Goal: Task Accomplishment & Management: Use online tool/utility

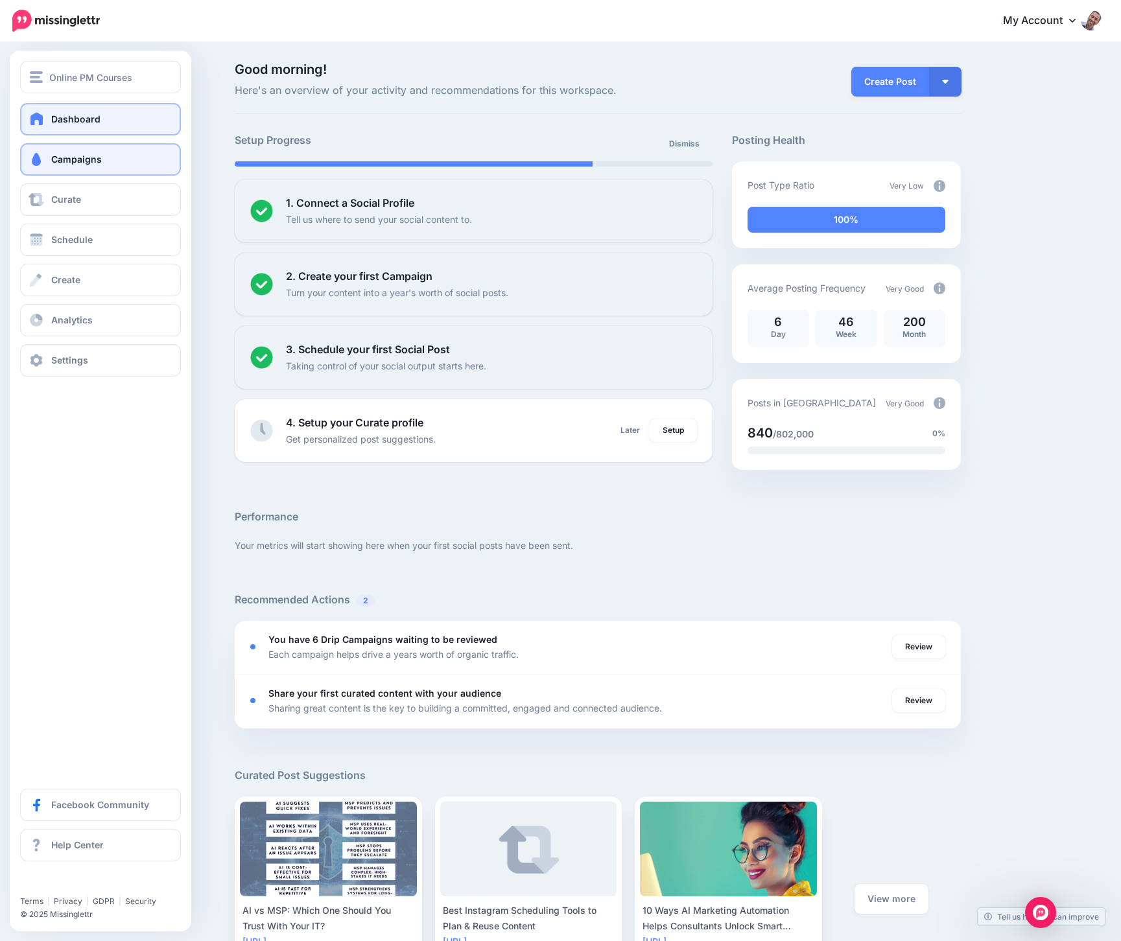
click at [35, 168] on link "Campaigns" at bounding box center [100, 159] width 161 height 32
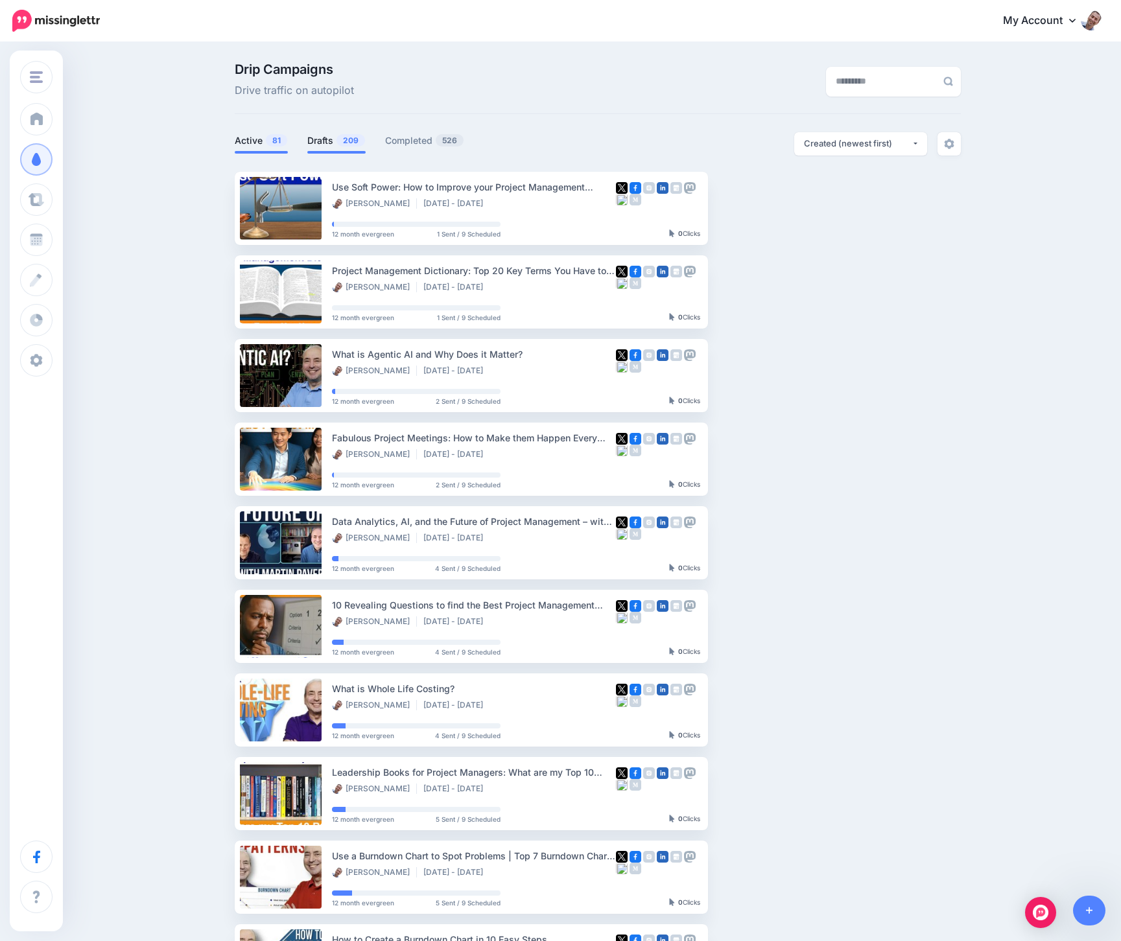
click at [316, 138] on link "Drafts 209" at bounding box center [336, 141] width 58 height 16
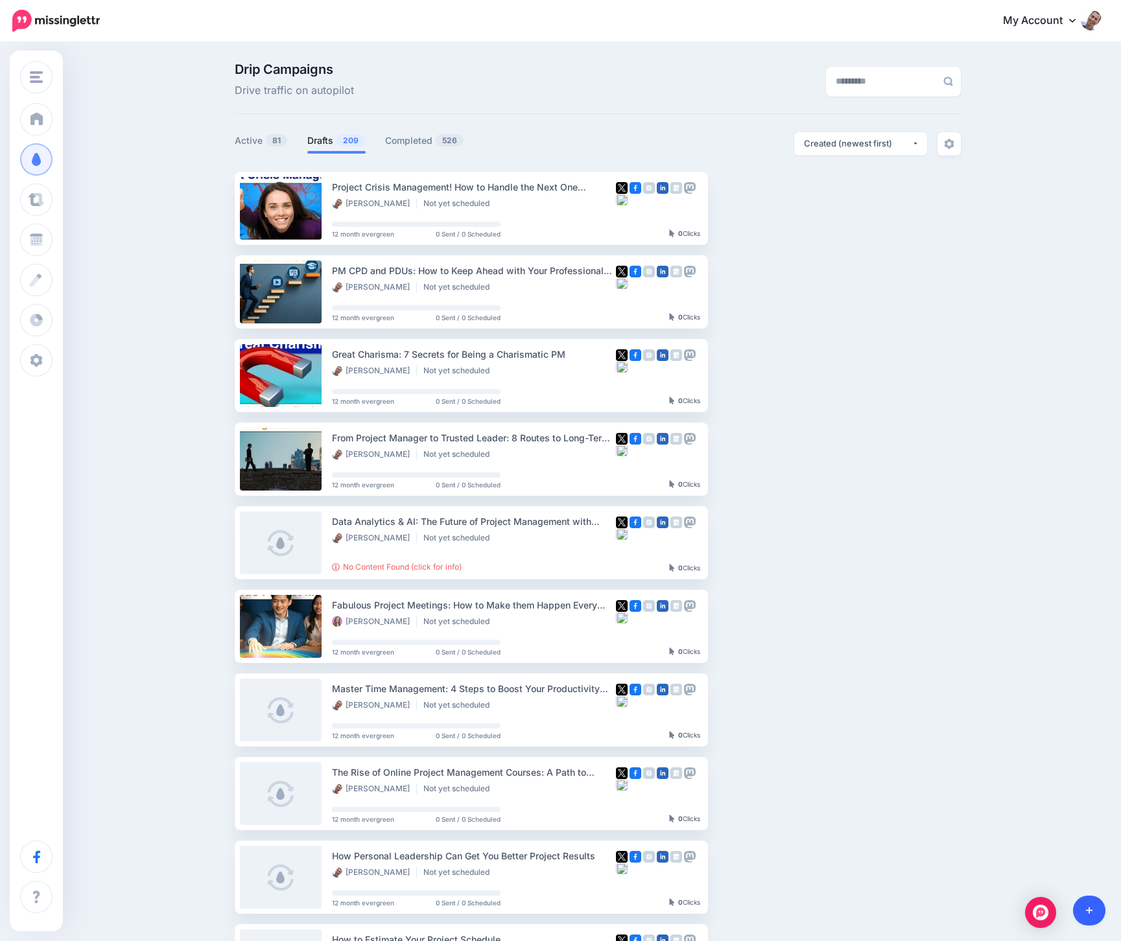
click at [1096, 907] on link at bounding box center [1089, 911] width 33 height 30
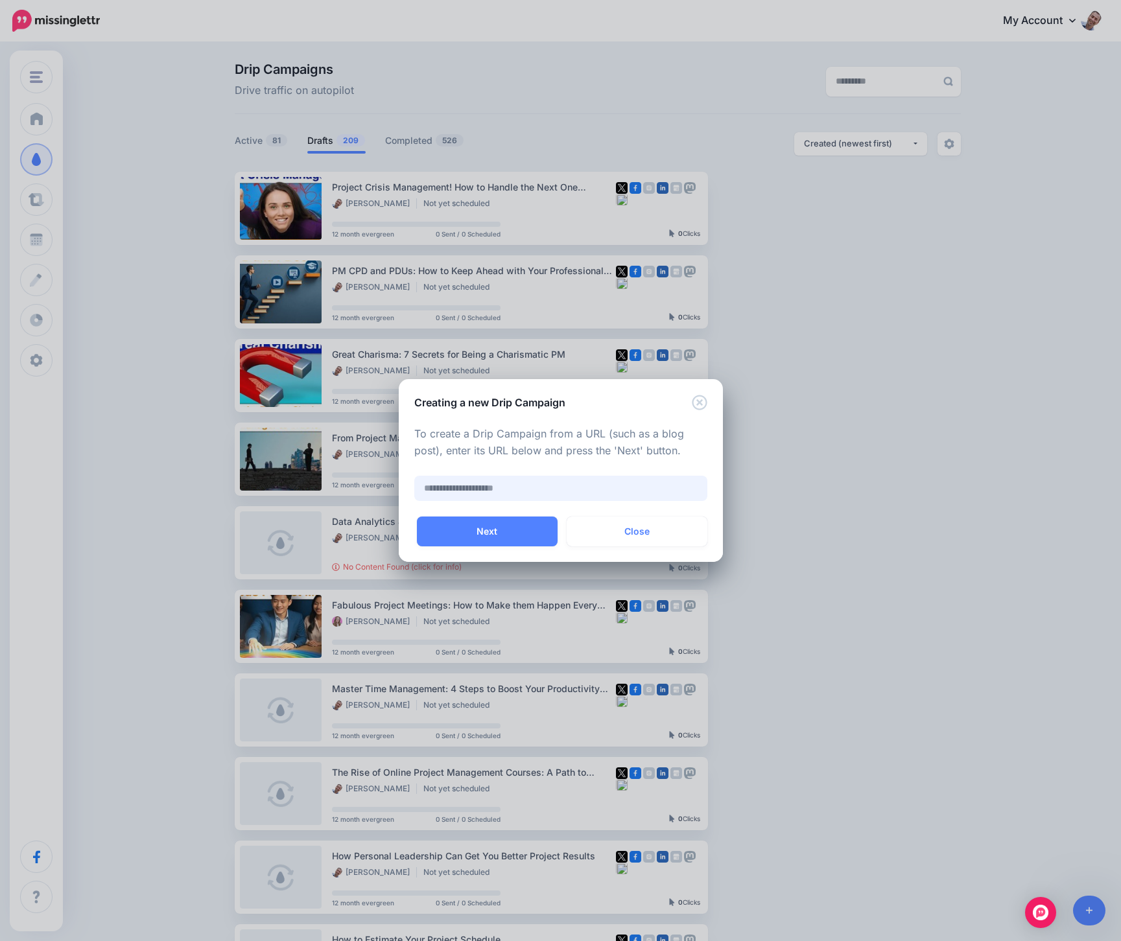
paste input "**********"
type input "**********"
click at [482, 529] on button "Next" at bounding box center [487, 532] width 141 height 30
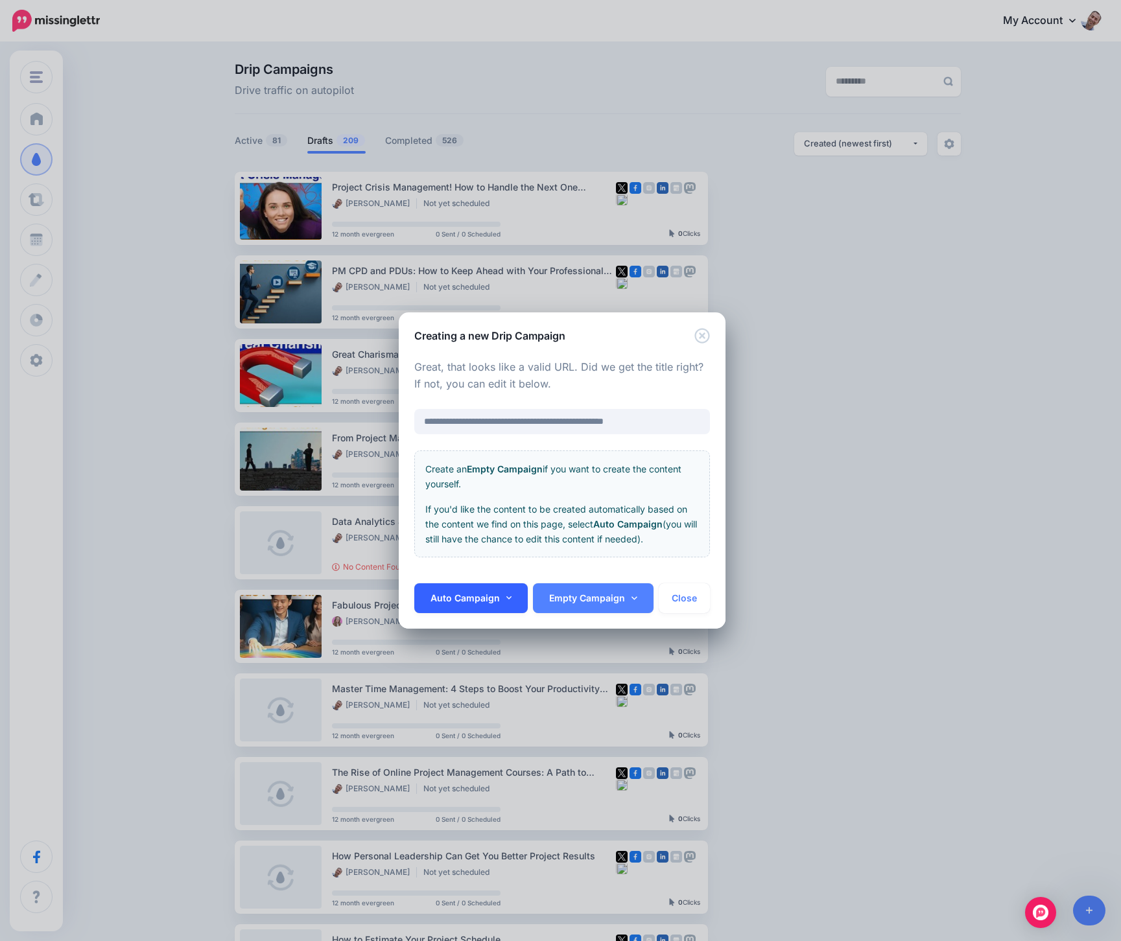
click at [512, 602] on link "Auto Campaign" at bounding box center [471, 598] width 114 height 30
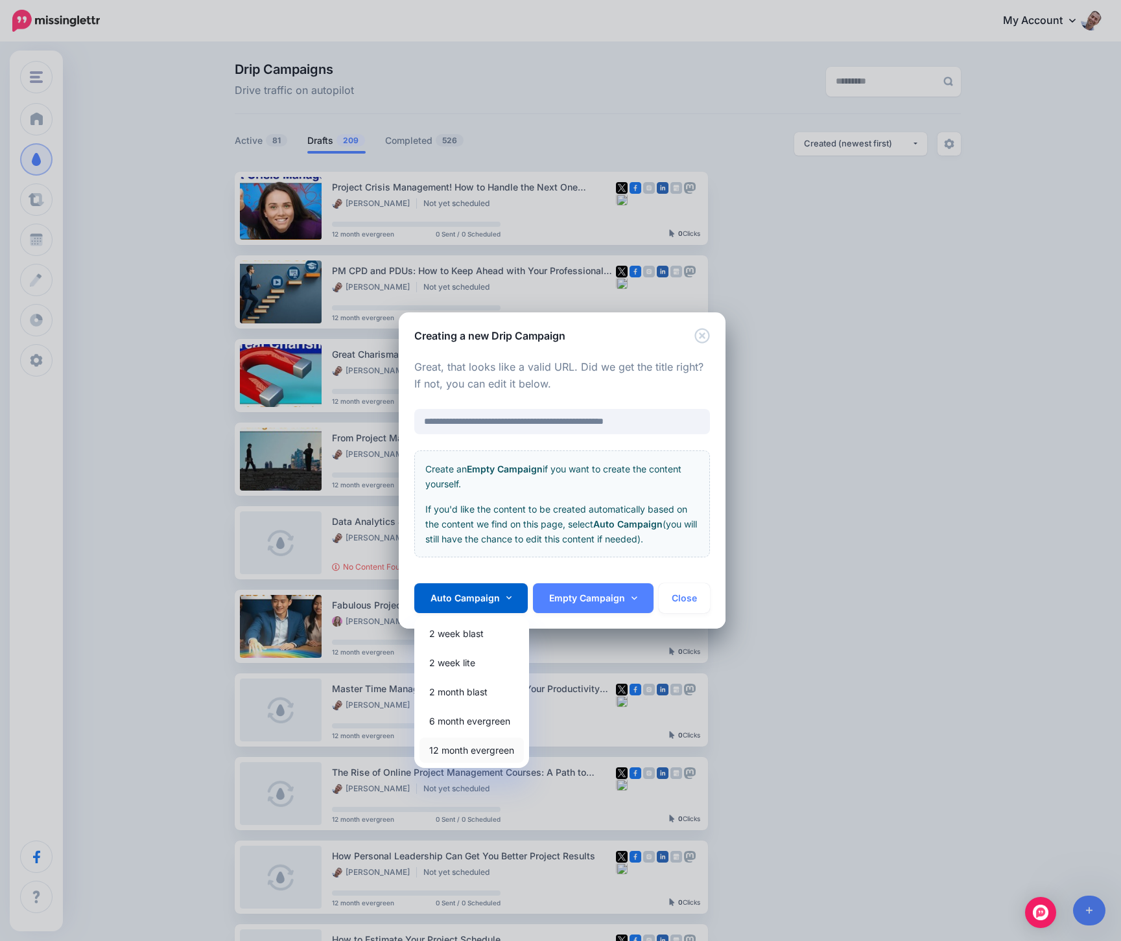
click at [459, 752] on link "12 month evergreen" at bounding box center [471, 750] width 104 height 25
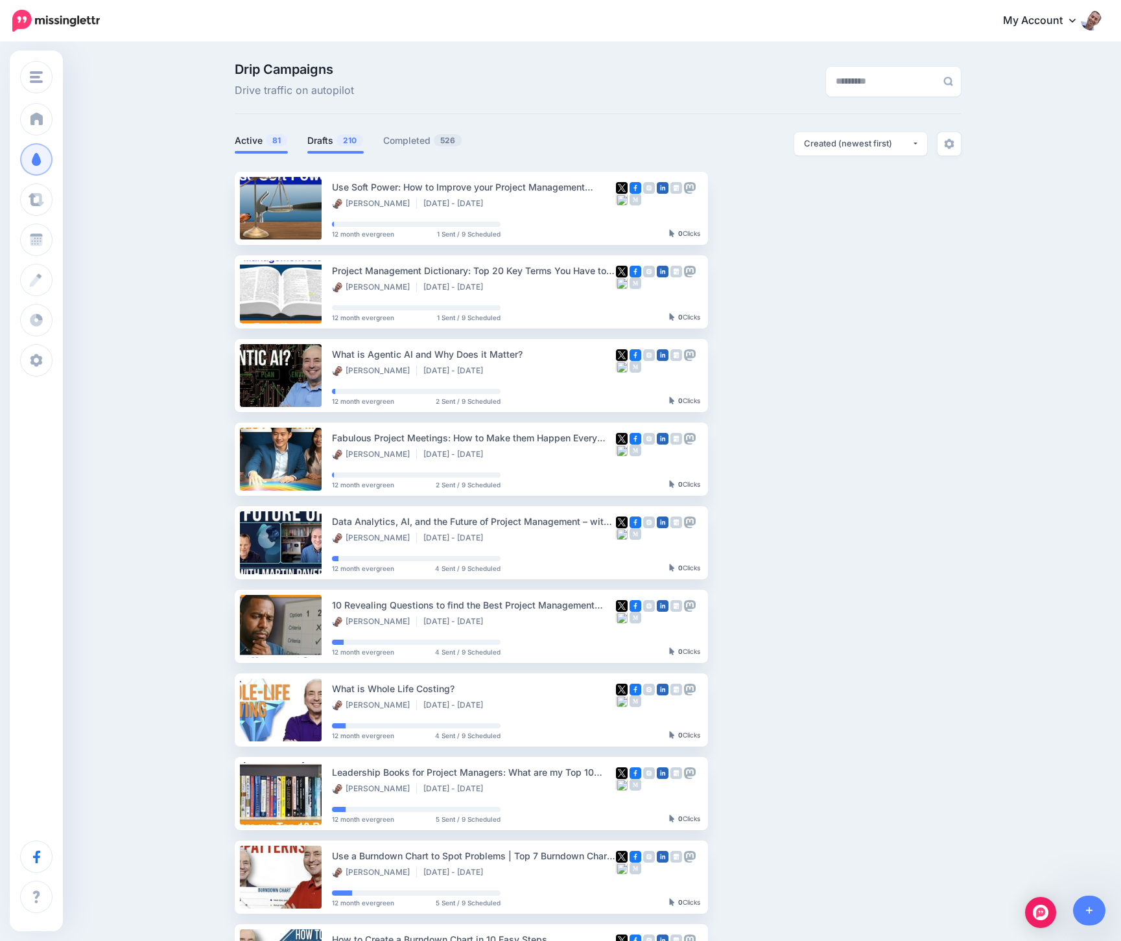
click at [351, 134] on span "210" at bounding box center [349, 140] width 27 height 12
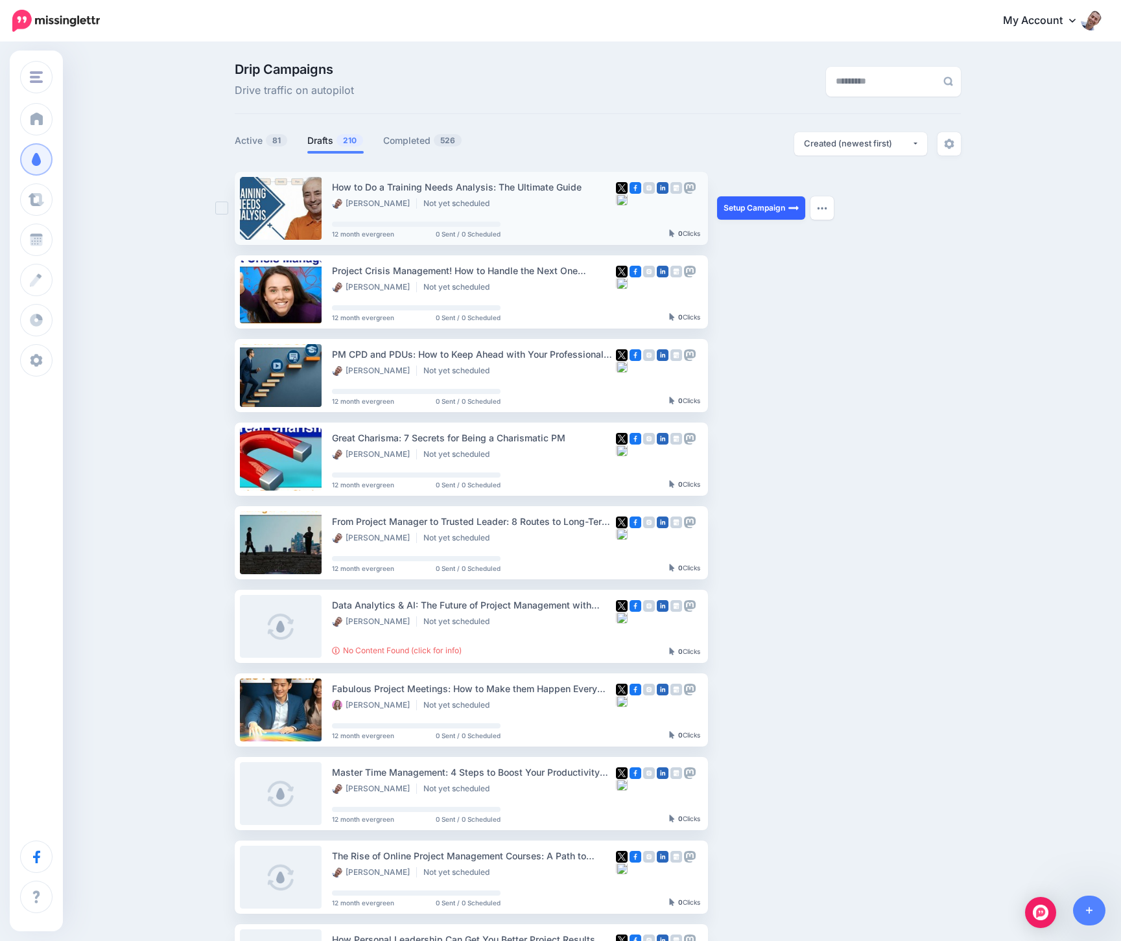
click at [742, 209] on link "Setup Campaign" at bounding box center [761, 207] width 88 height 23
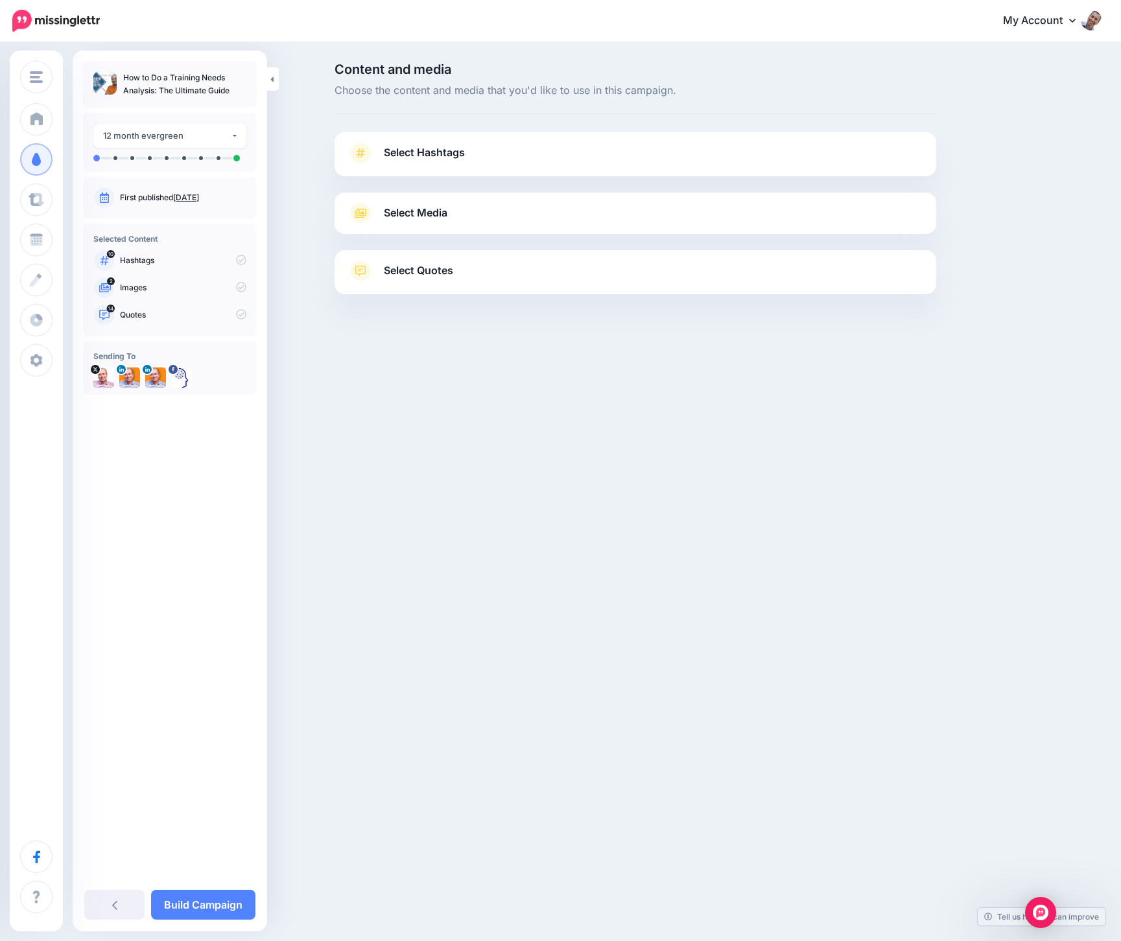
click at [391, 163] on link "Select Hashtags" at bounding box center [635, 160] width 576 height 34
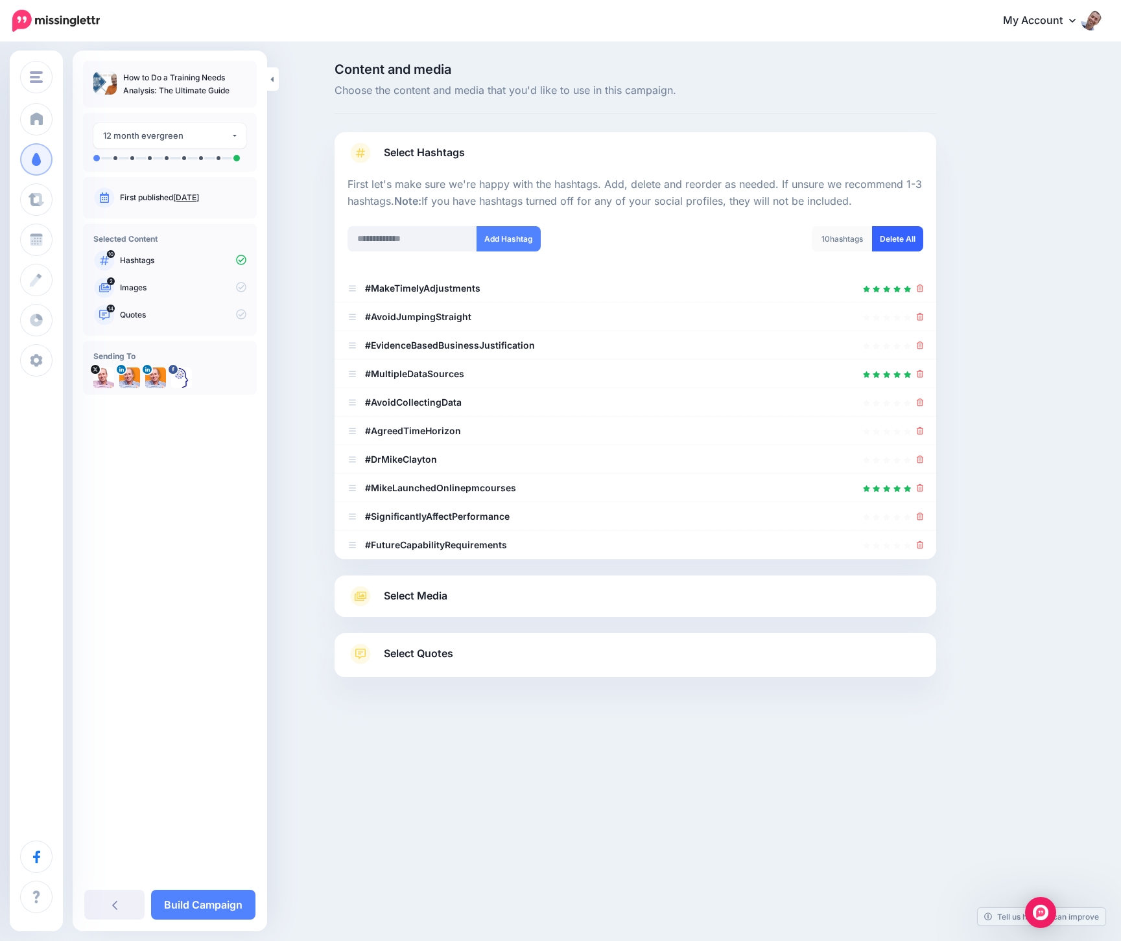
click at [897, 236] on link "Delete All" at bounding box center [897, 238] width 51 height 25
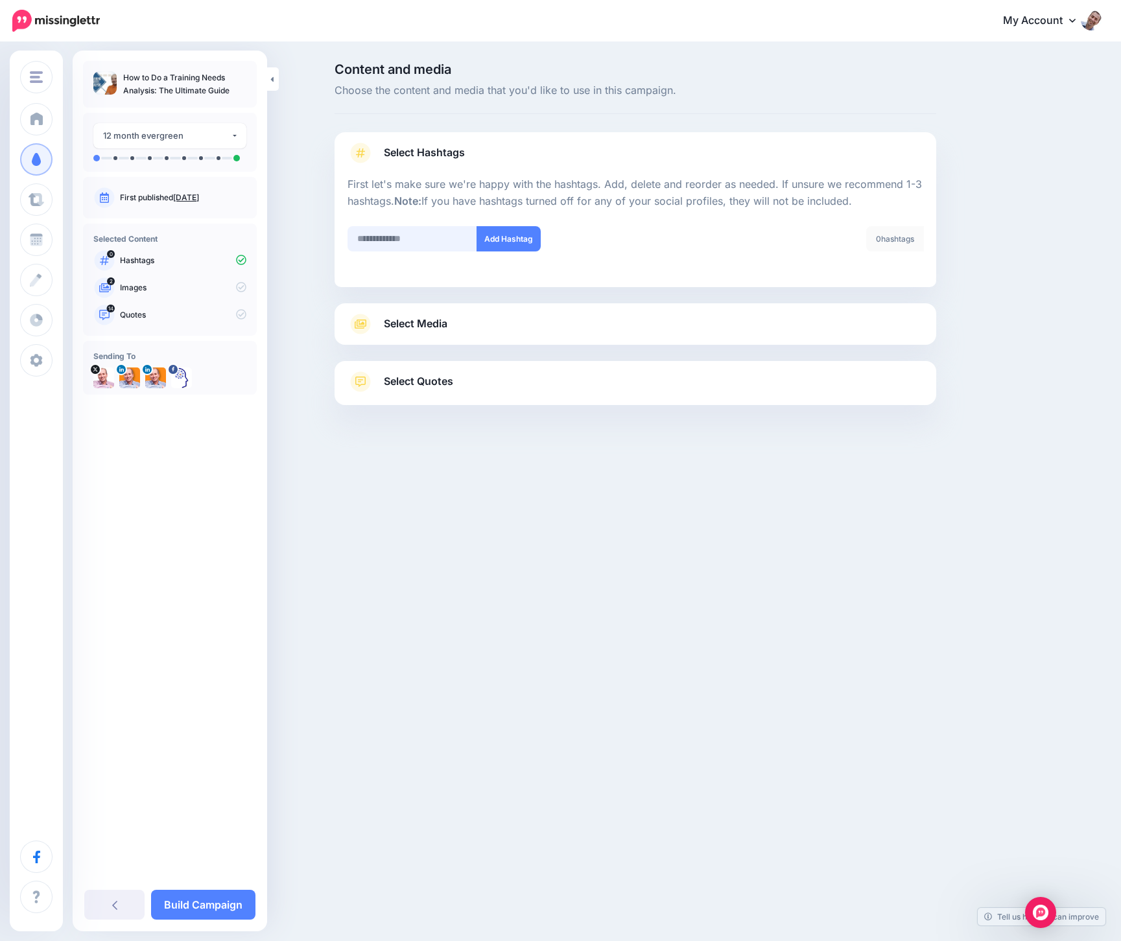
click at [401, 234] on input "text" at bounding box center [412, 238] width 130 height 25
type input "**********"
click at [507, 241] on button "Add Hashtag" at bounding box center [509, 238] width 64 height 25
click at [414, 241] on input "text" at bounding box center [412, 238] width 130 height 25
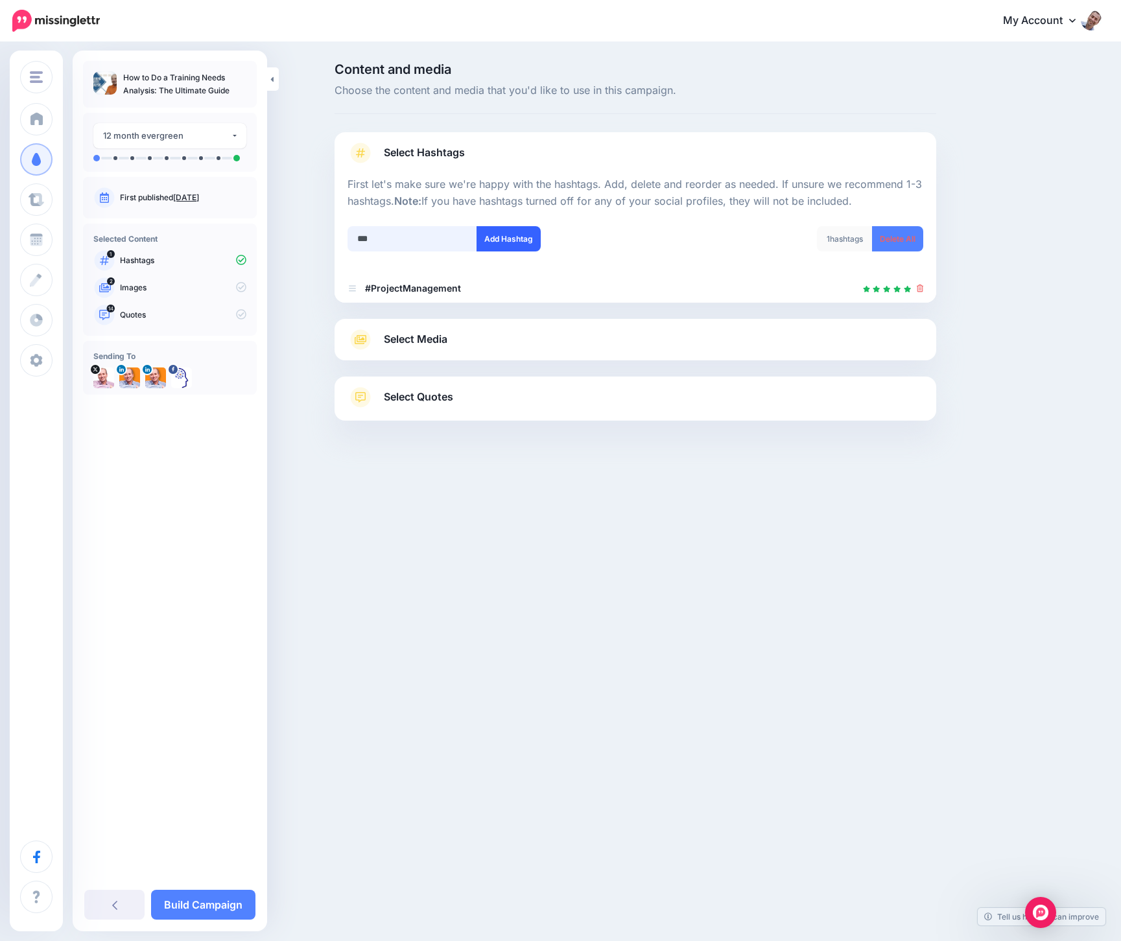
type input "***"
click at [537, 231] on button "Add Hashtag" at bounding box center [509, 238] width 64 height 25
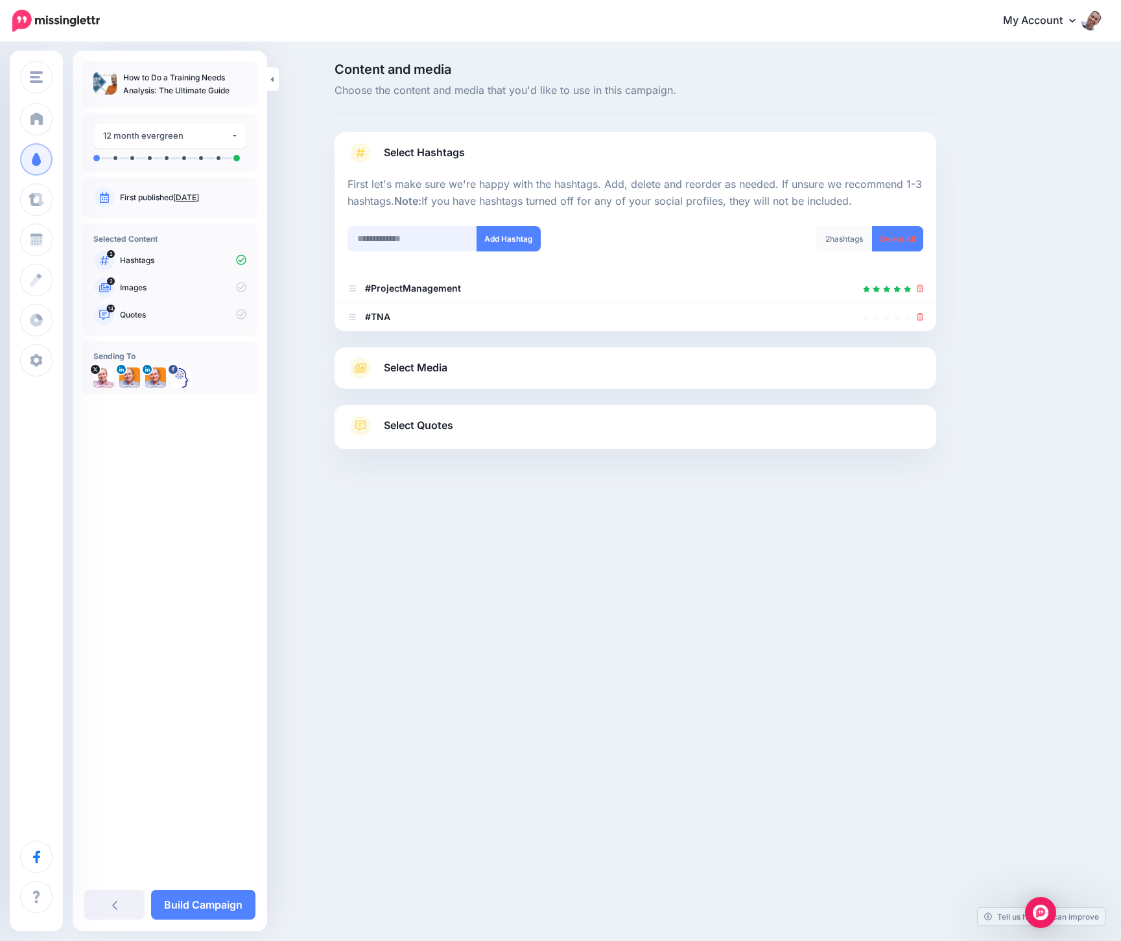
click at [388, 241] on input "text" at bounding box center [412, 238] width 130 height 25
type input "**********"
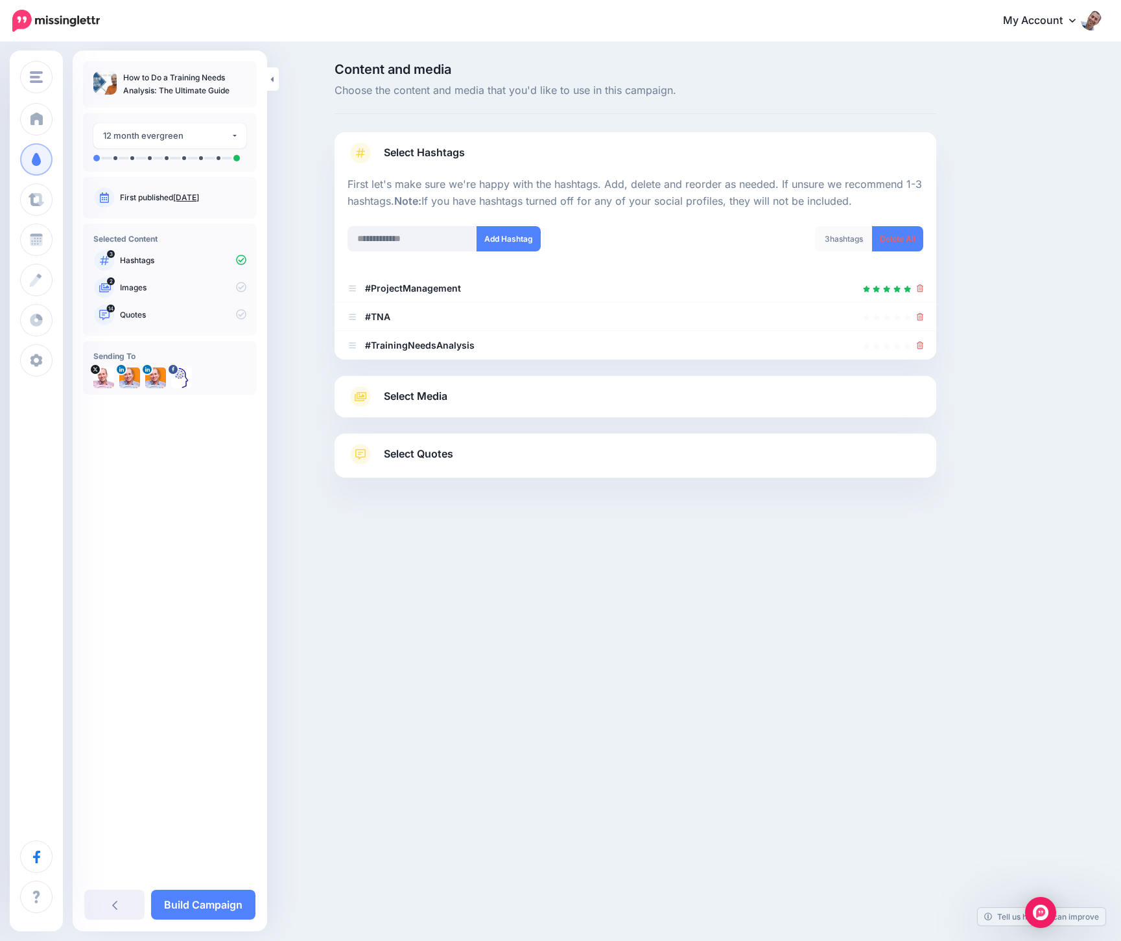
click at [410, 395] on span "Select Media" at bounding box center [416, 397] width 64 height 18
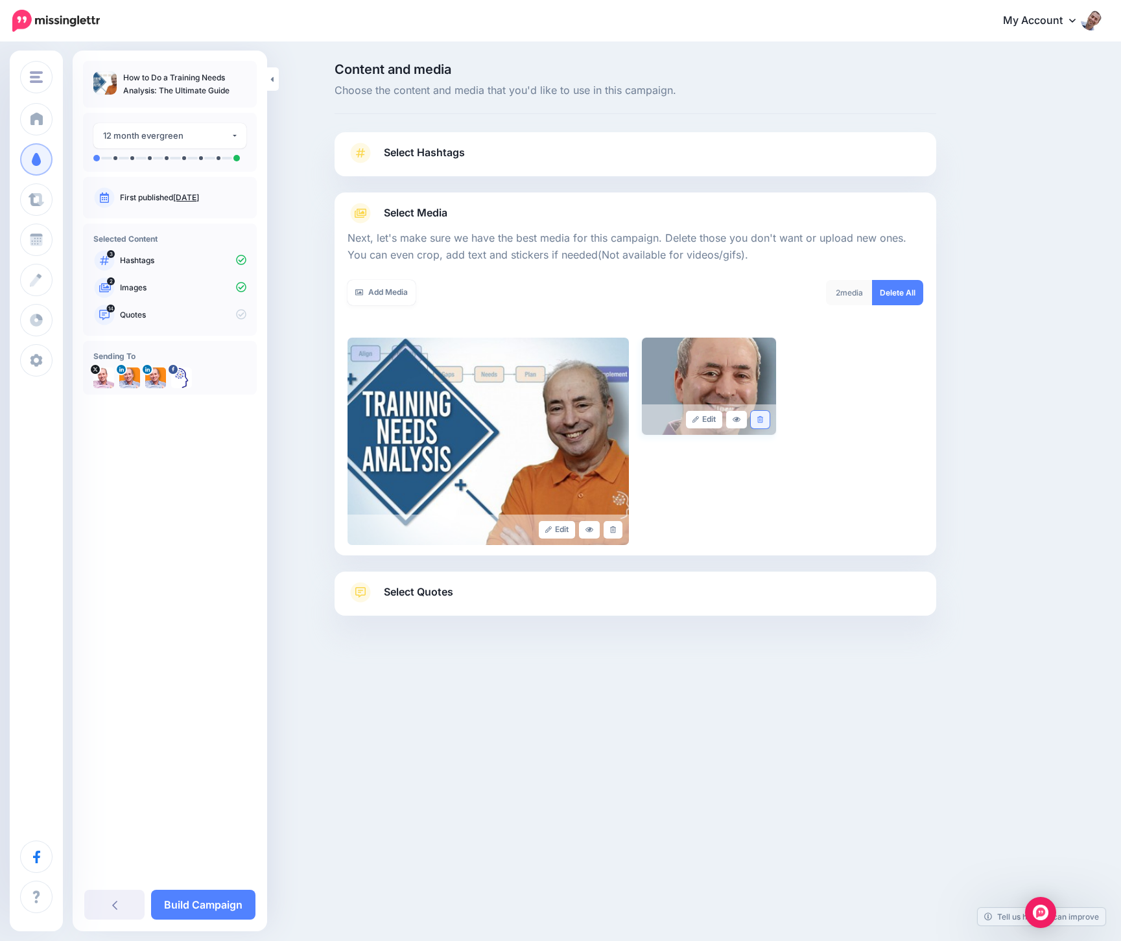
click at [762, 418] on icon at bounding box center [760, 419] width 6 height 7
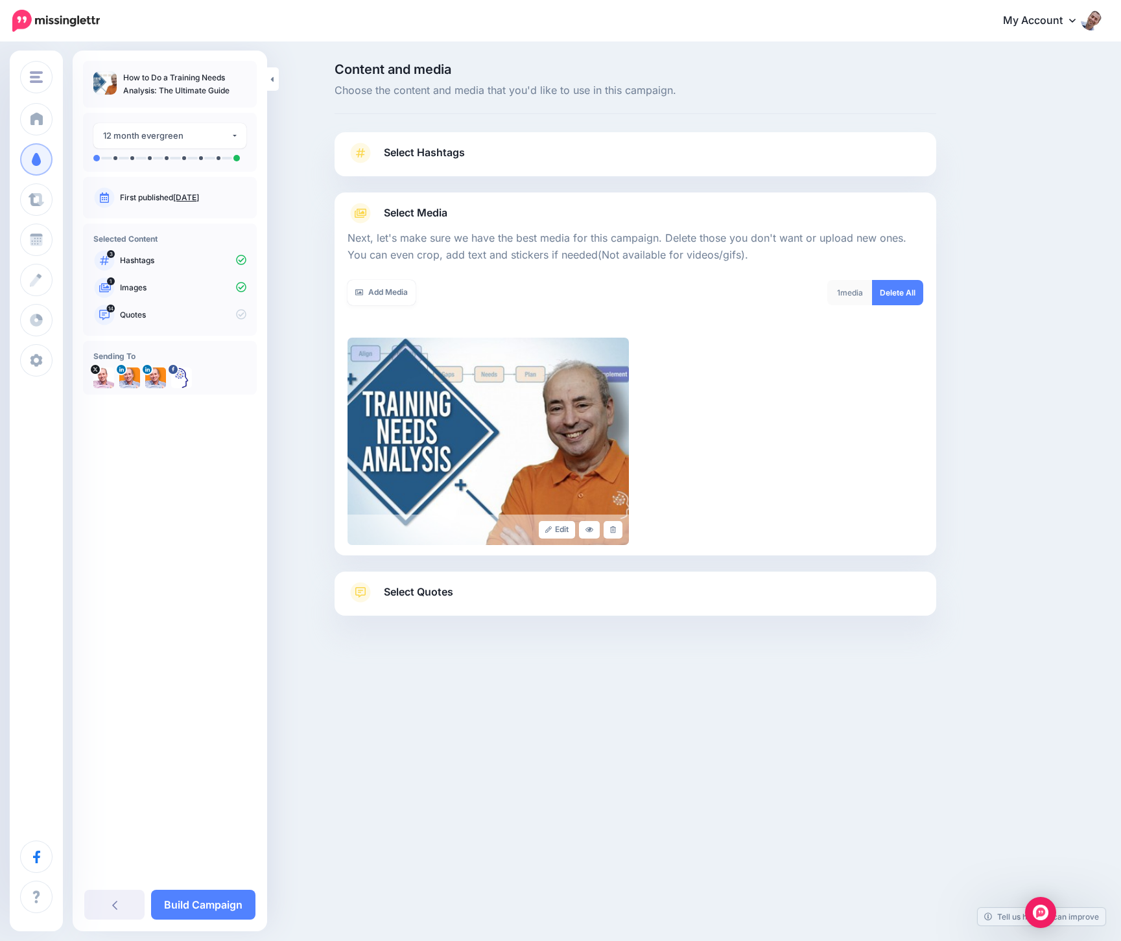
click at [410, 596] on span "Select Quotes" at bounding box center [418, 592] width 69 height 18
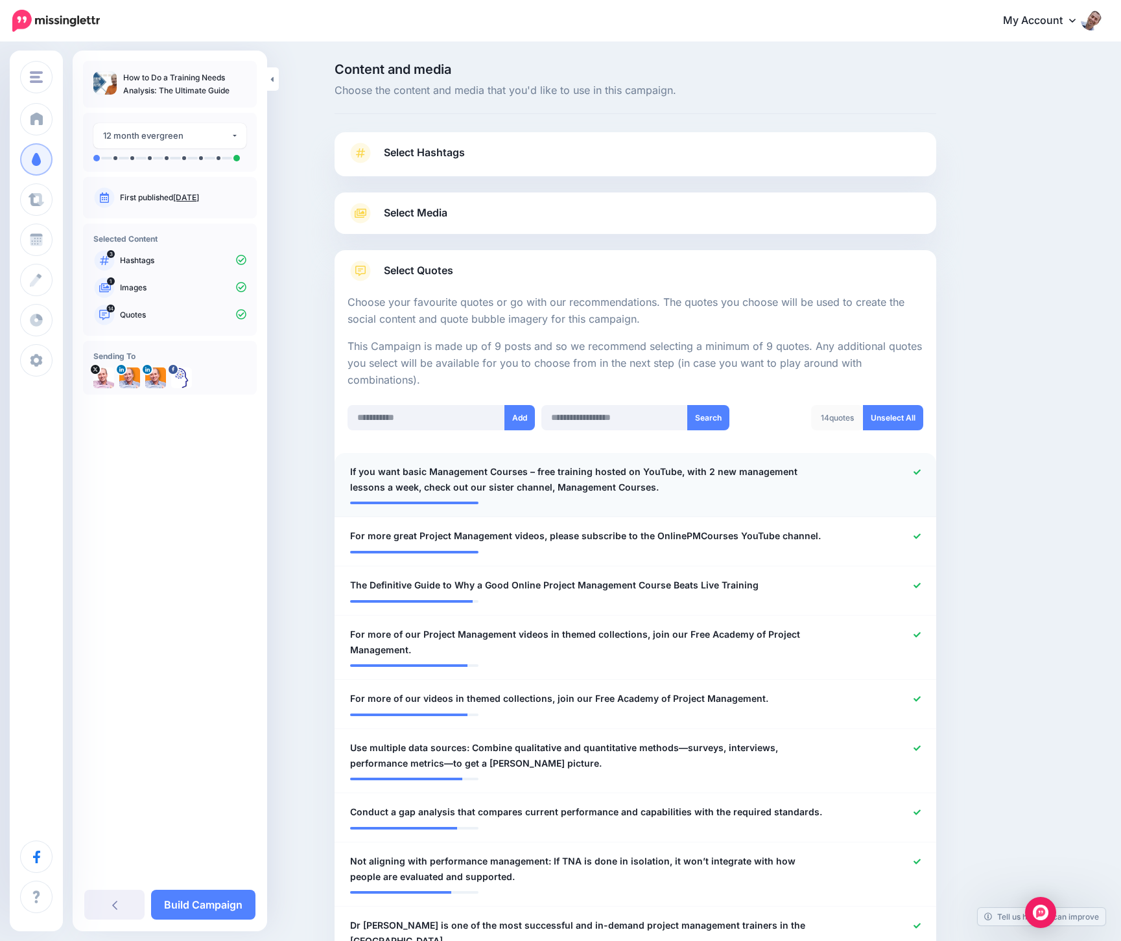
click at [919, 469] on icon at bounding box center [916, 471] width 7 height 5
click at [917, 539] on div at bounding box center [881, 536] width 99 height 16
click at [915, 585] on icon at bounding box center [916, 585] width 7 height 7
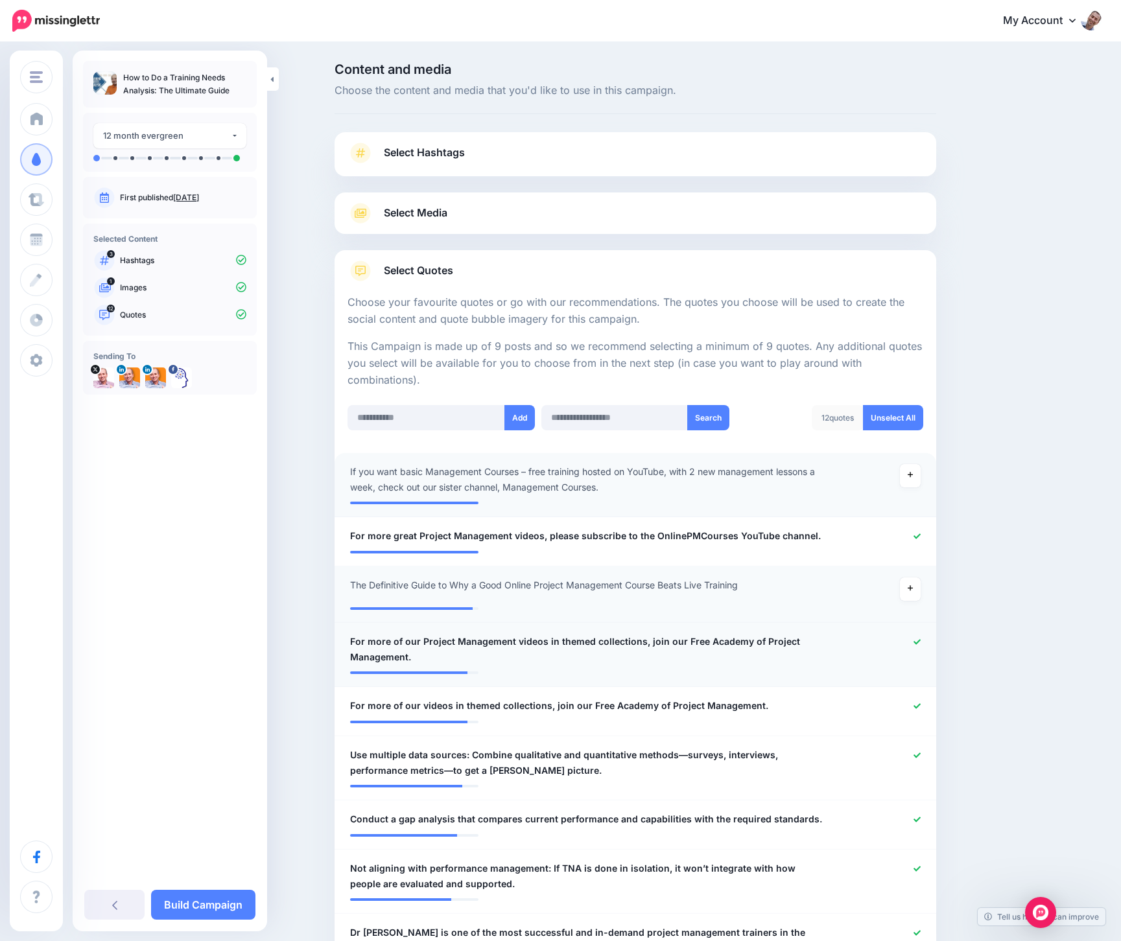
click at [915, 641] on icon at bounding box center [916, 642] width 7 height 7
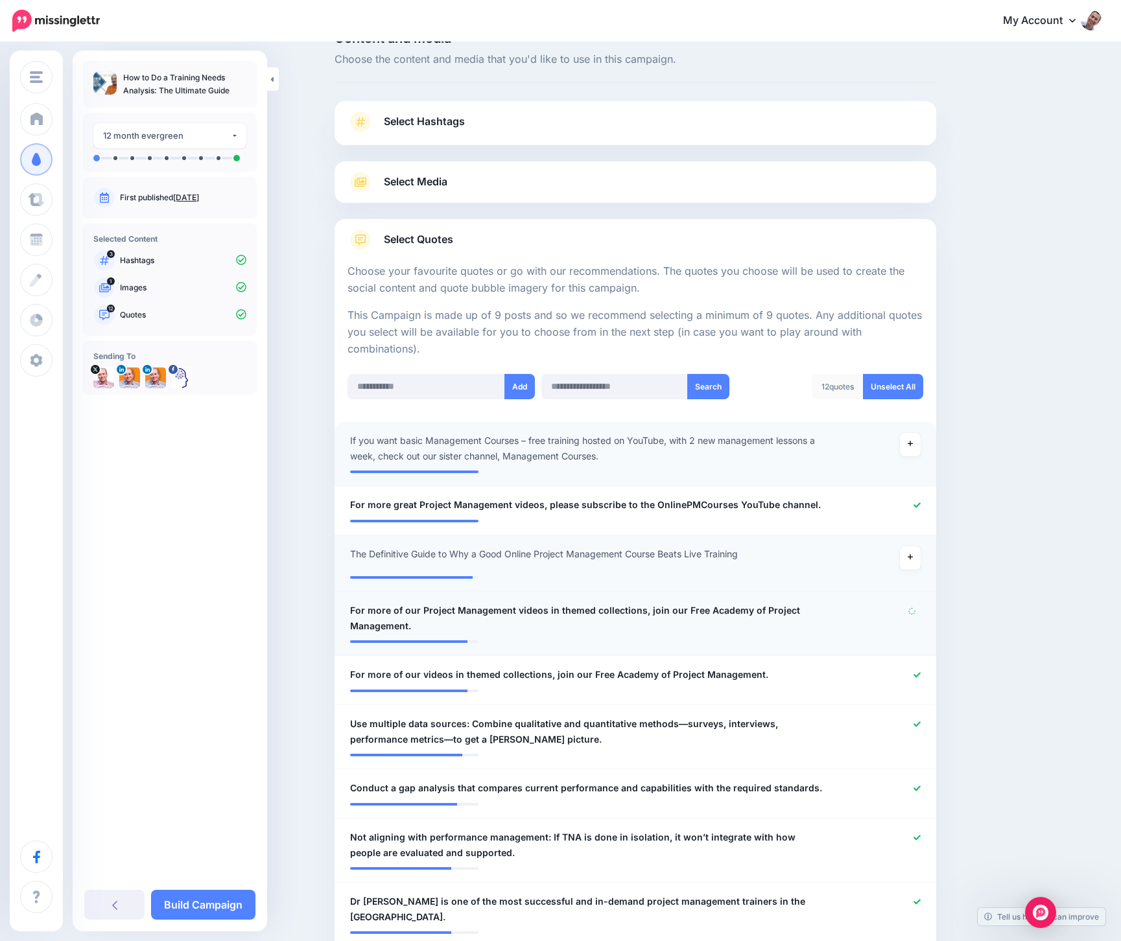
scroll to position [89, 0]
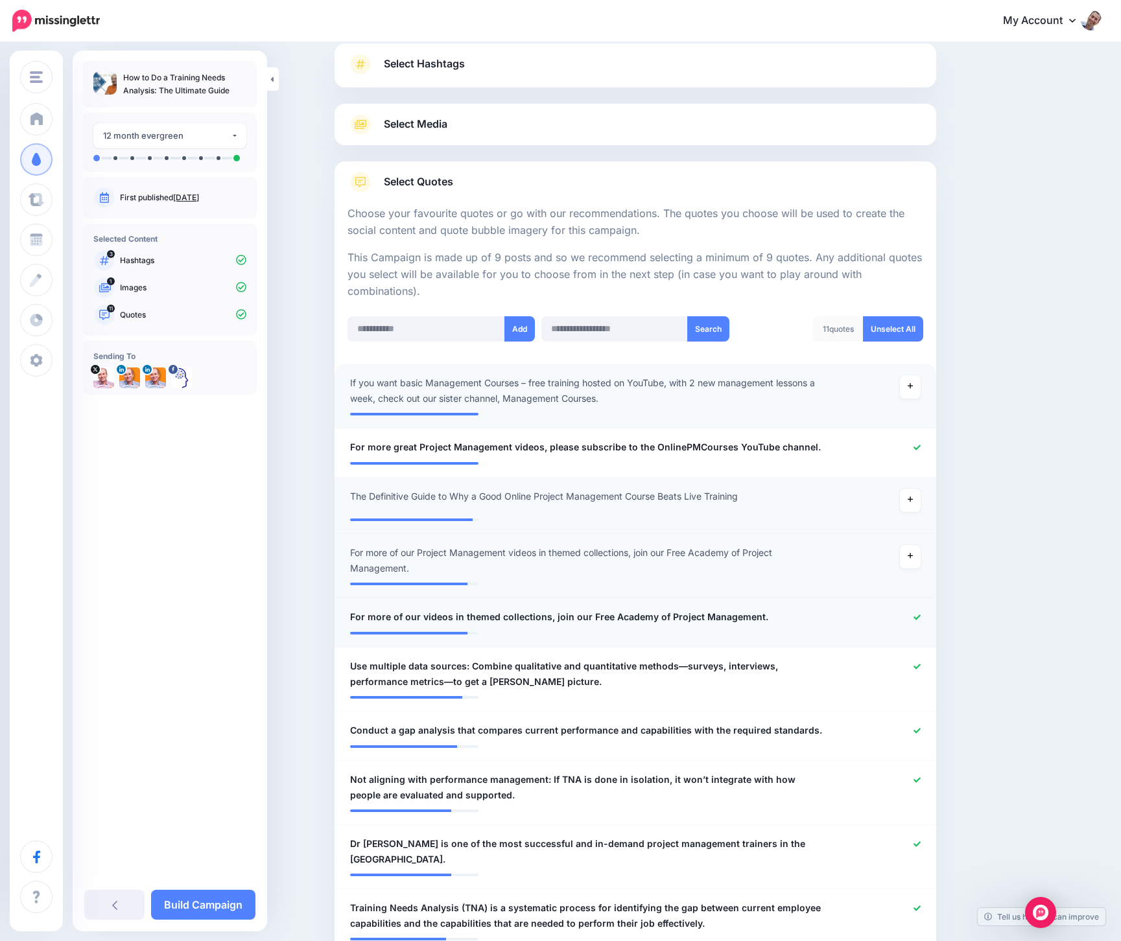
click at [913, 616] on icon at bounding box center [916, 617] width 7 height 7
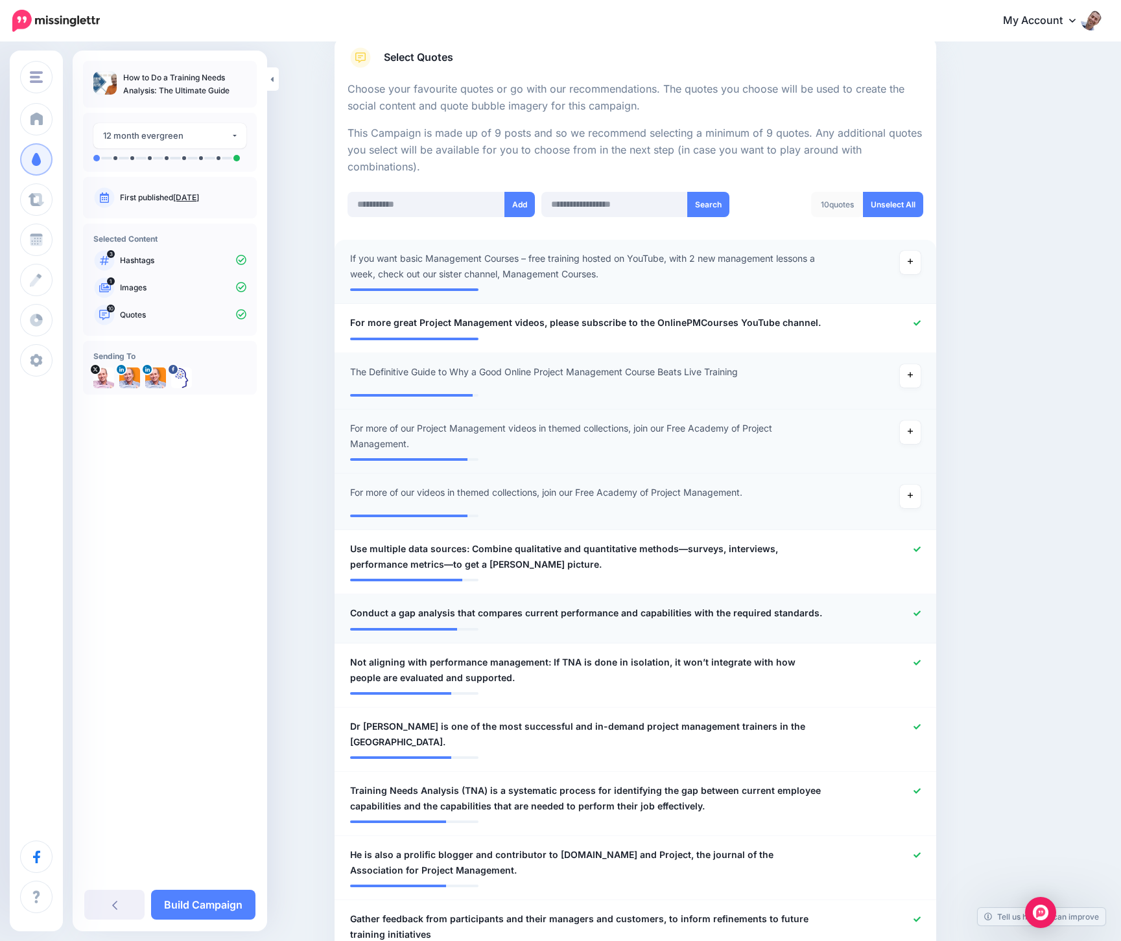
scroll to position [267, 0]
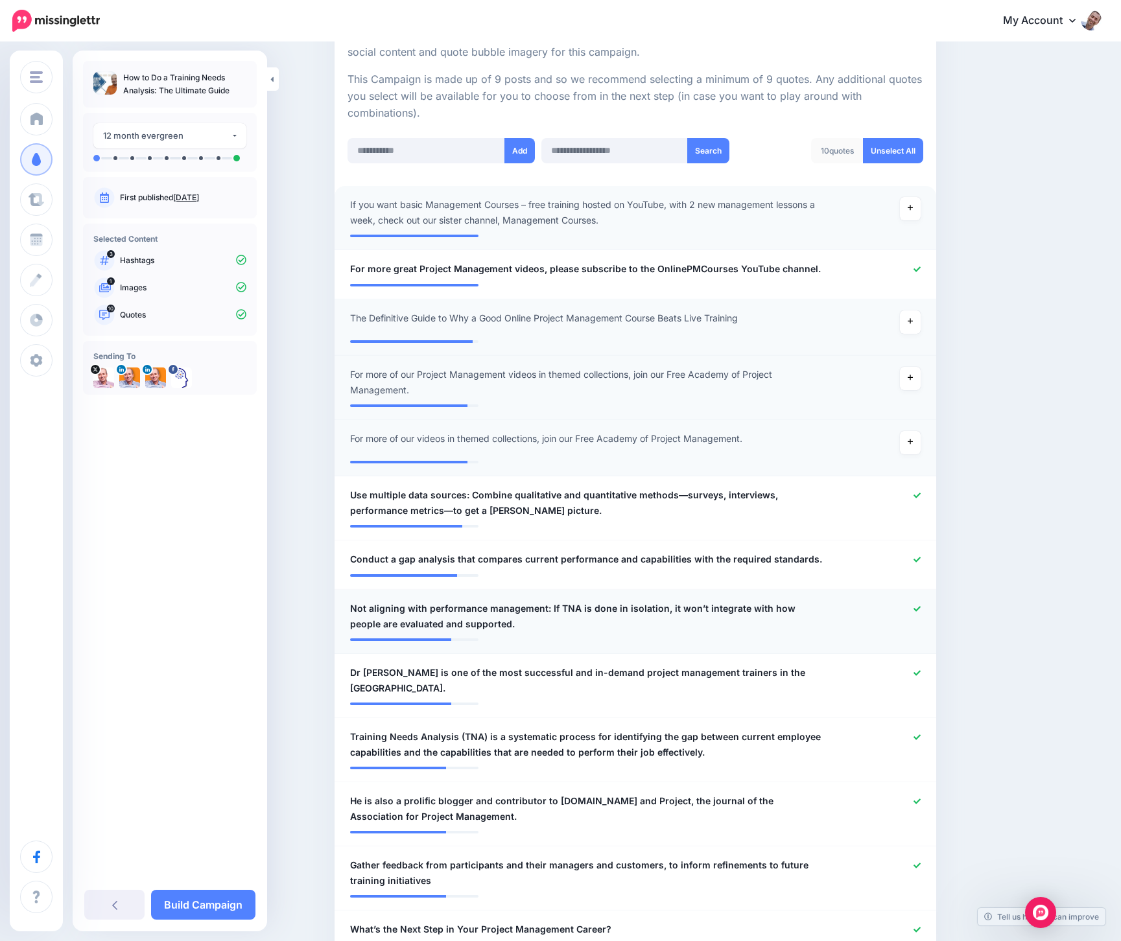
click at [554, 609] on span "Not aligning with performance management: If TNA is done in isolation, it won’t…" at bounding box center [586, 616] width 473 height 31
drag, startPoint x: 548, startPoint y: 606, endPoint x: 325, endPoint y: 600, distance: 223.1
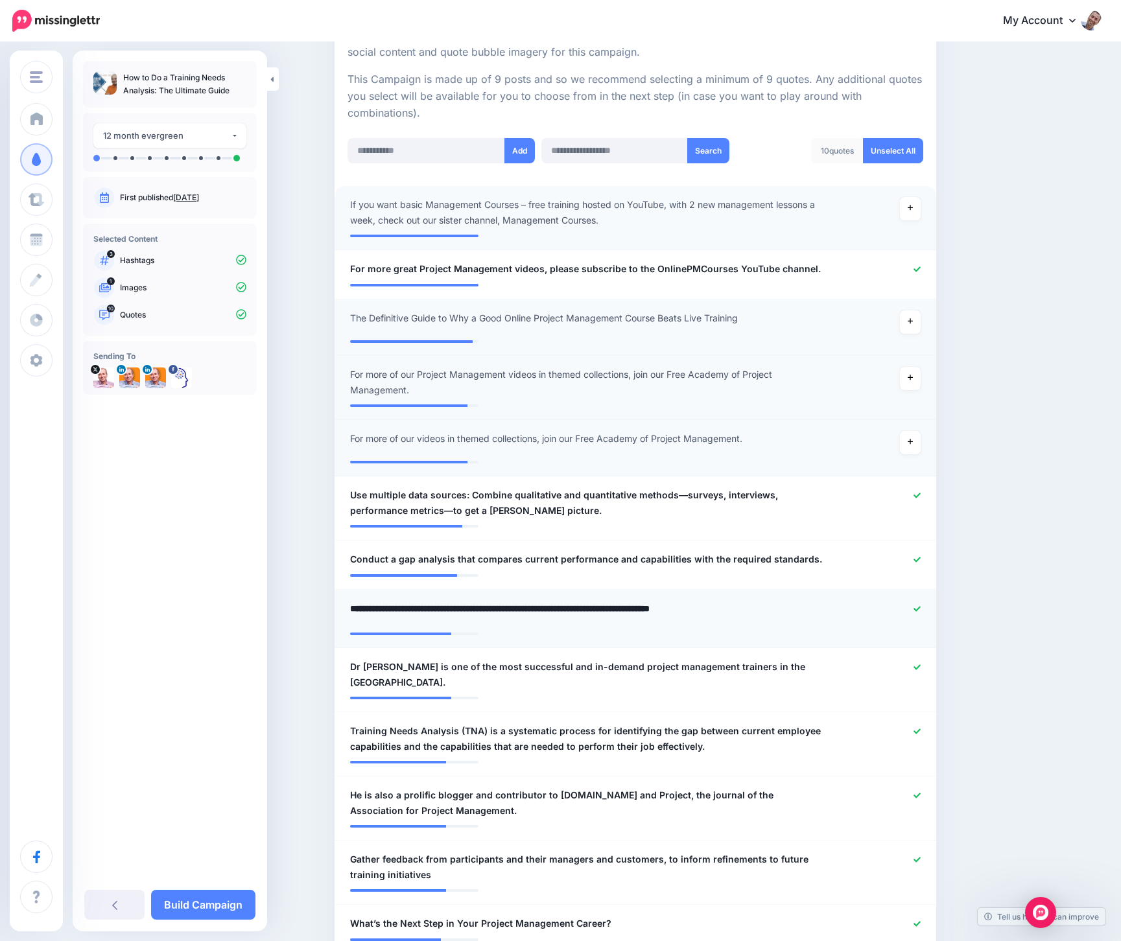
click at [360, 606] on textarea "**********" at bounding box center [586, 613] width 473 height 25
drag, startPoint x: 413, startPoint y: 606, endPoint x: 445, endPoint y: 605, distance: 32.4
click at [445, 605] on textarea "**********" at bounding box center [586, 613] width 473 height 25
type textarea "**********"
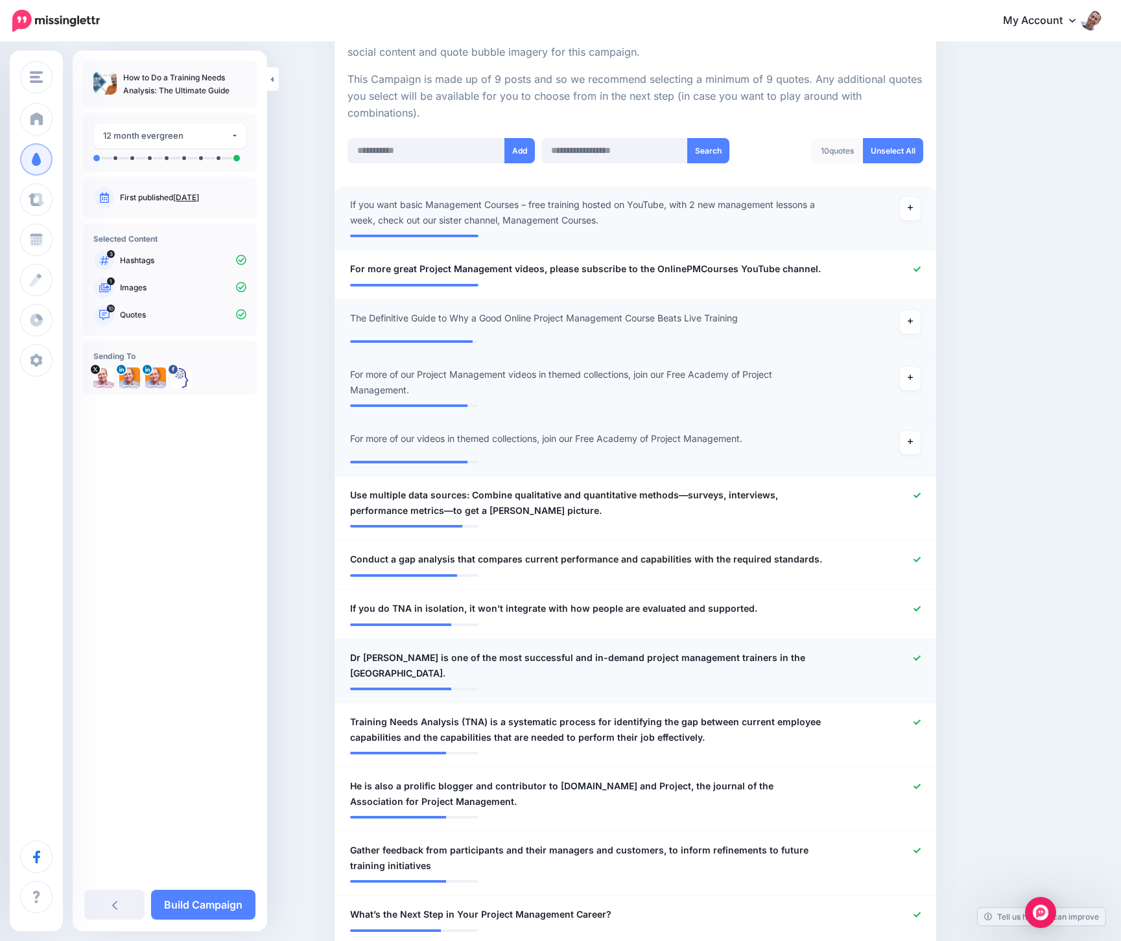
click at [916, 660] on div at bounding box center [881, 665] width 99 height 31
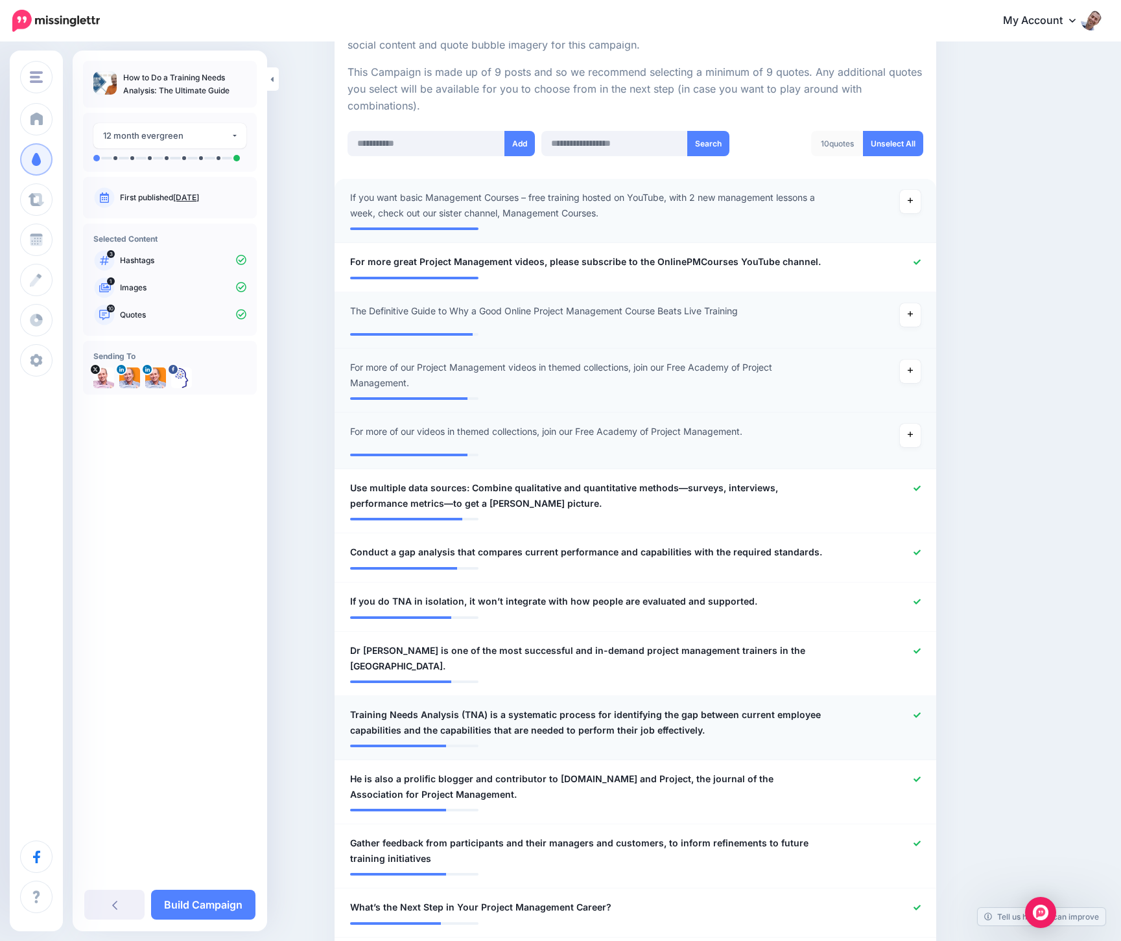
scroll to position [276, 0]
click at [915, 775] on icon at bounding box center [916, 777] width 7 height 5
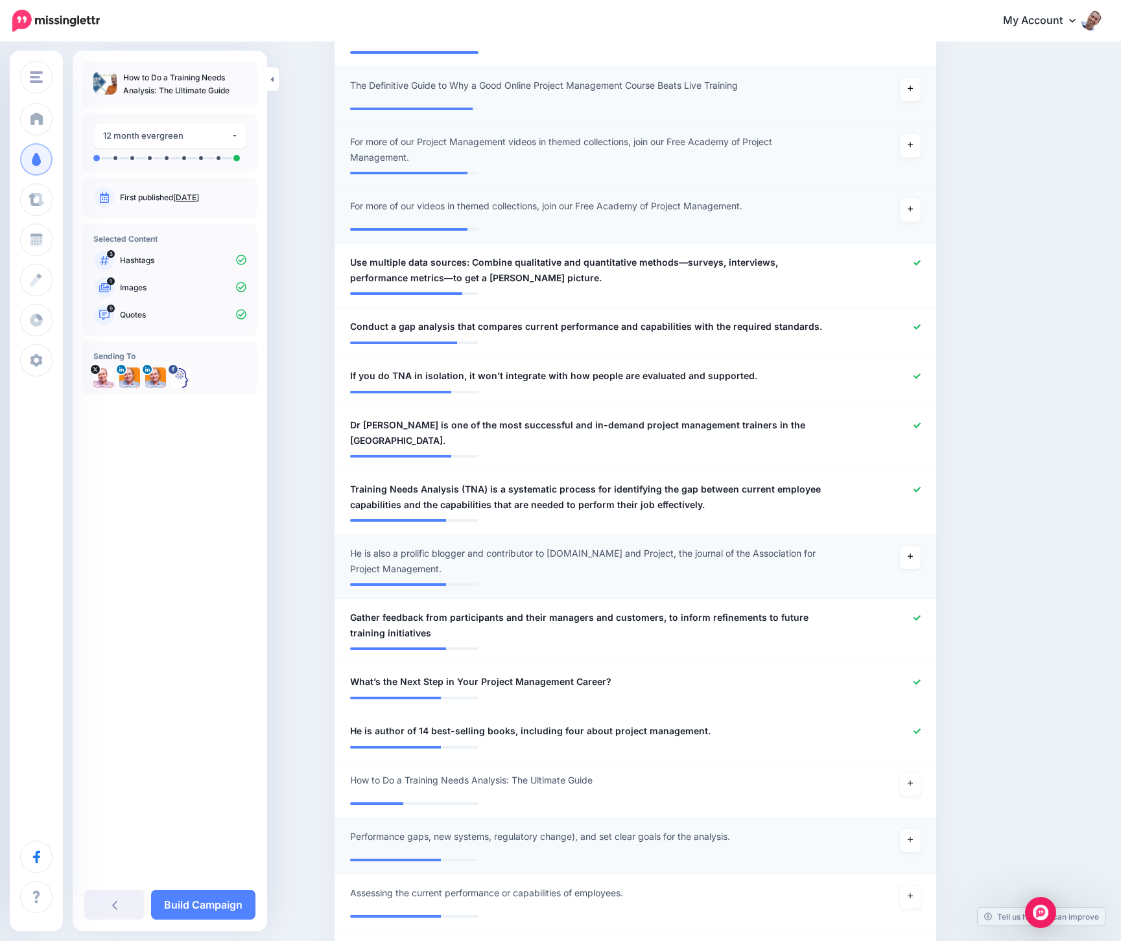
scroll to position [518, 0]
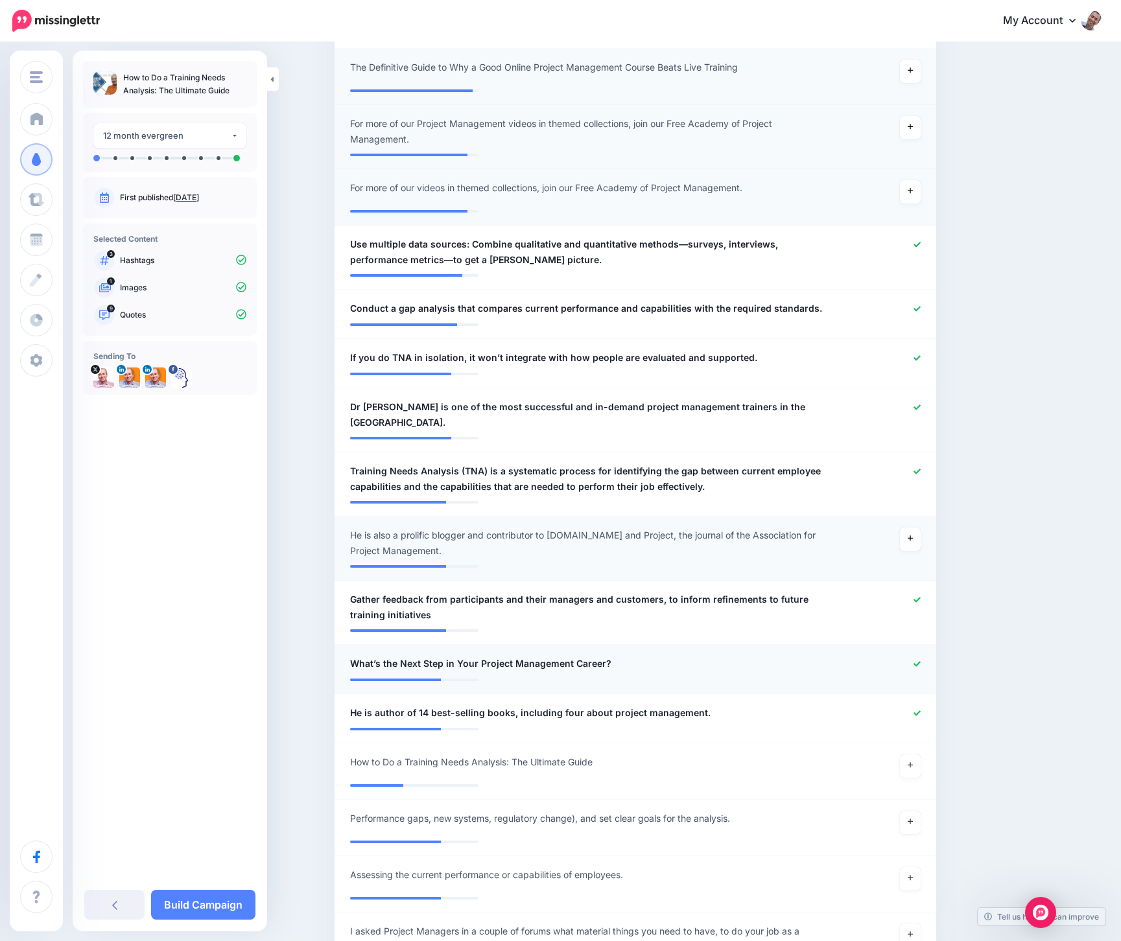
click at [917, 661] on icon at bounding box center [916, 664] width 7 height 7
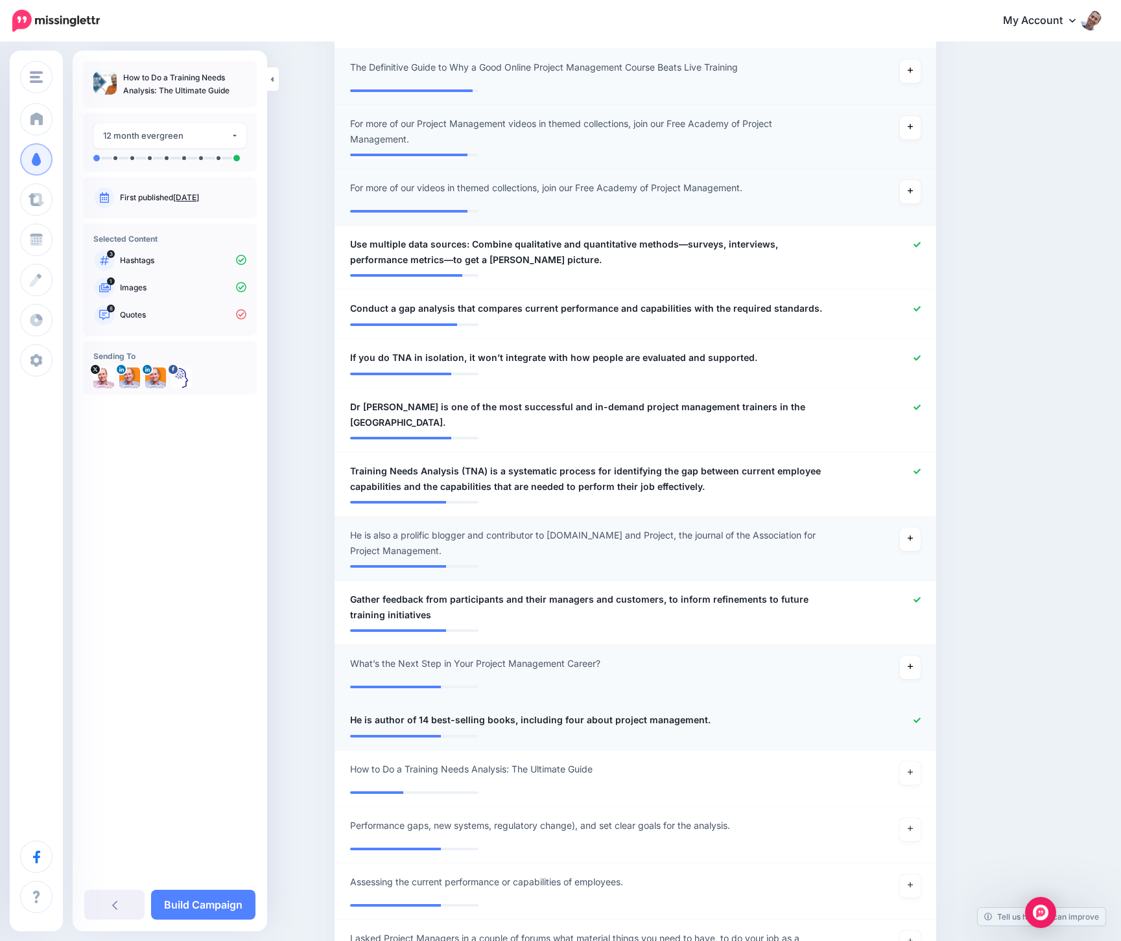
click at [920, 701] on li "**********" at bounding box center [636, 725] width 602 height 49
click at [917, 762] on link at bounding box center [910, 773] width 21 height 23
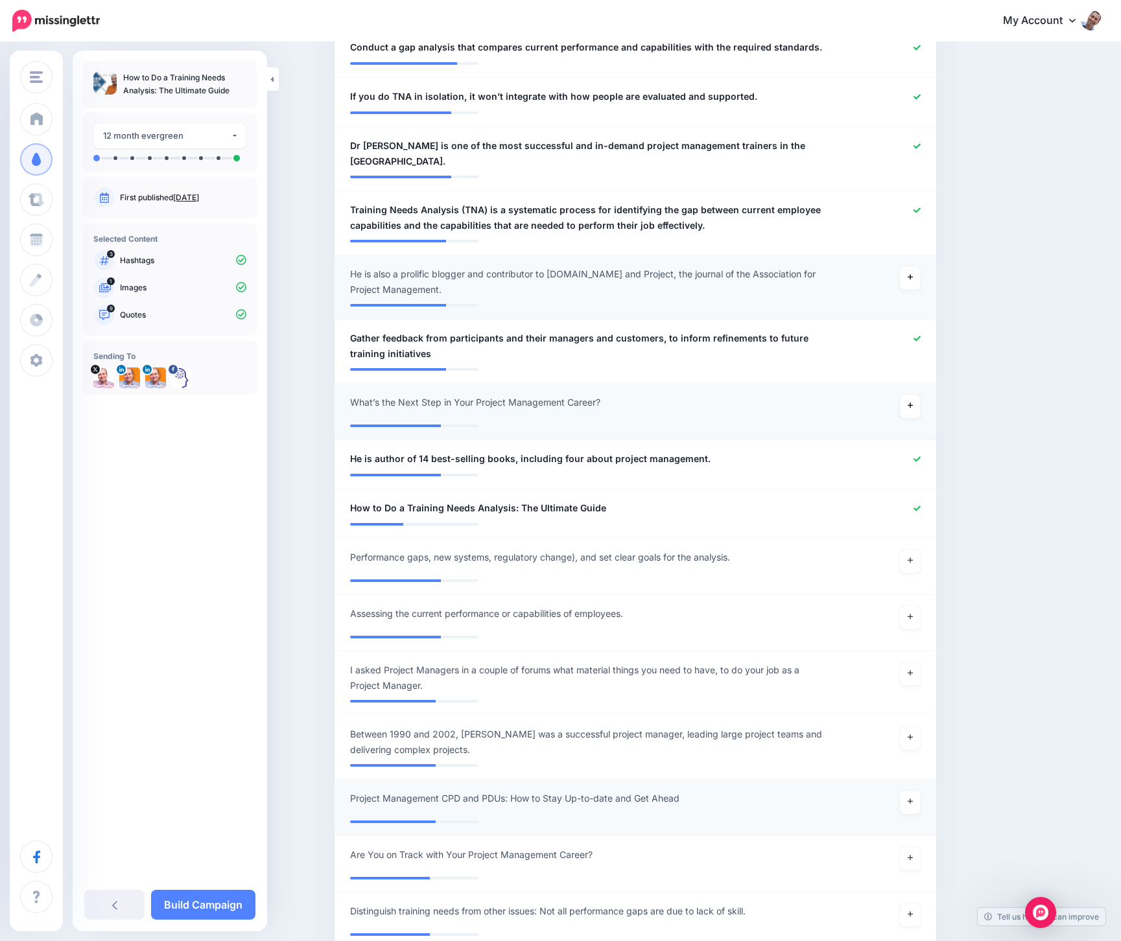
scroll to position [873, 0]
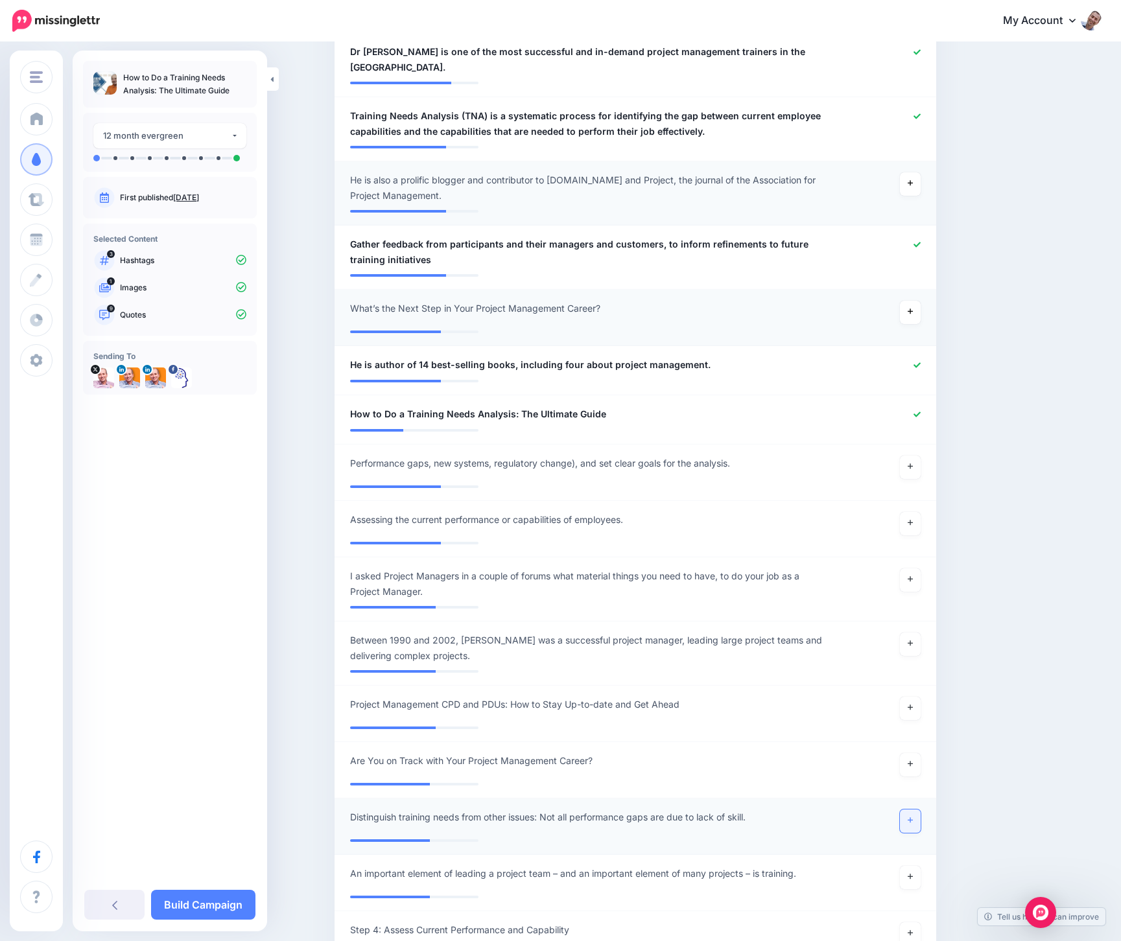
click at [911, 810] on link at bounding box center [910, 821] width 21 height 23
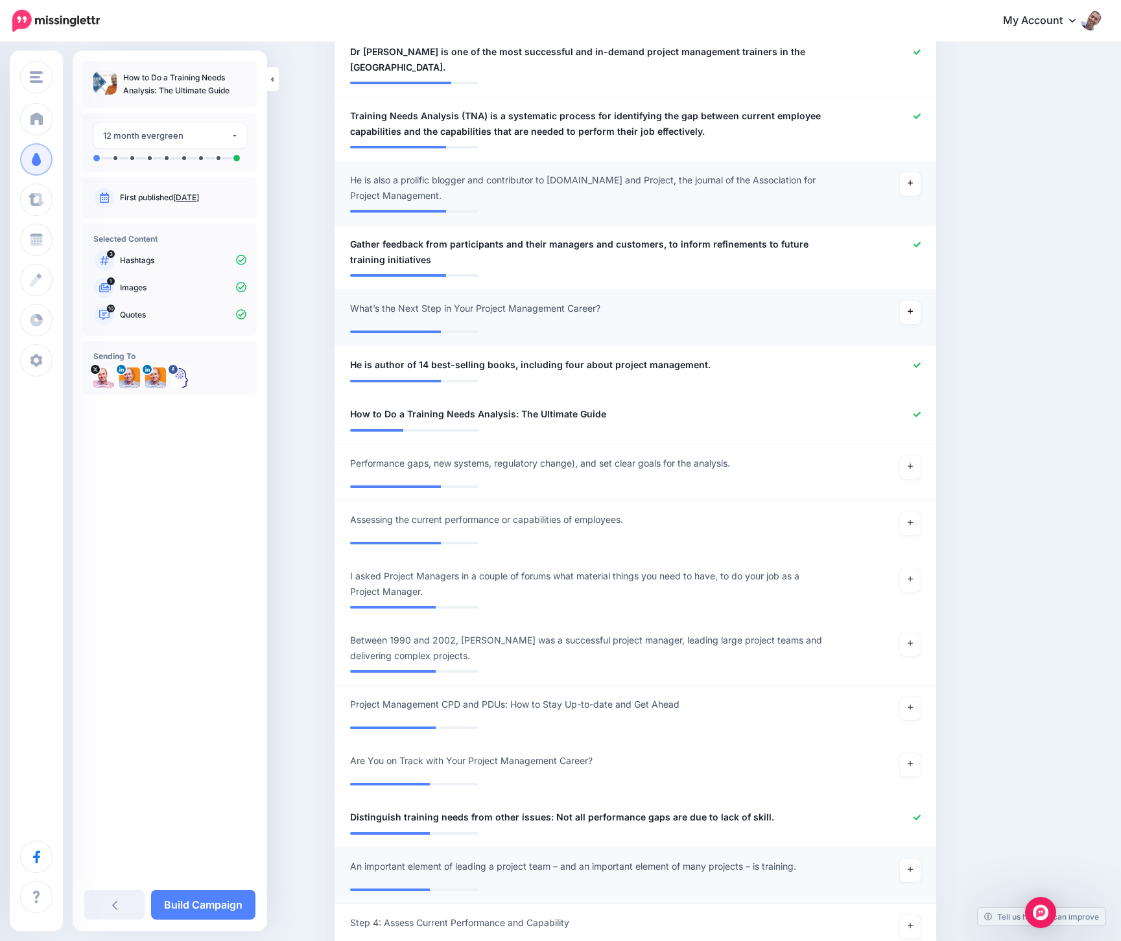
scroll to position [874, 0]
click at [906, 858] on link at bounding box center [910, 869] width 21 height 23
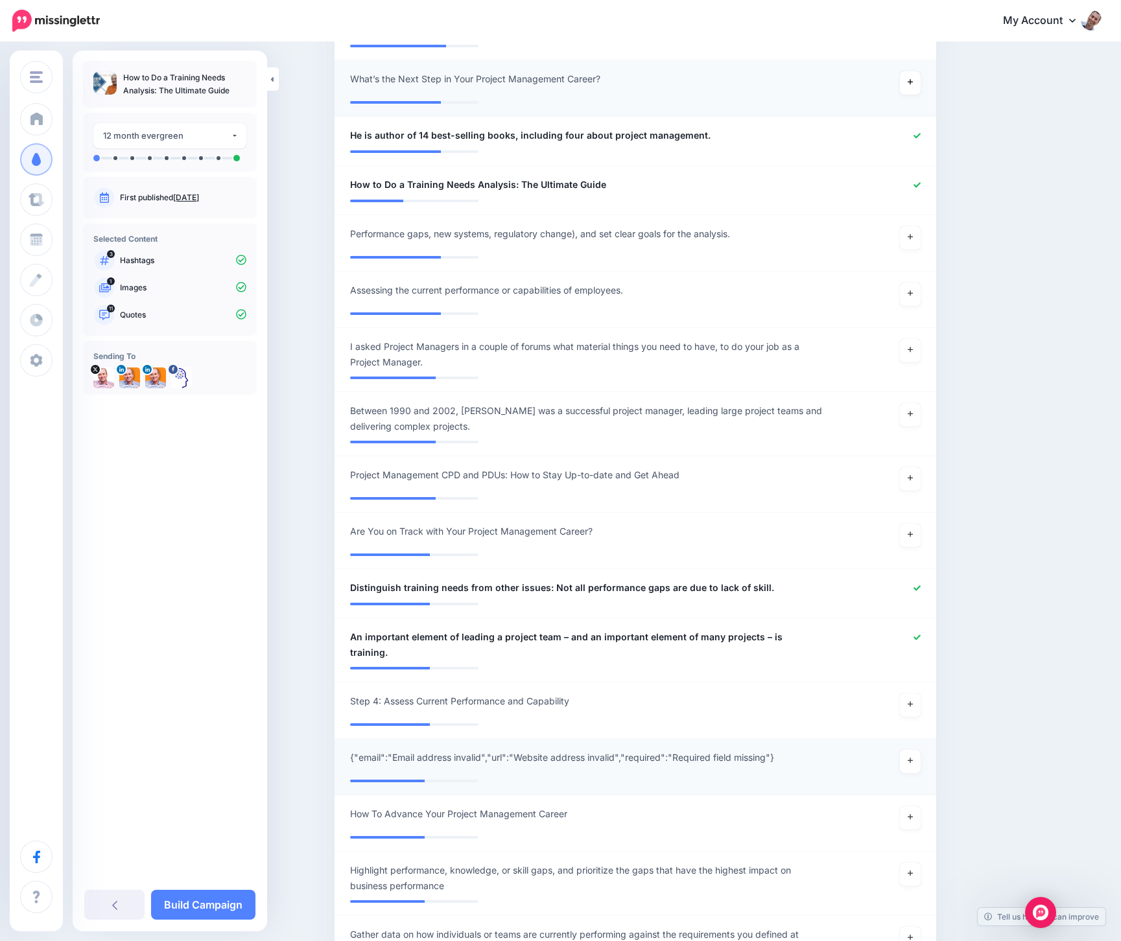
scroll to position [1142, 0]
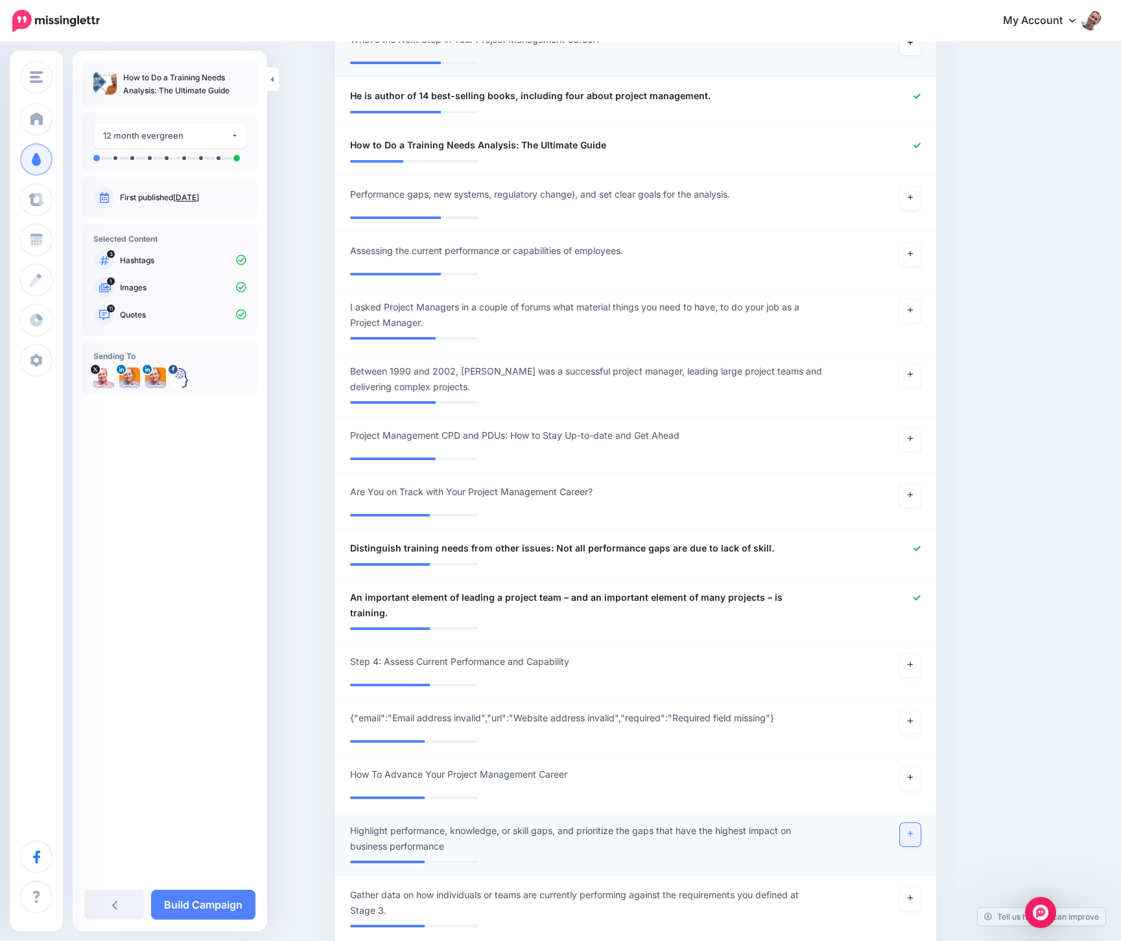
click at [910, 832] on icon at bounding box center [910, 834] width 5 height 5
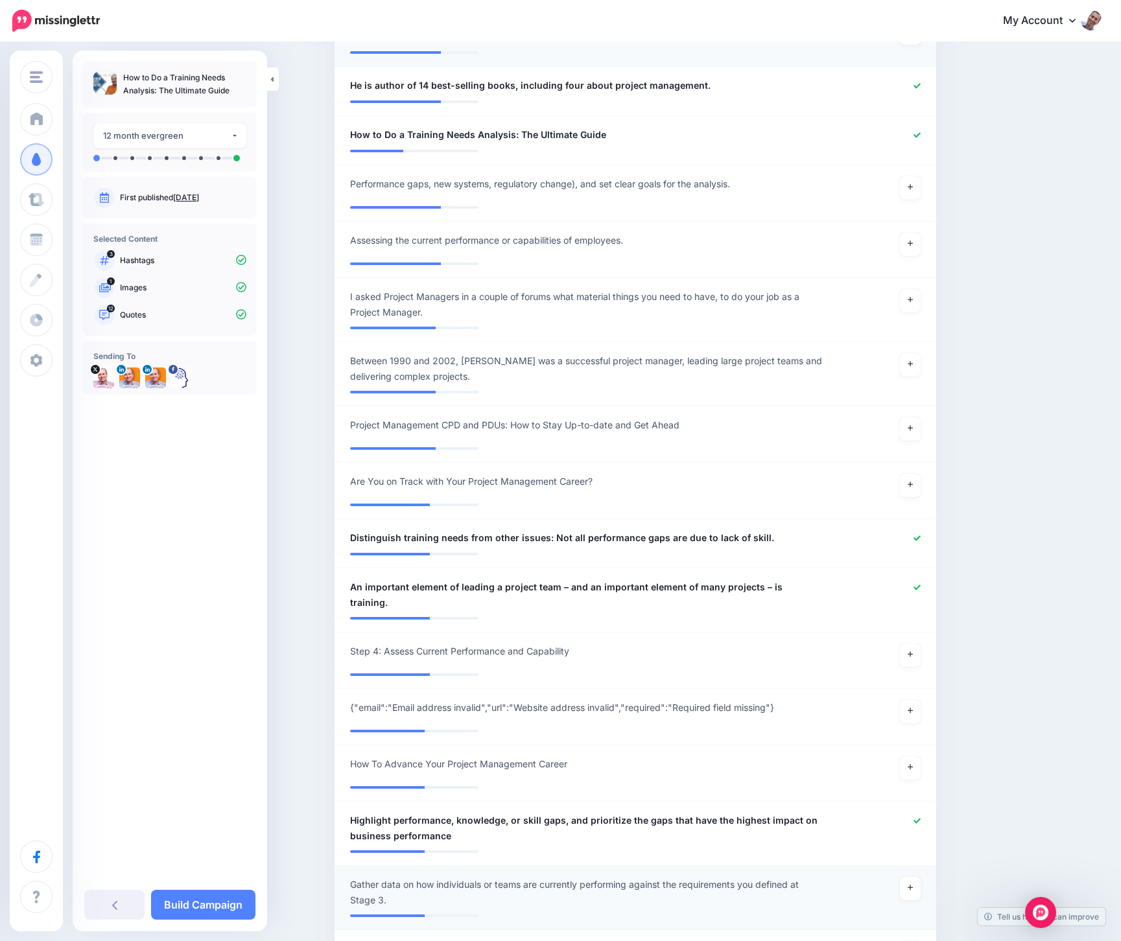
click at [660, 877] on span "Gather data on how individuals or teams are currently performing against the re…" at bounding box center [586, 892] width 473 height 31
click at [900, 877] on link at bounding box center [910, 888] width 21 height 23
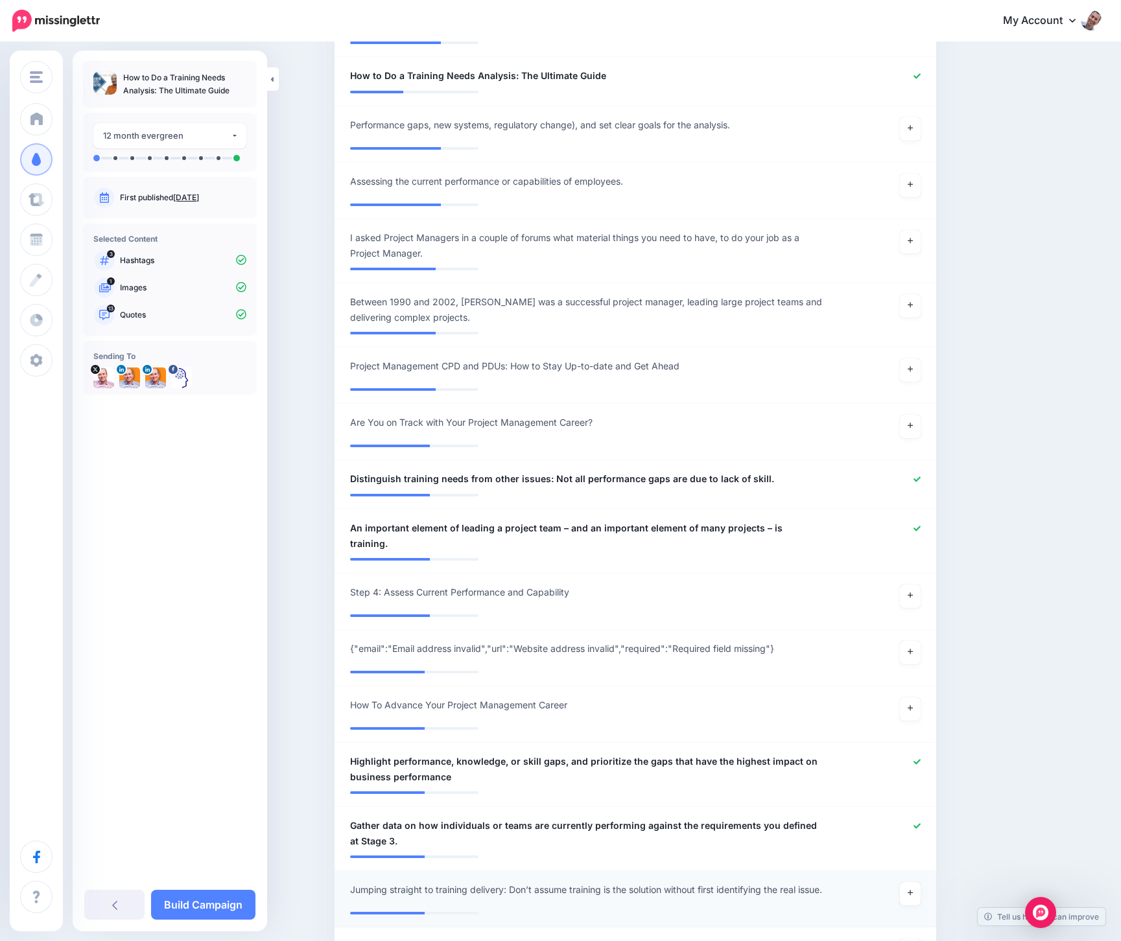
scroll to position [1220, 0]
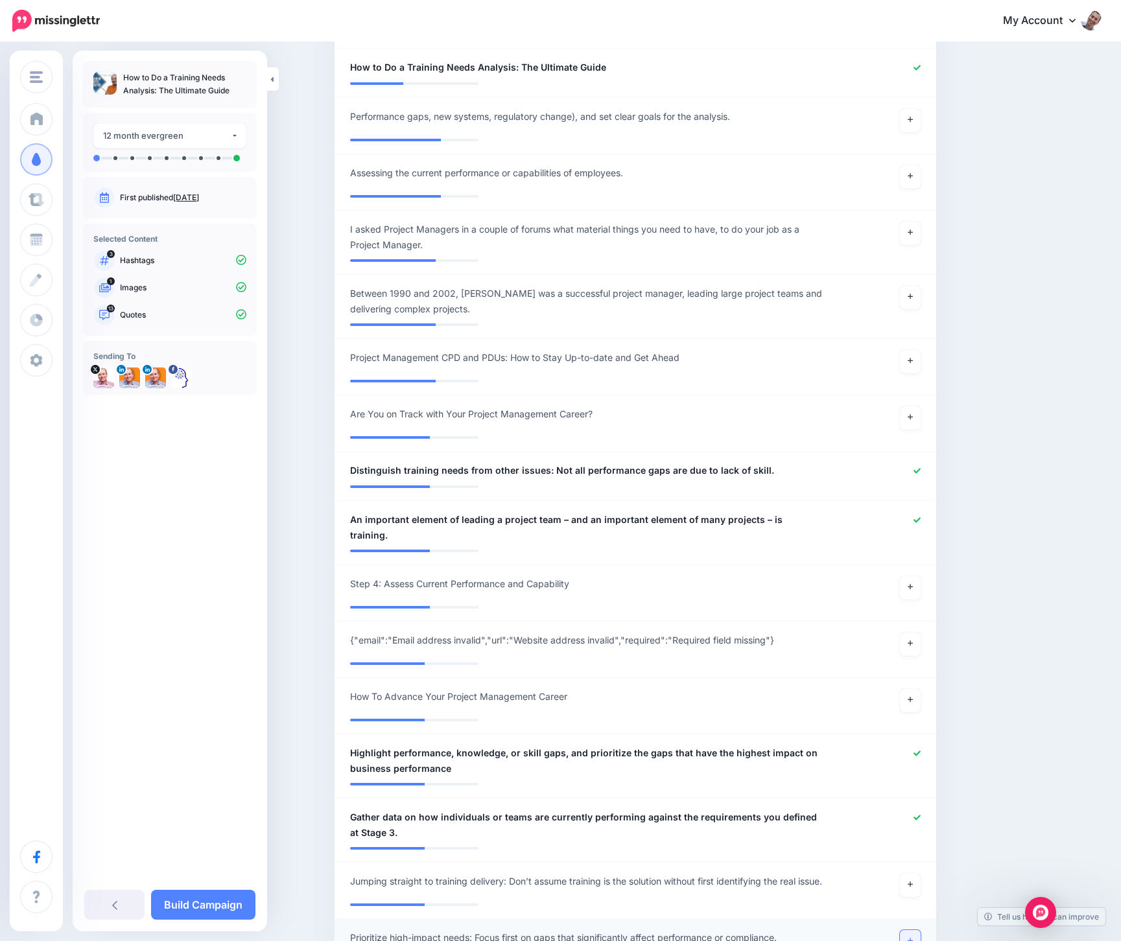
click at [910, 930] on link at bounding box center [910, 941] width 21 height 23
click at [230, 901] on link "Build Campaign" at bounding box center [203, 905] width 104 height 30
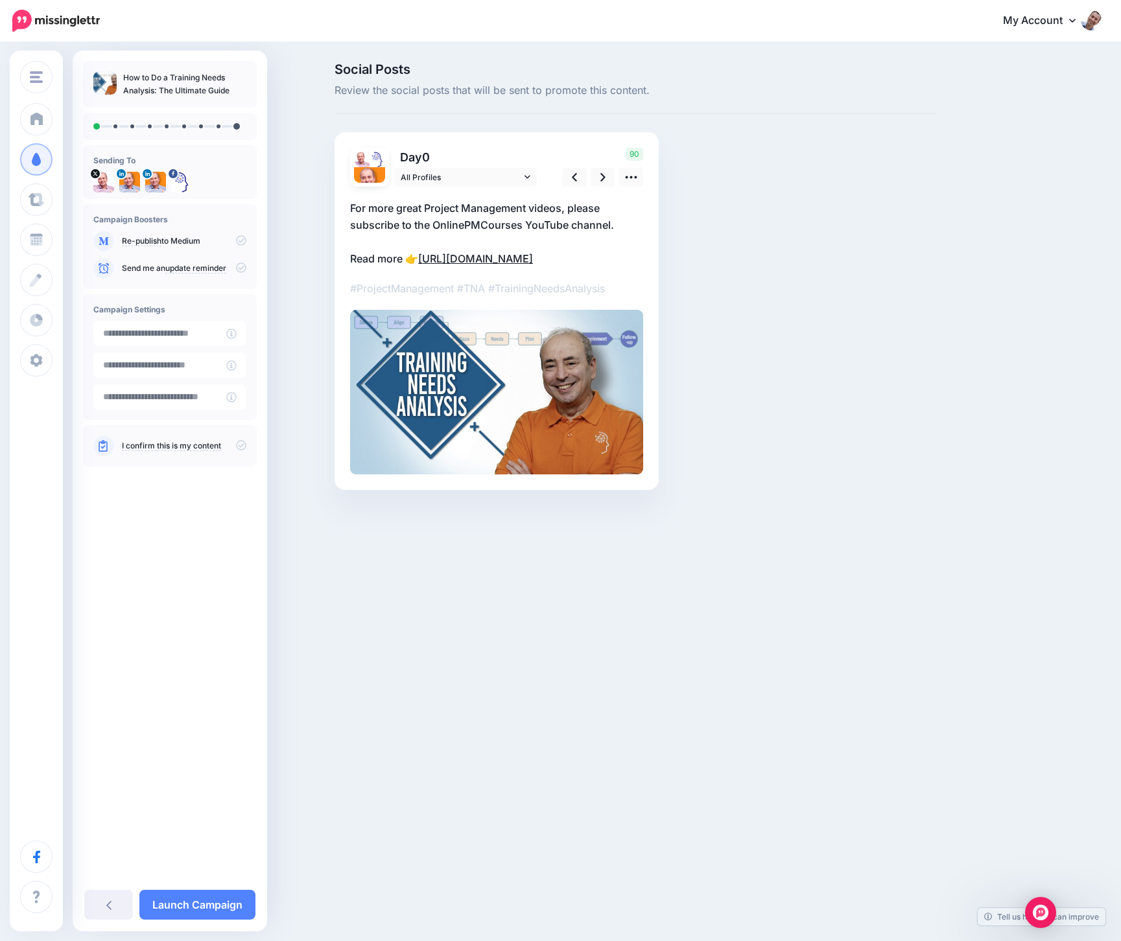
drag, startPoint x: 563, startPoint y: 257, endPoint x: 501, endPoint y: 255, distance: 62.3
click at [501, 255] on p "For more great Project Management videos, please subscribe to the OnlinePMCours…" at bounding box center [496, 233] width 293 height 67
drag, startPoint x: 578, startPoint y: 259, endPoint x: 425, endPoint y: 259, distance: 153.7
click at [425, 259] on textarea "**********" at bounding box center [496, 233] width 293 height 67
paste textarea "**********"
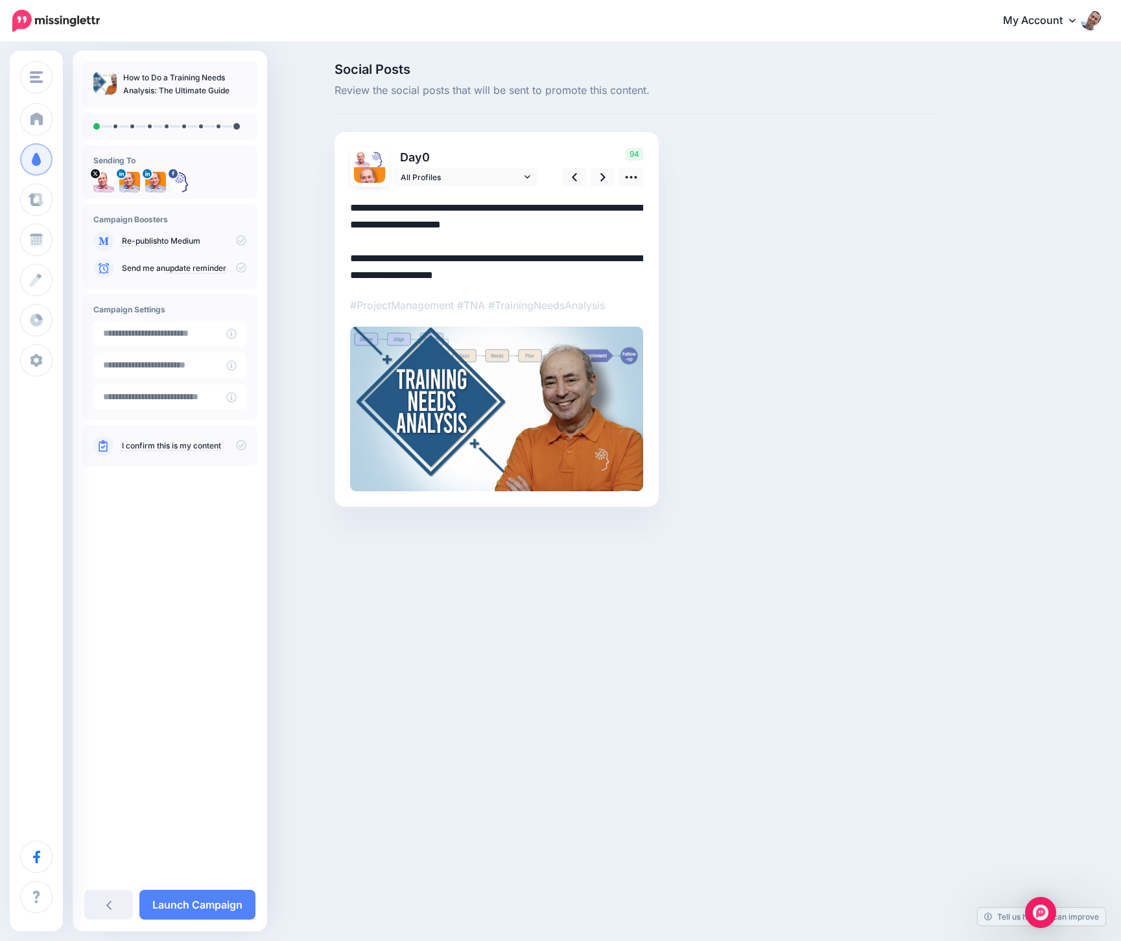
drag, startPoint x: 594, startPoint y: 276, endPoint x: 345, endPoint y: 263, distance: 249.3
click at [345, 263] on div "Day 0 All Profiles" at bounding box center [497, 319] width 324 height 375
click at [598, 173] on link at bounding box center [603, 177] width 25 height 19
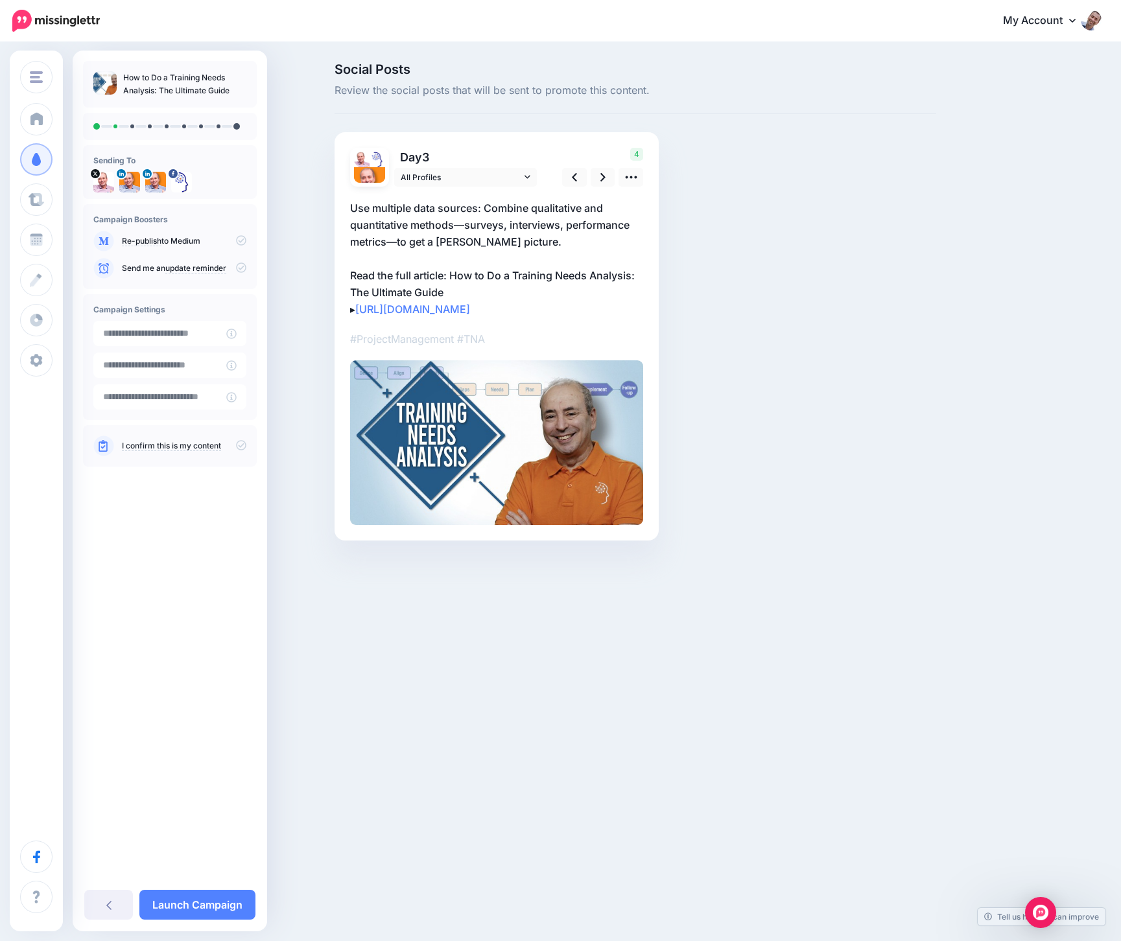
click at [491, 302] on p "Use multiple data sources: Combine qualitative and quantitative methods—surveys…" at bounding box center [496, 259] width 293 height 118
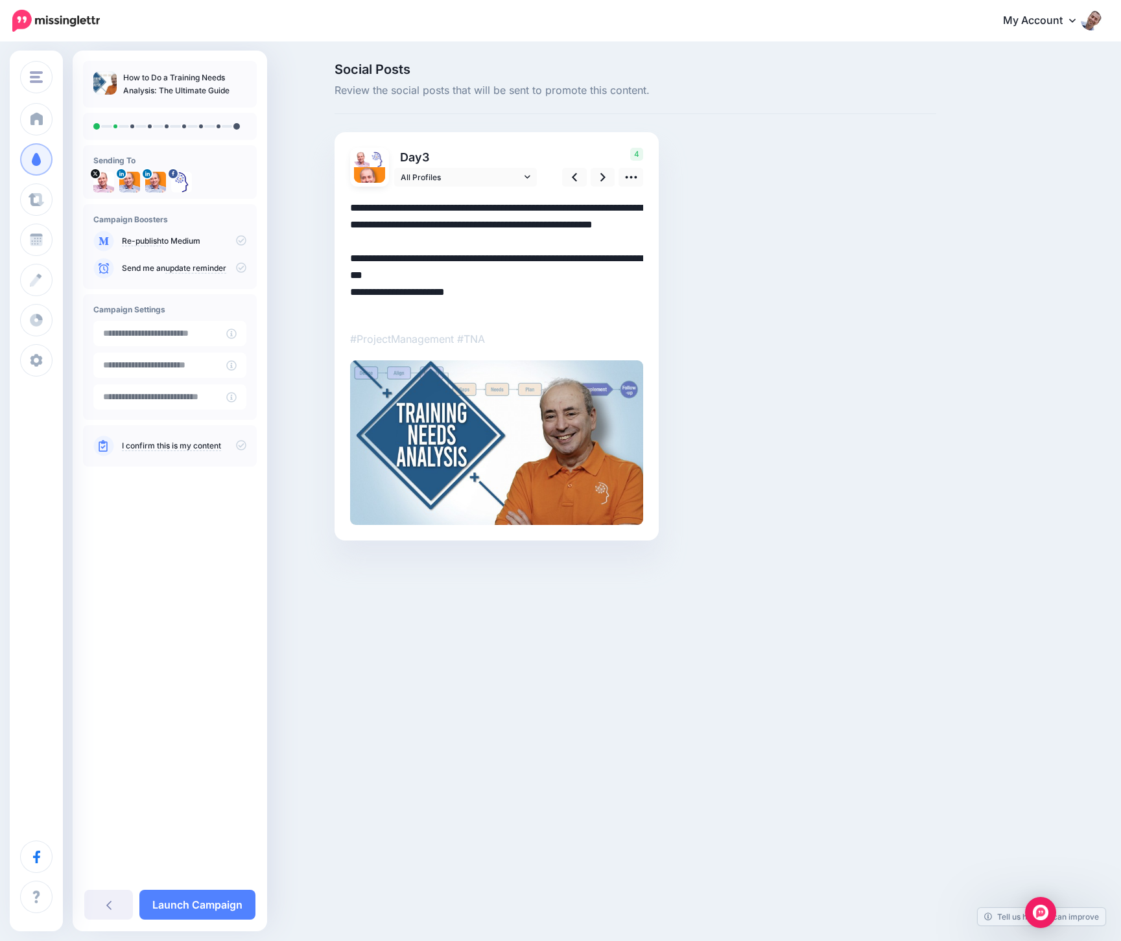
drag, startPoint x: 488, startPoint y: 303, endPoint x: 312, endPoint y: 311, distance: 175.8
click at [312, 311] on div "Social Posts Review the social posts that will be sent to promote this content.…" at bounding box center [560, 321] width 1121 height 556
paste textarea "**********"
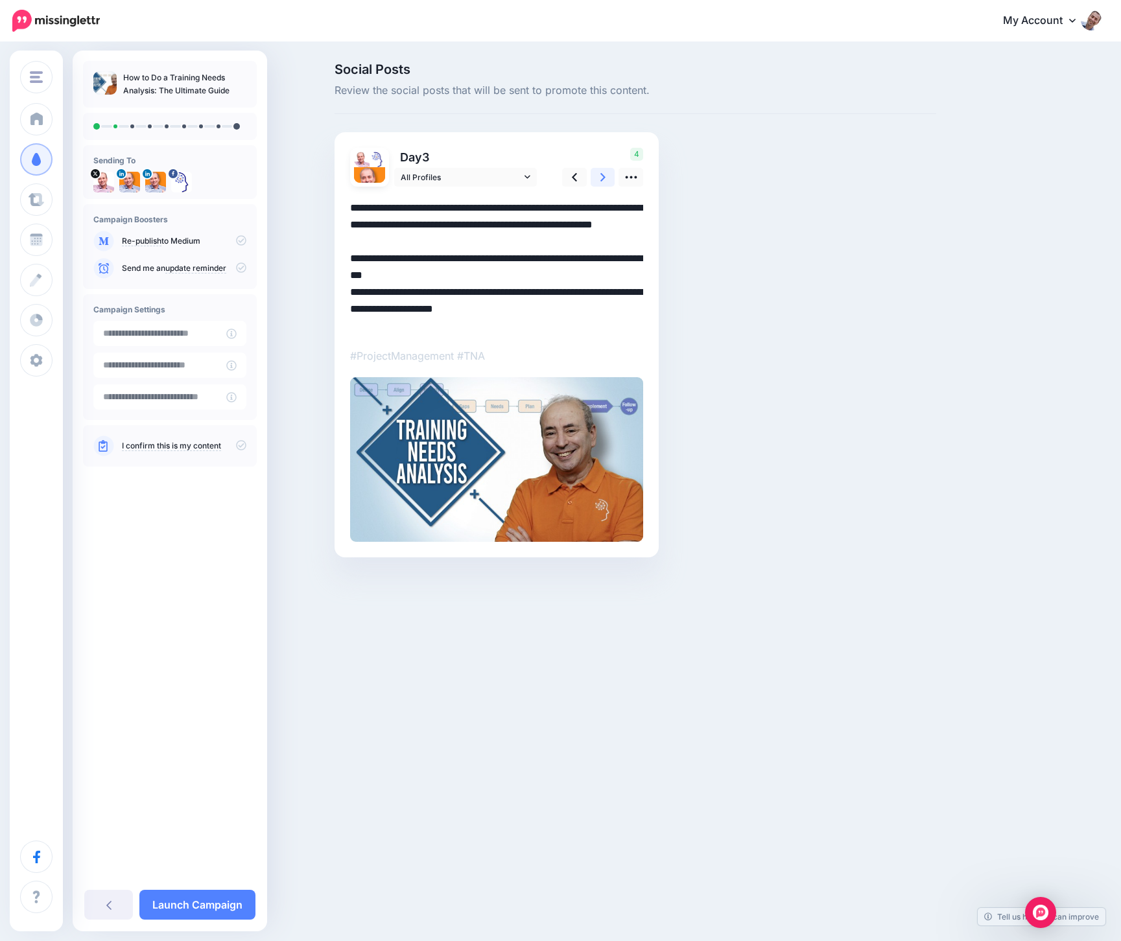
click at [593, 175] on link at bounding box center [603, 177] width 25 height 19
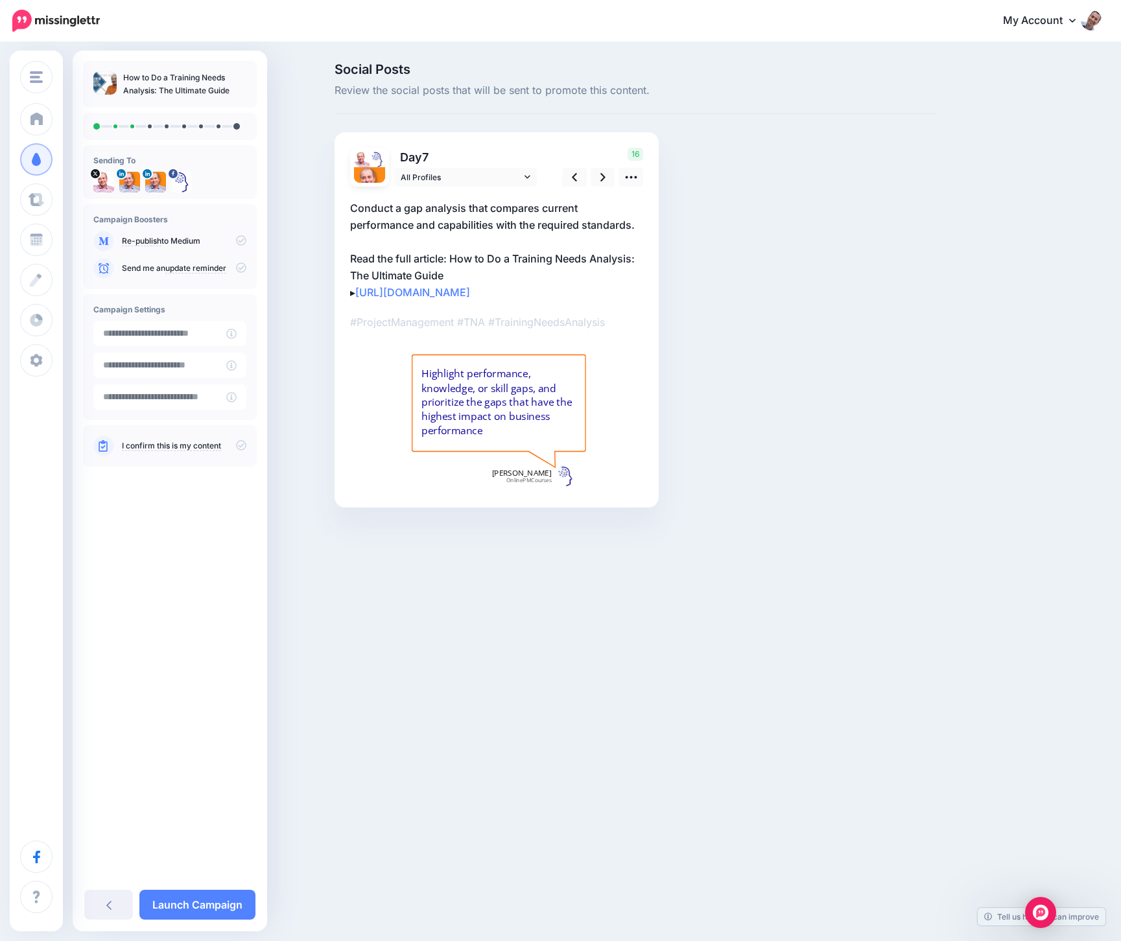
click at [486, 287] on p "Conduct a gap analysis that compares current performance and capabilities with …" at bounding box center [496, 250] width 293 height 101
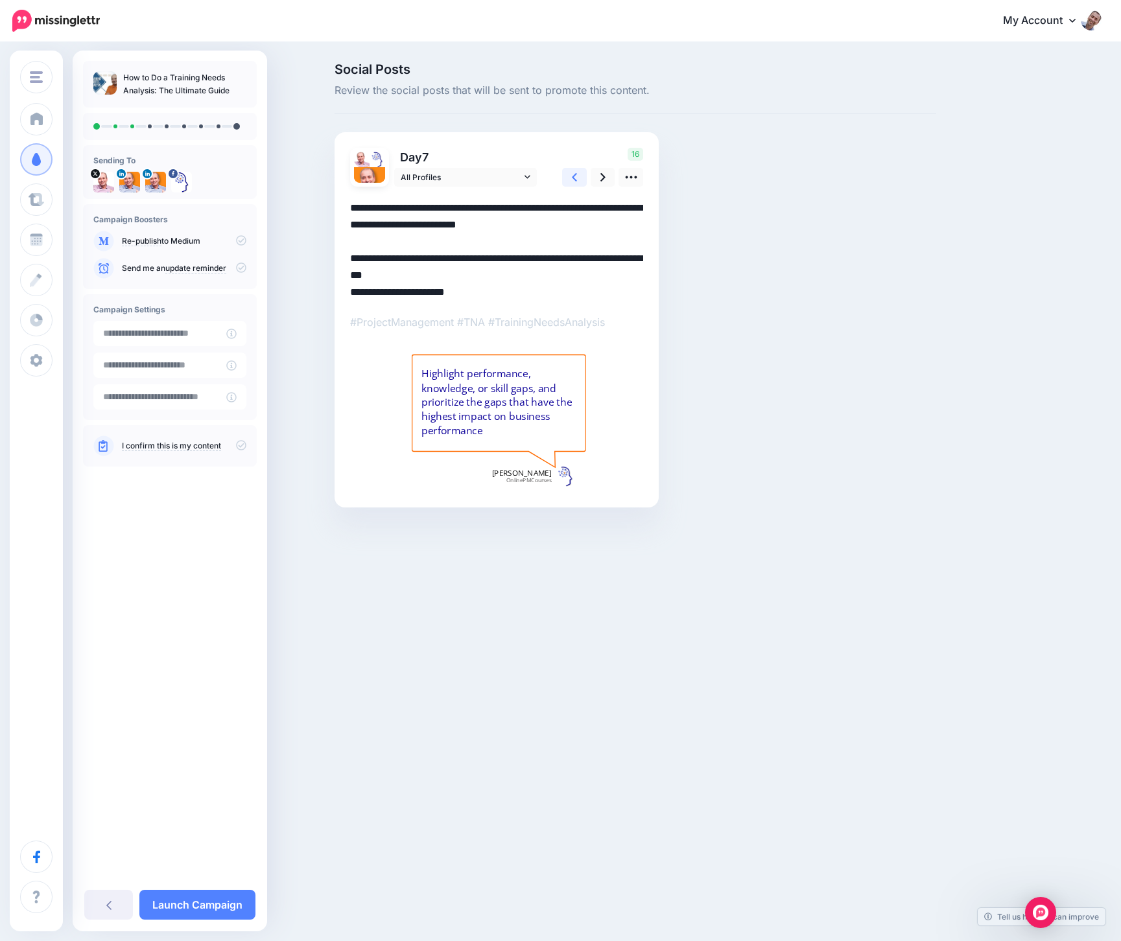
click at [580, 174] on link at bounding box center [574, 177] width 25 height 19
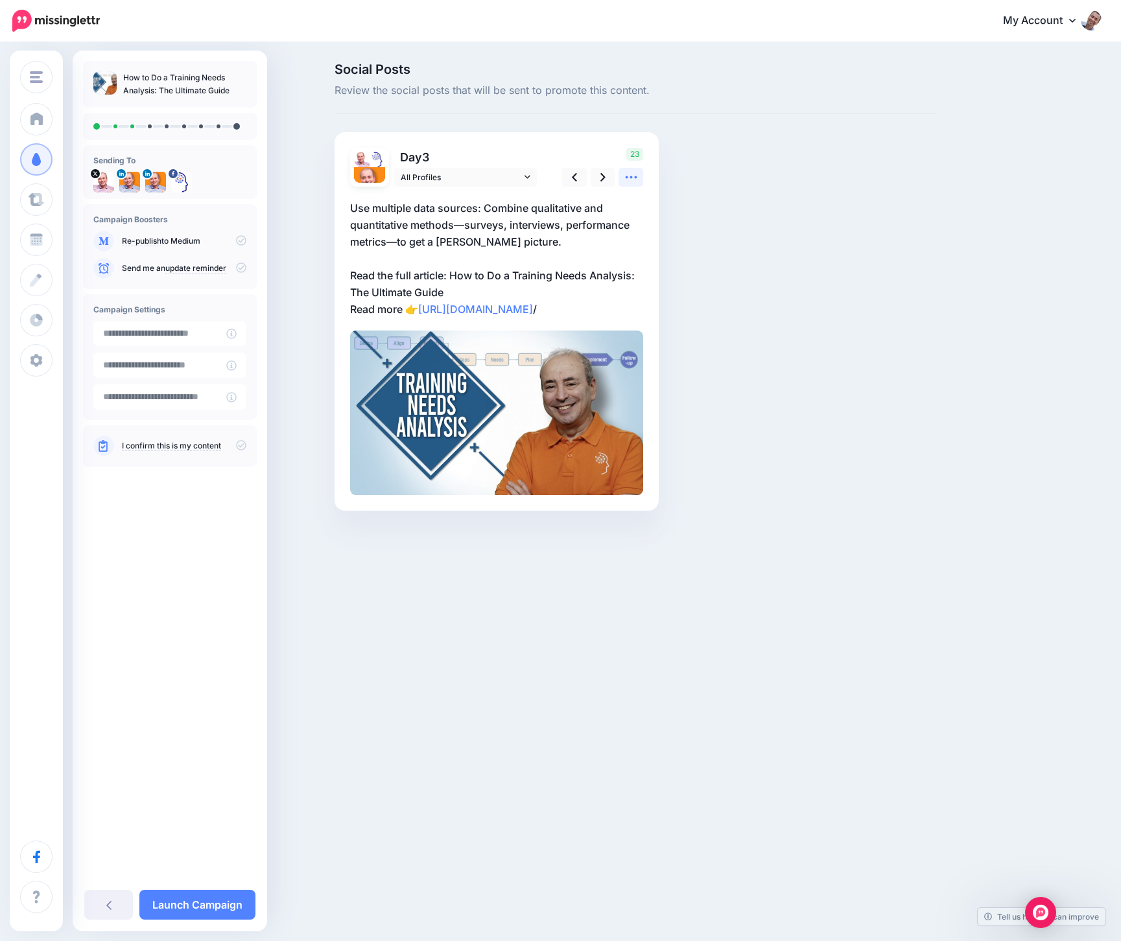
click at [639, 177] on link at bounding box center [630, 177] width 25 height 19
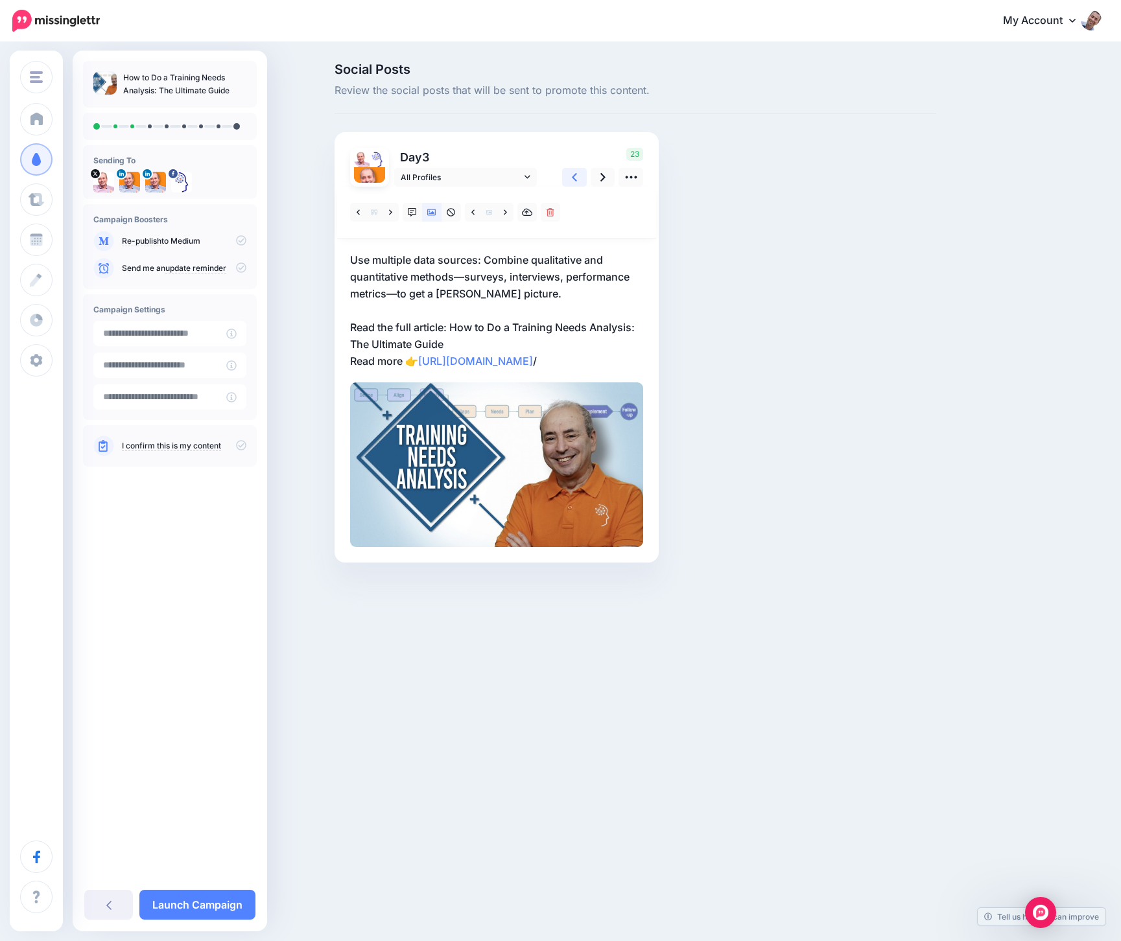
click at [578, 174] on link at bounding box center [574, 177] width 25 height 19
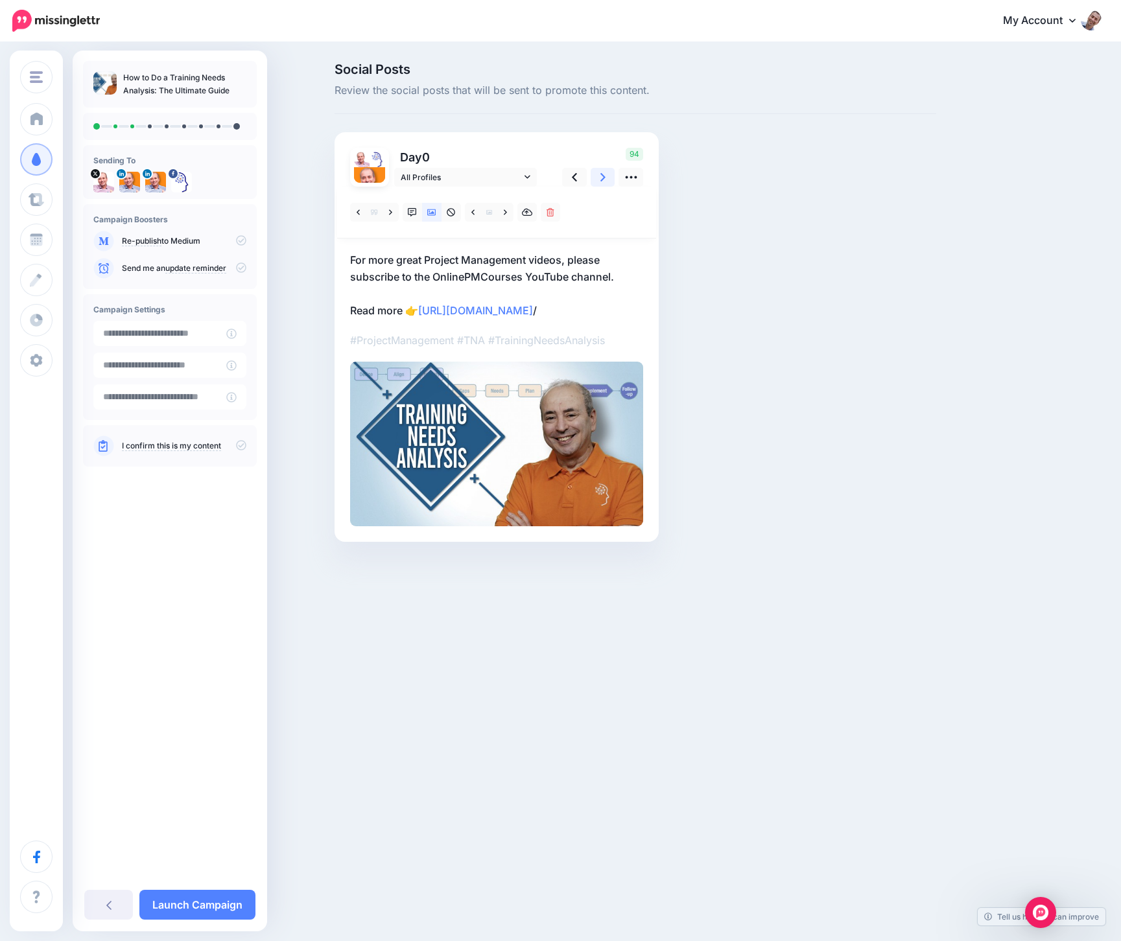
click at [596, 176] on link at bounding box center [603, 177] width 25 height 19
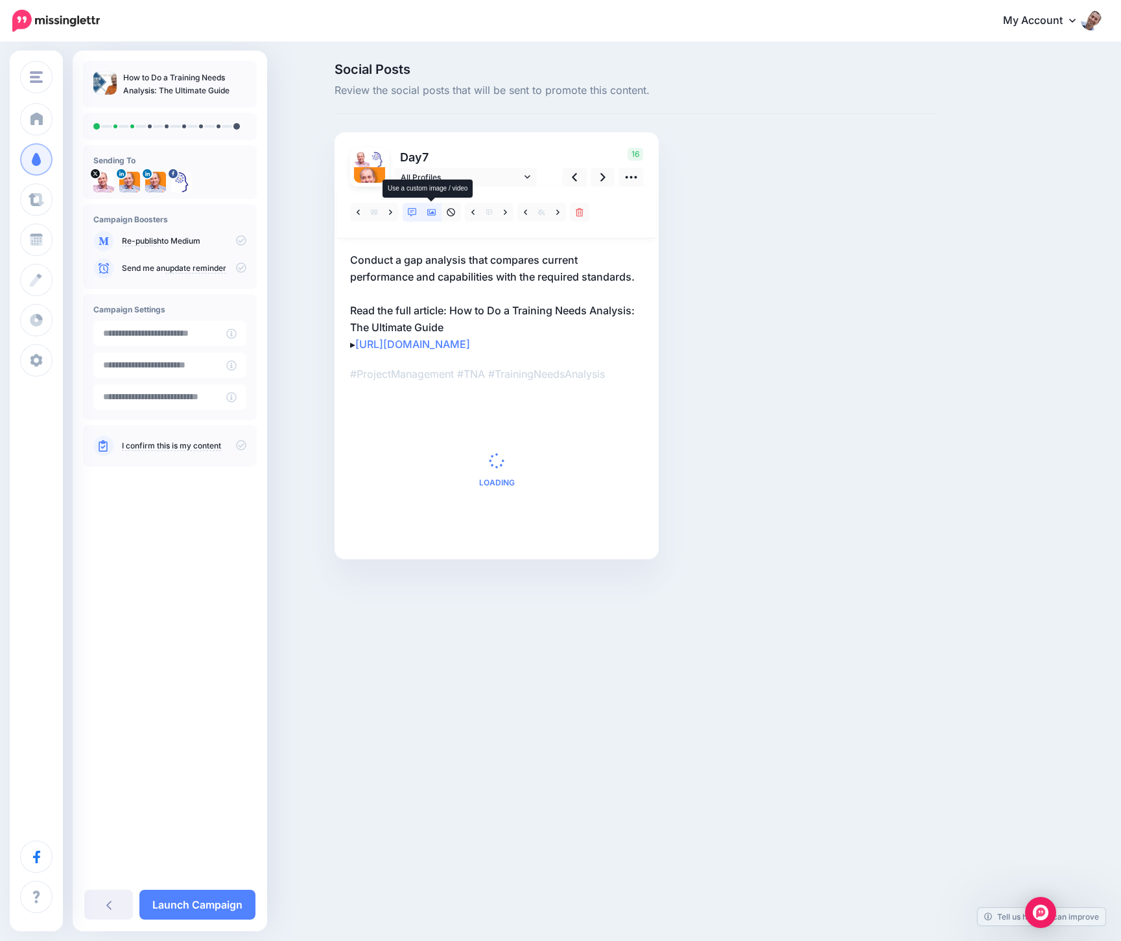
click at [436, 211] on icon at bounding box center [431, 212] width 9 height 6
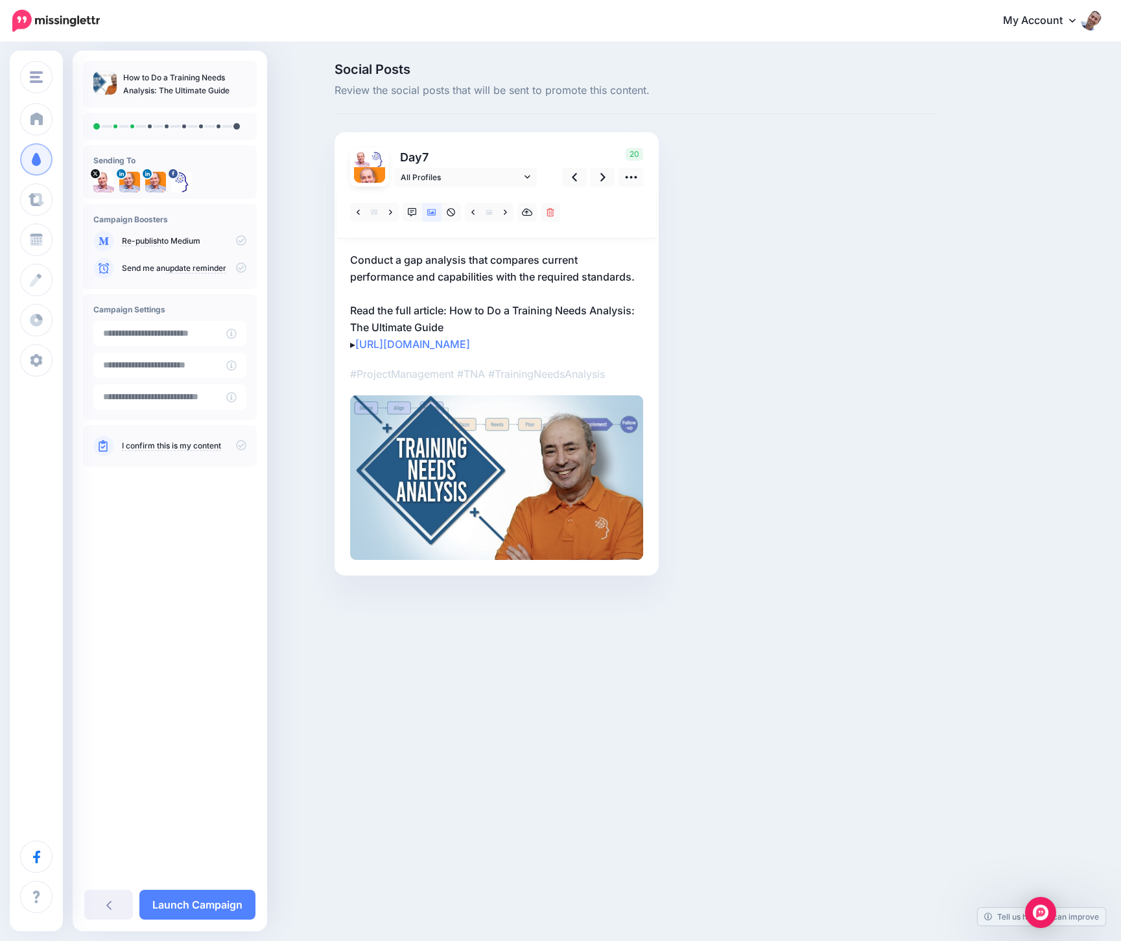
click at [487, 333] on p "Conduct a gap analysis that compares current performance and capabilities with …" at bounding box center [496, 302] width 293 height 101
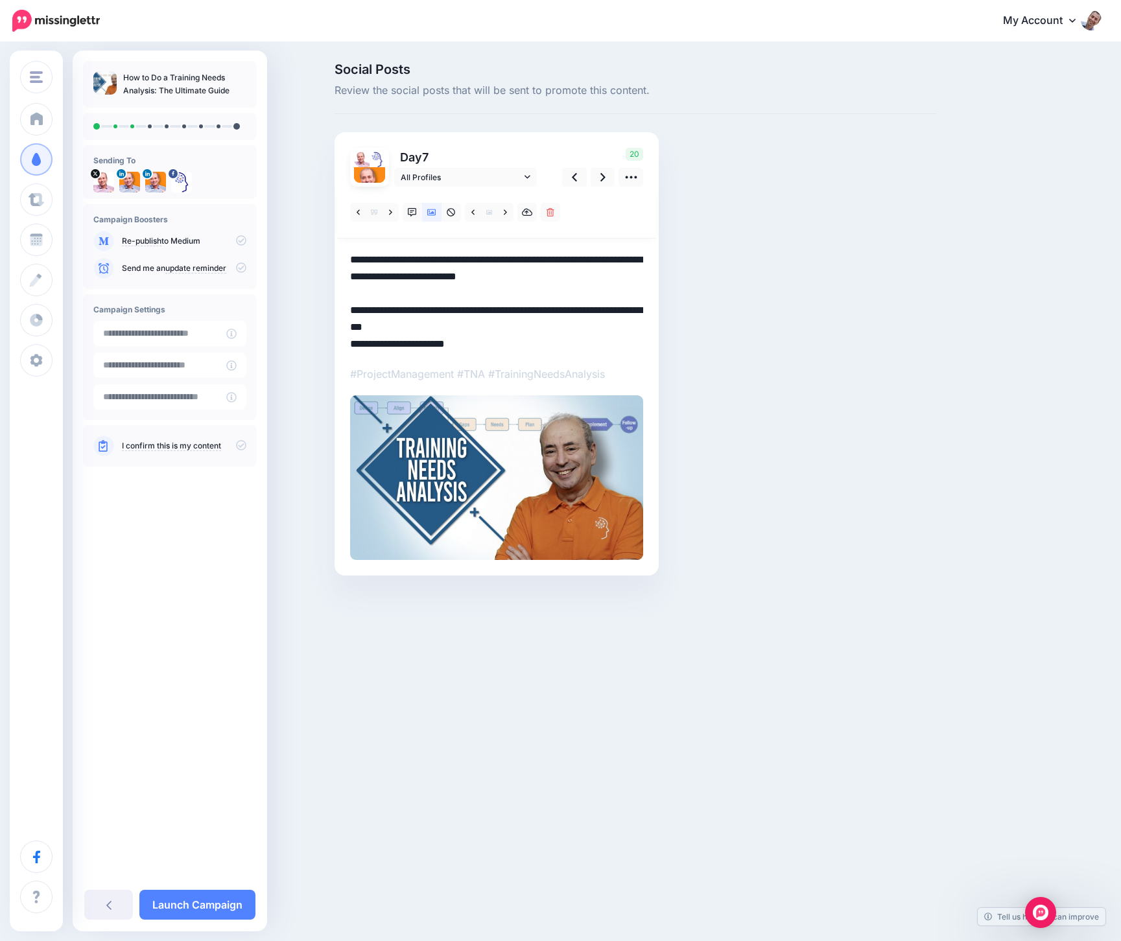
drag, startPoint x: 427, startPoint y: 342, endPoint x: 324, endPoint y: 349, distance: 102.7
click at [324, 349] on div "Social Posts Review the social posts that will be sent to promote this content.…" at bounding box center [560, 338] width 1121 height 591
paste textarea "**********"
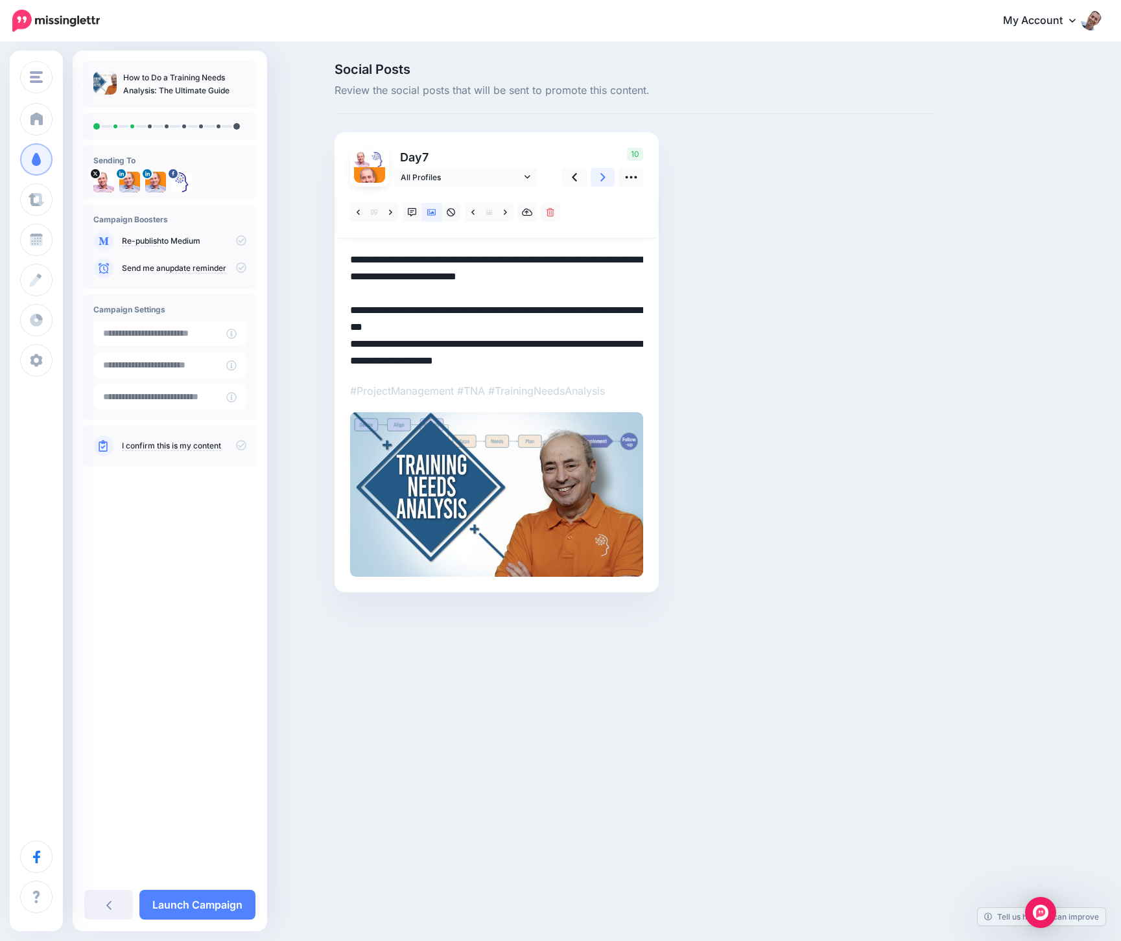
click at [609, 176] on link at bounding box center [603, 177] width 25 height 19
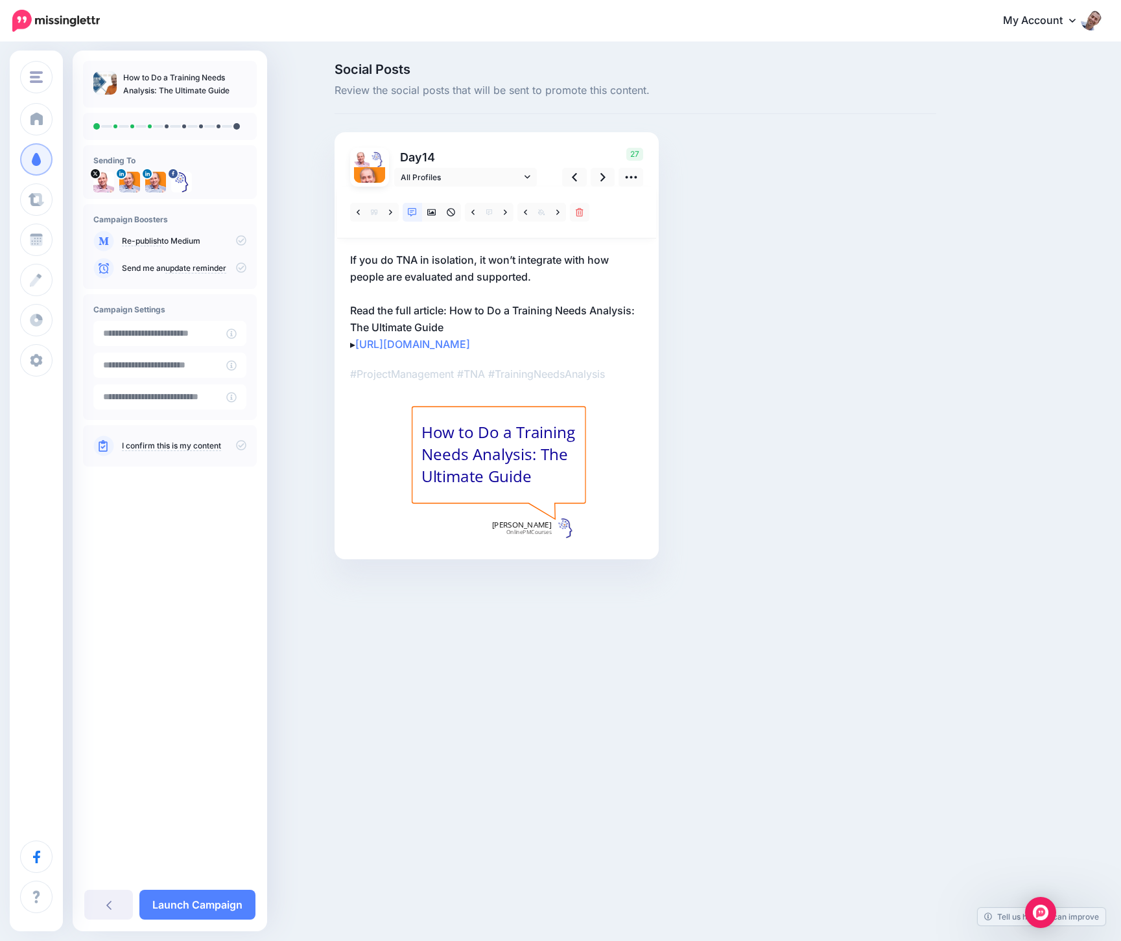
drag, startPoint x: 496, startPoint y: 339, endPoint x: 347, endPoint y: 336, distance: 148.5
click at [347, 336] on div "Day 14 All Profiles" at bounding box center [497, 345] width 324 height 427
click at [430, 208] on icon at bounding box center [431, 212] width 9 height 9
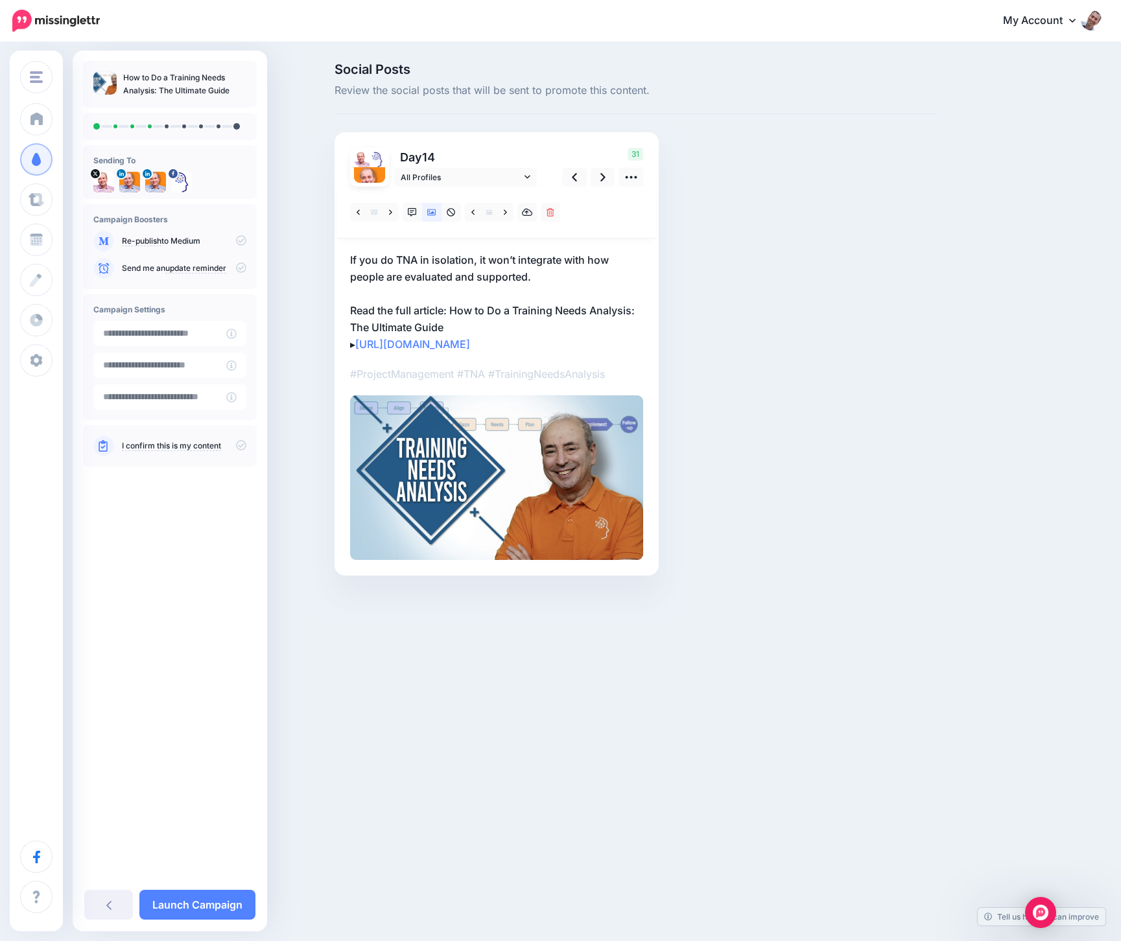
click at [509, 336] on p "If you do TNA in isolation, it won’t integrate with how people are evaluated an…" at bounding box center [496, 302] width 293 height 101
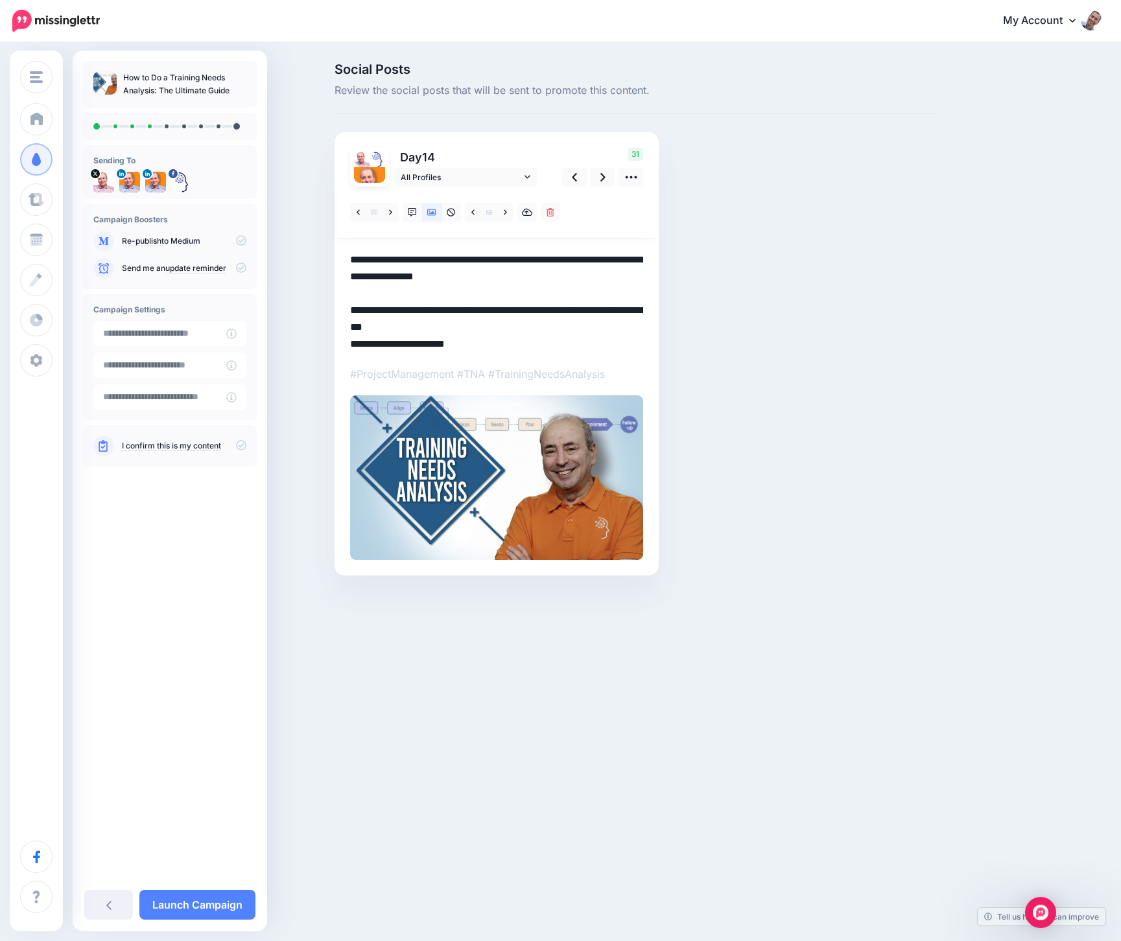
drag, startPoint x: 504, startPoint y: 340, endPoint x: 343, endPoint y: 341, distance: 160.8
click at [343, 341] on div "Day 14 All Profiles" at bounding box center [497, 353] width 324 height 443
paste textarea "**********"
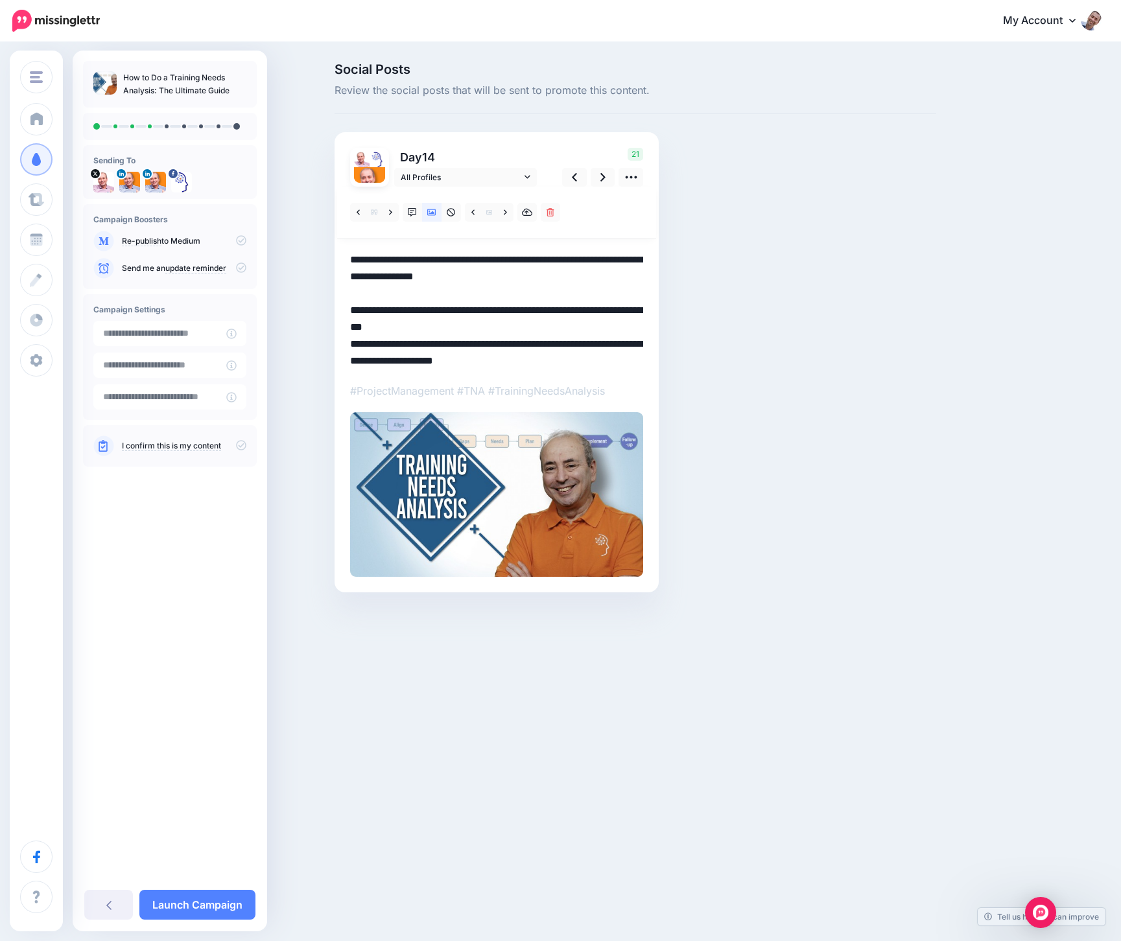
drag, startPoint x: 421, startPoint y: 344, endPoint x: 327, endPoint y: 344, distance: 93.4
click at [327, 344] on div "Social Posts Review the social posts that will be sent to promote this content.…" at bounding box center [635, 347] width 621 height 569
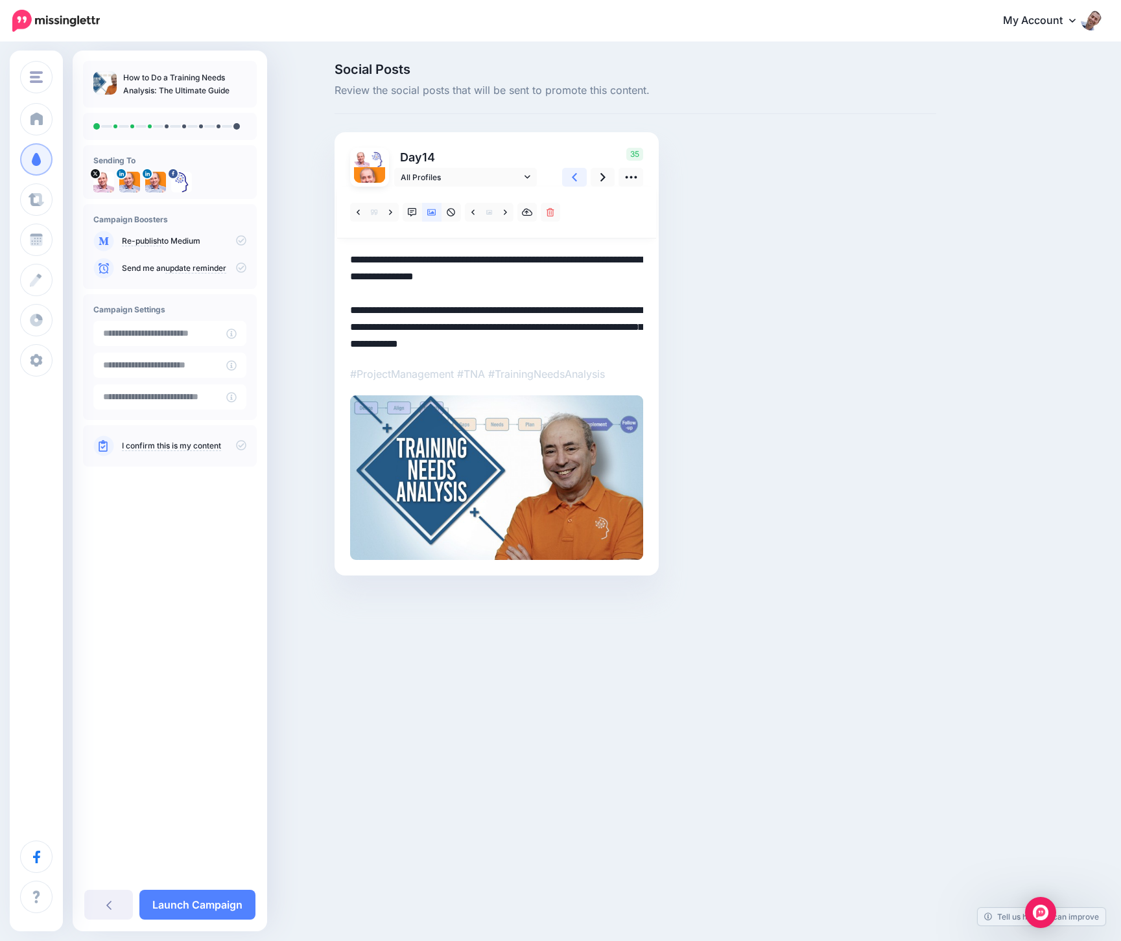
click at [582, 180] on link at bounding box center [574, 177] width 25 height 19
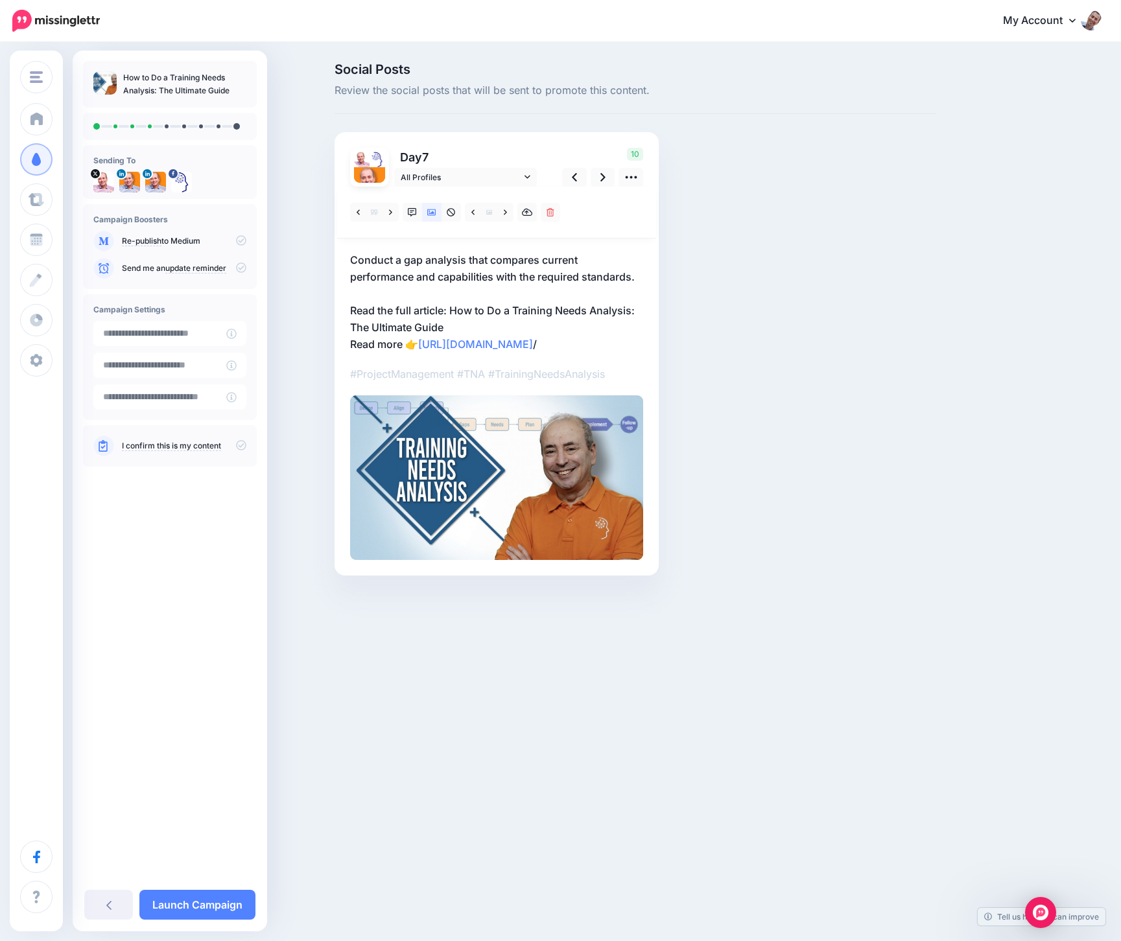
click at [412, 342] on p "Conduct a gap analysis that compares current performance and capabilities with …" at bounding box center [496, 302] width 293 height 101
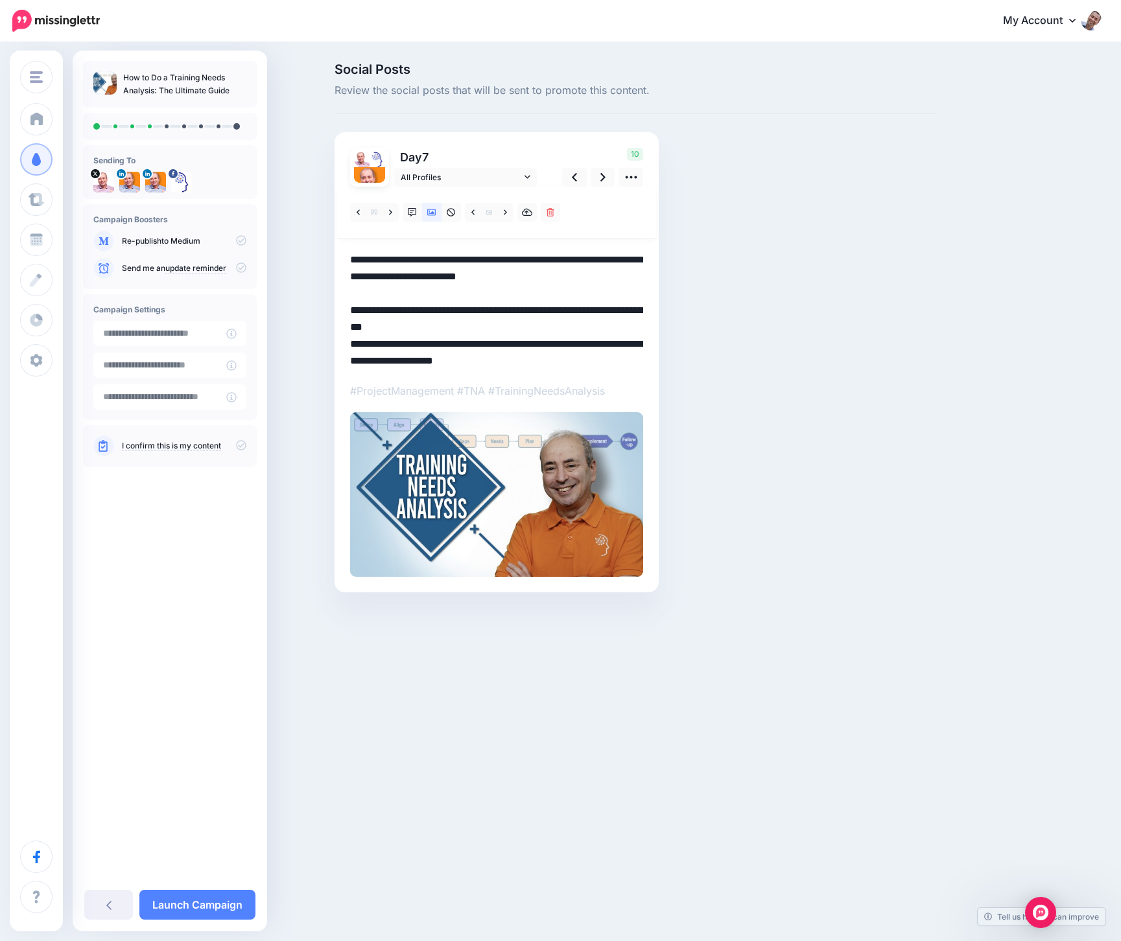
drag, startPoint x: 407, startPoint y: 344, endPoint x: 333, endPoint y: 341, distance: 74.6
click at [333, 341] on div "Social Posts Review the social posts that will be sent to promote this content.…" at bounding box center [635, 347] width 621 height 569
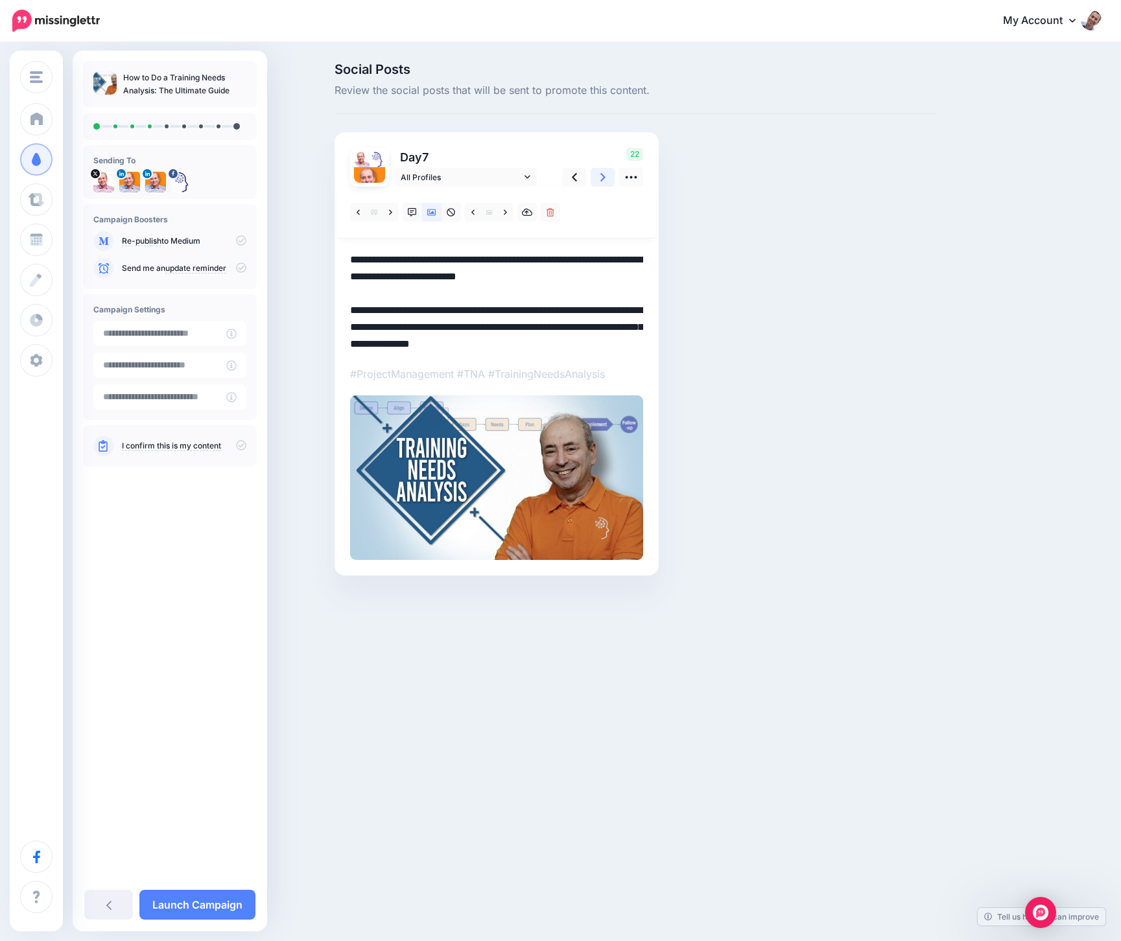
click at [598, 174] on link at bounding box center [603, 177] width 25 height 19
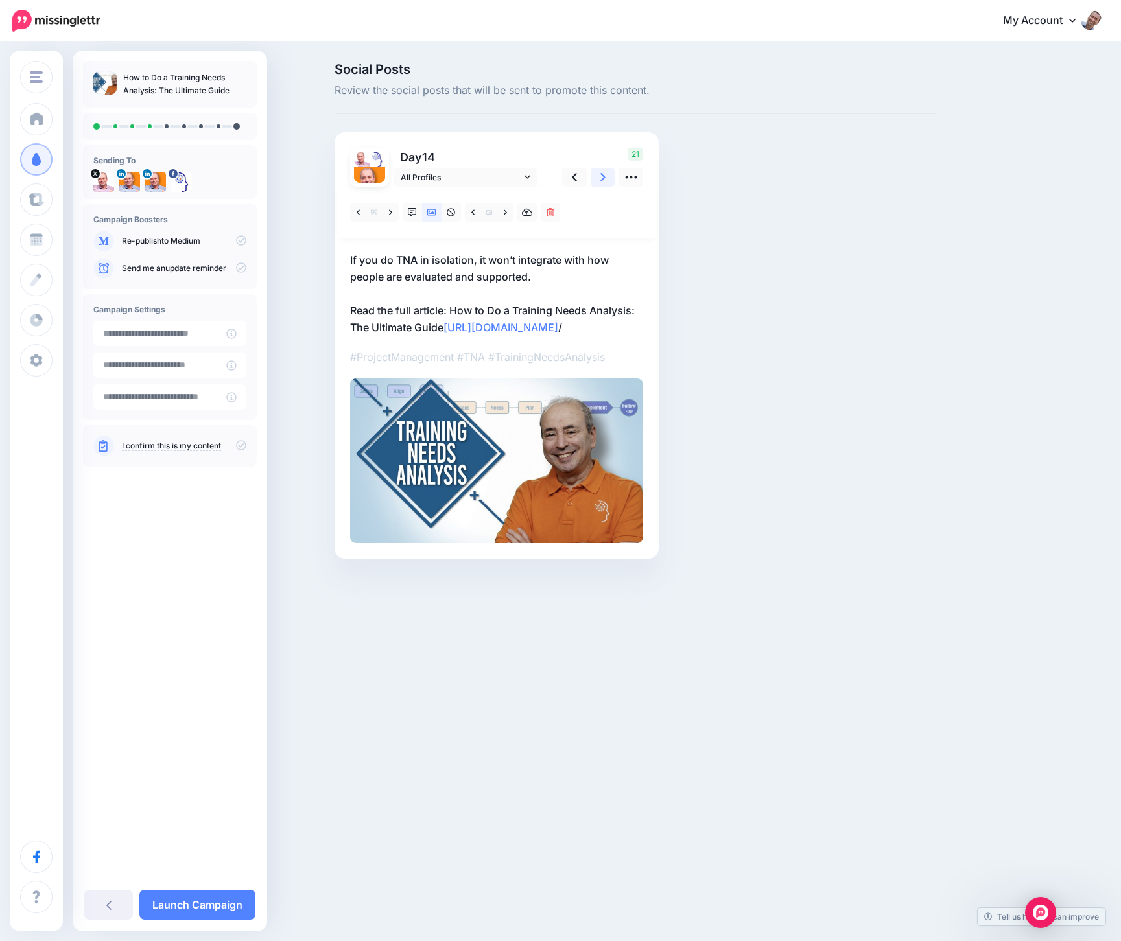
click at [598, 174] on link at bounding box center [603, 177] width 25 height 19
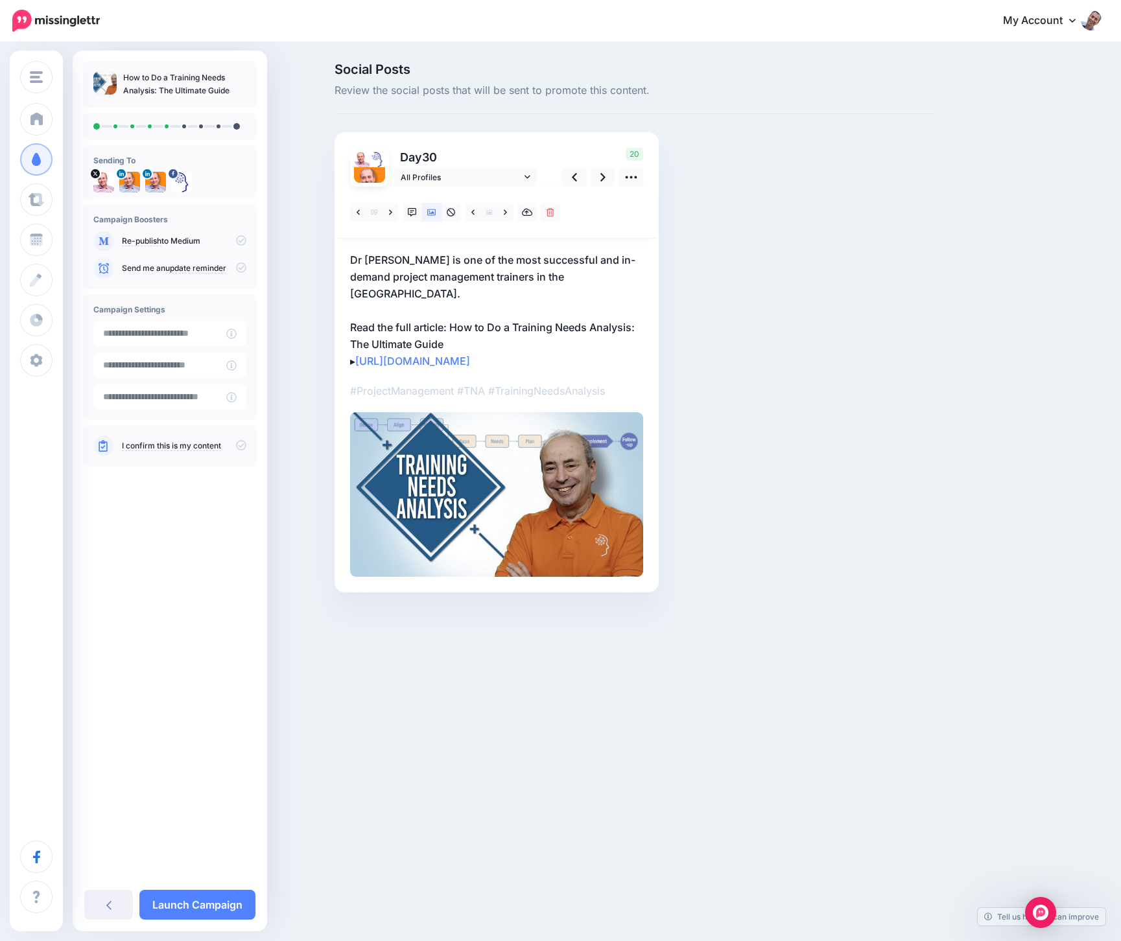
click at [515, 334] on p "Dr [PERSON_NAME] is one of the most successful and in-demand project management…" at bounding box center [496, 311] width 293 height 118
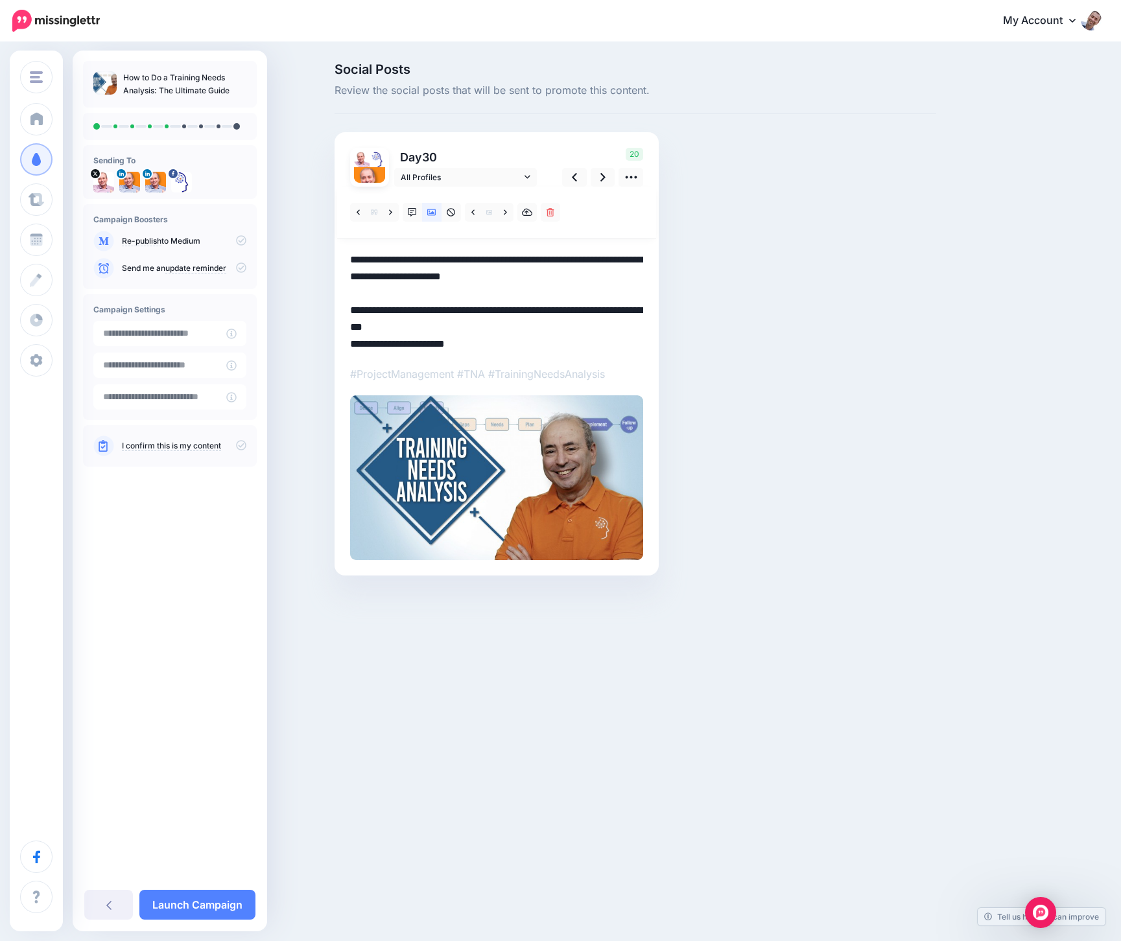
drag, startPoint x: 503, startPoint y: 340, endPoint x: 479, endPoint y: 326, distance: 27.6
click at [479, 326] on textarea "**********" at bounding box center [496, 302] width 293 height 101
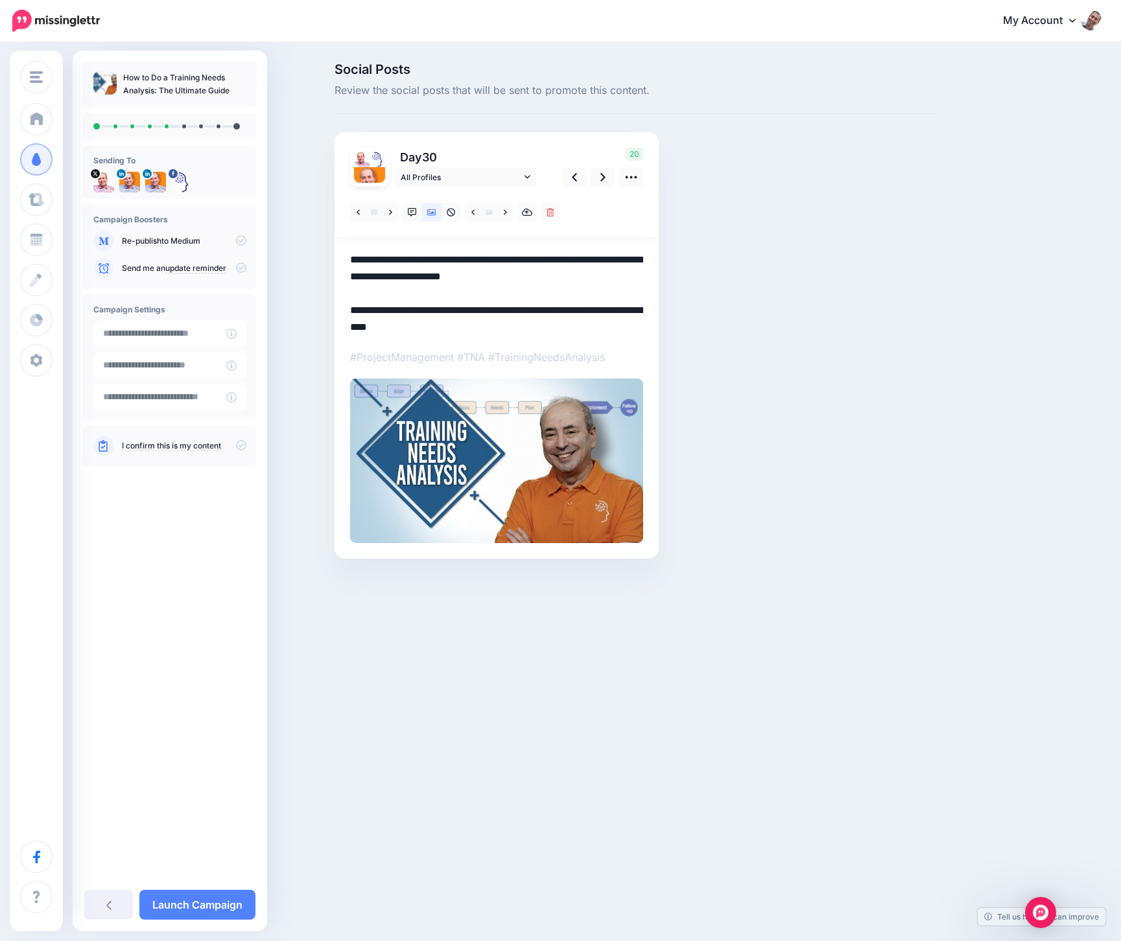
paste textarea "**********"
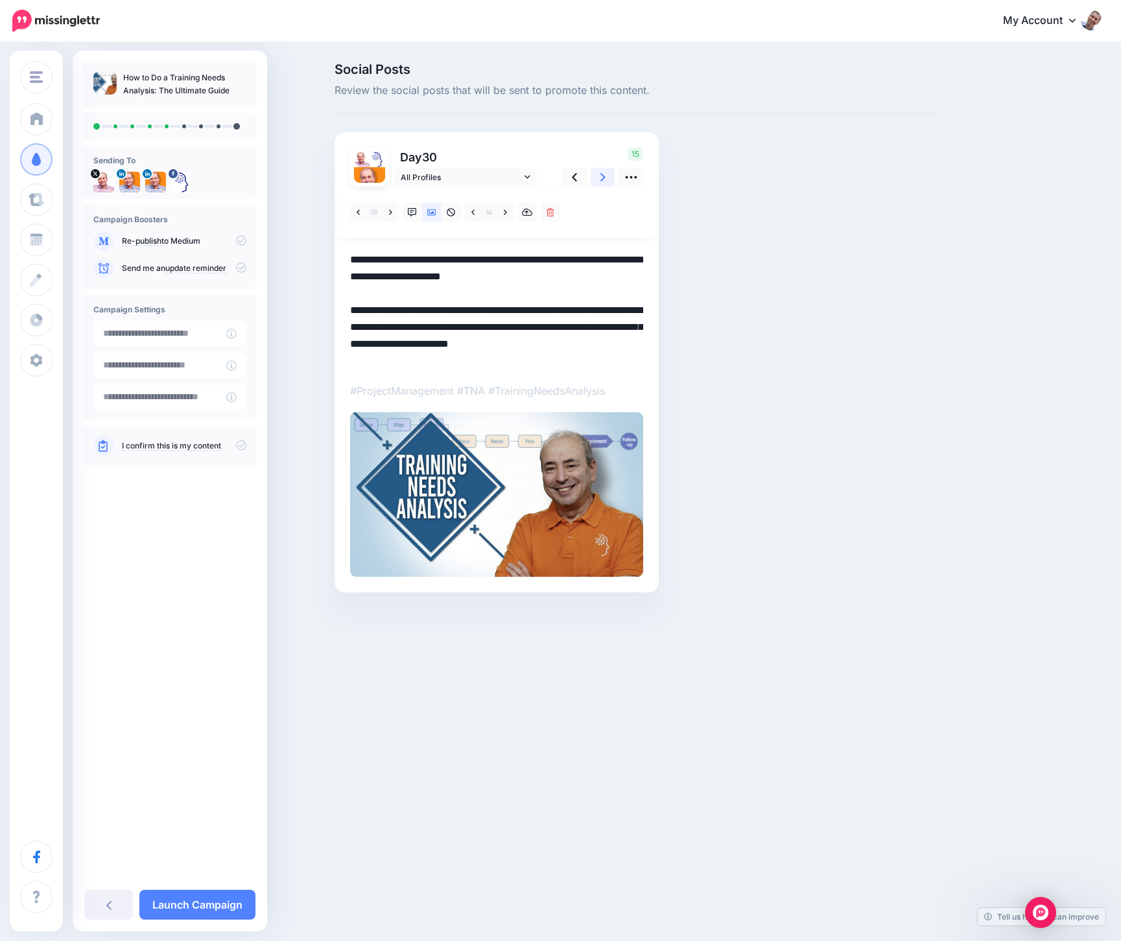
click at [610, 171] on link at bounding box center [603, 177] width 25 height 19
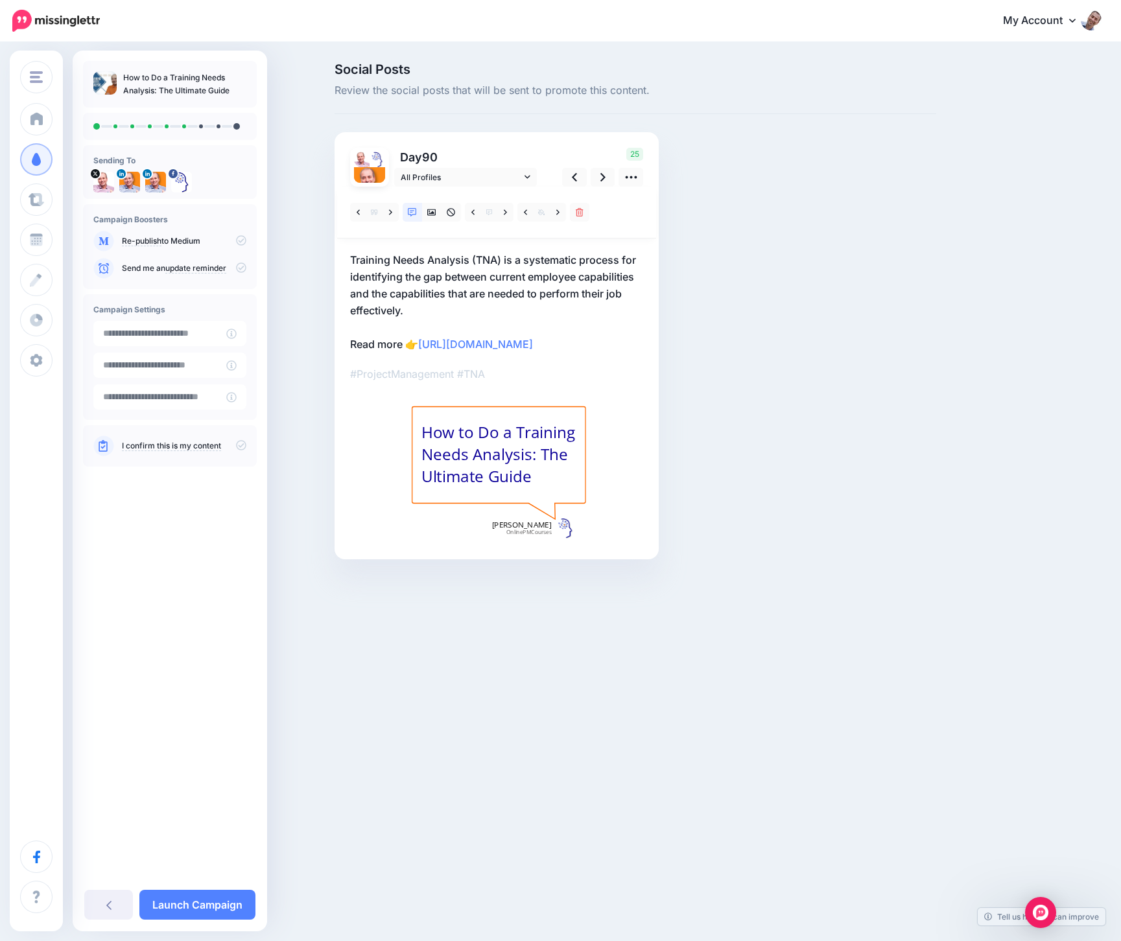
click at [551, 332] on p "Training Needs Analysis (TNA) is a systematic process for identifying the gap b…" at bounding box center [496, 302] width 293 height 101
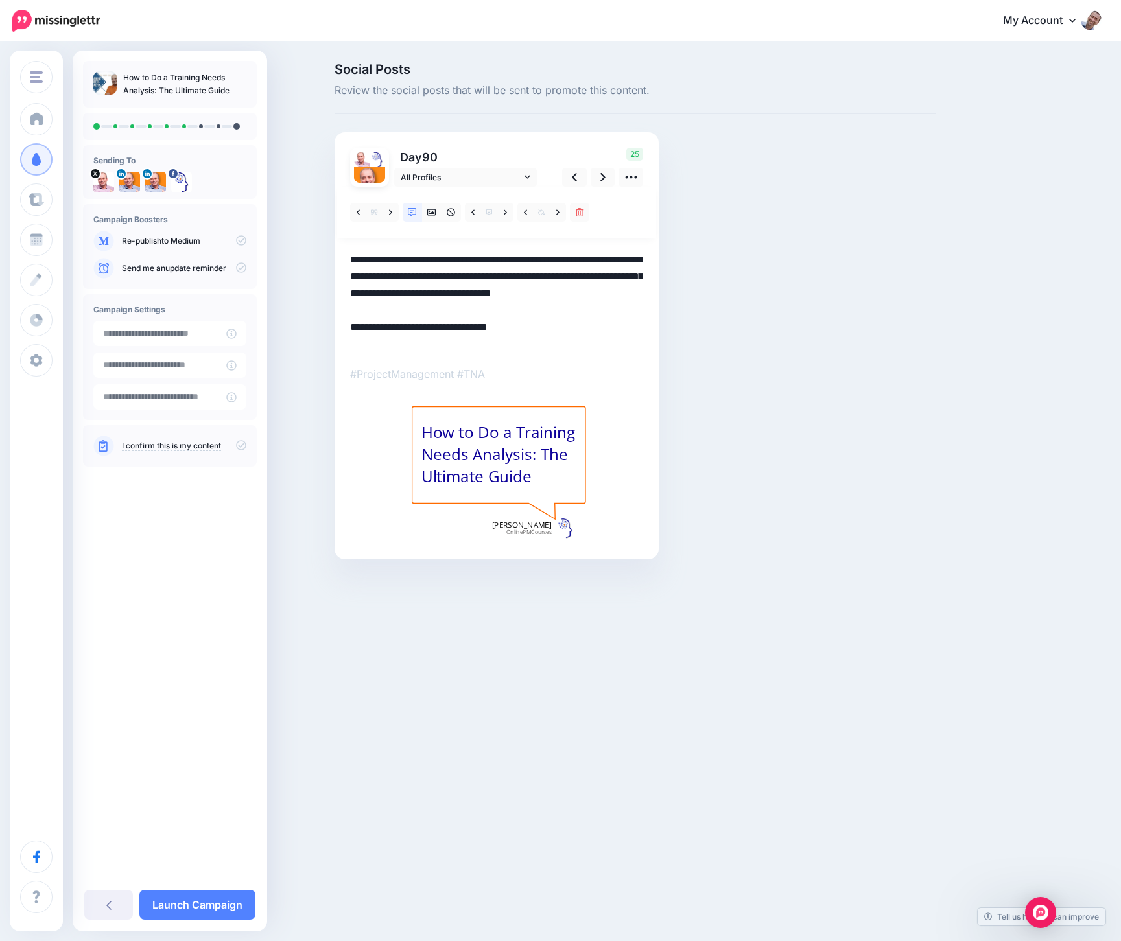
drag, startPoint x: 552, startPoint y: 340, endPoint x: 328, endPoint y: 345, distance: 223.7
click at [328, 345] on div "Social Posts Review the social posts that will be sent to promote this content.…" at bounding box center [635, 331] width 621 height 536
paste textarea "**********"
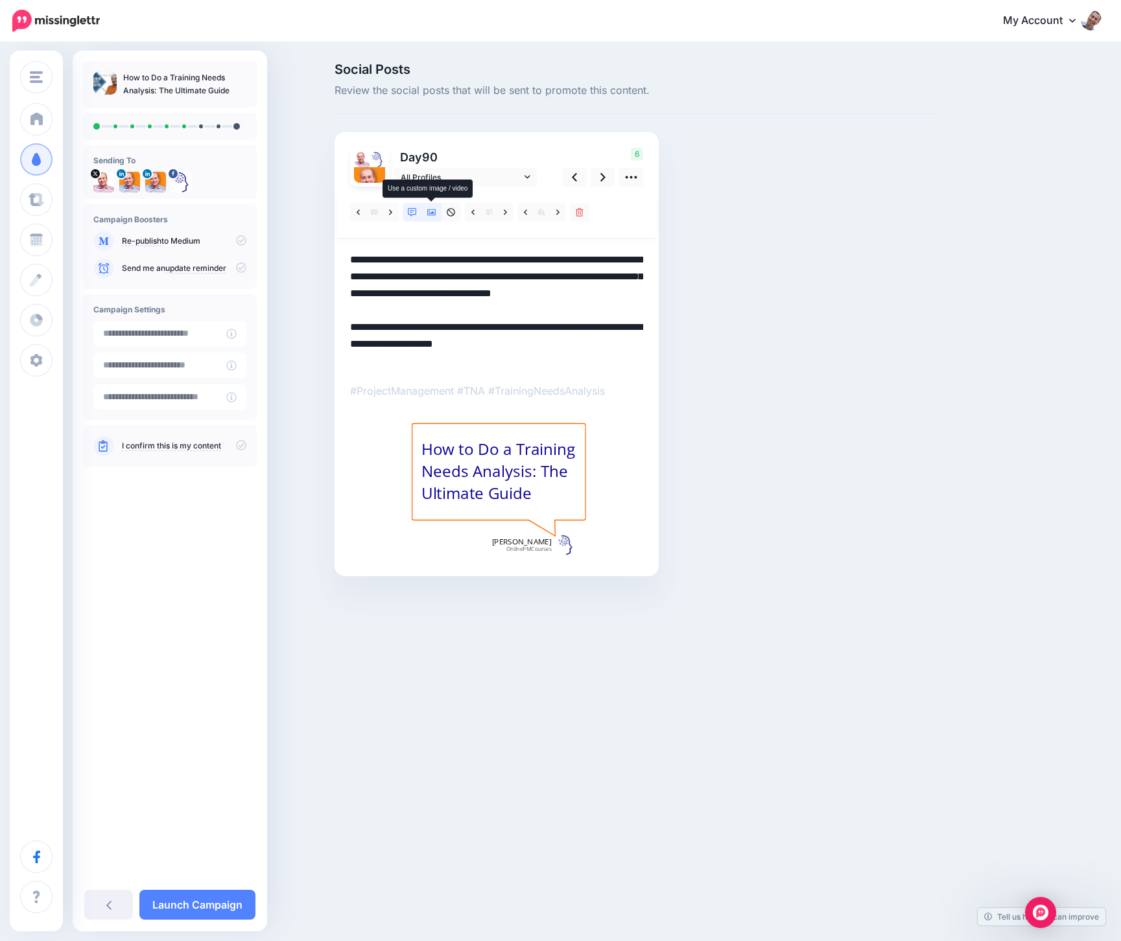
click at [434, 211] on icon at bounding box center [431, 212] width 9 height 9
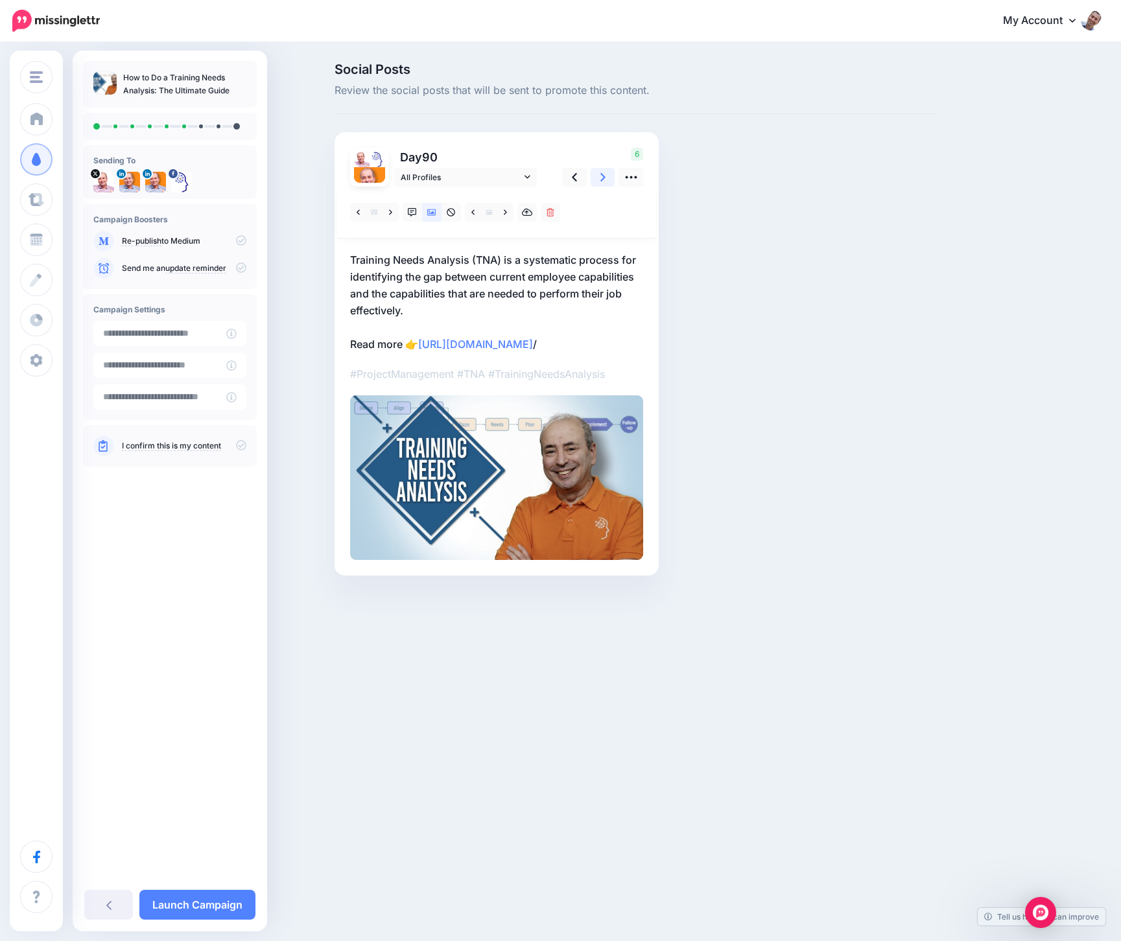
click at [608, 176] on link at bounding box center [603, 177] width 25 height 19
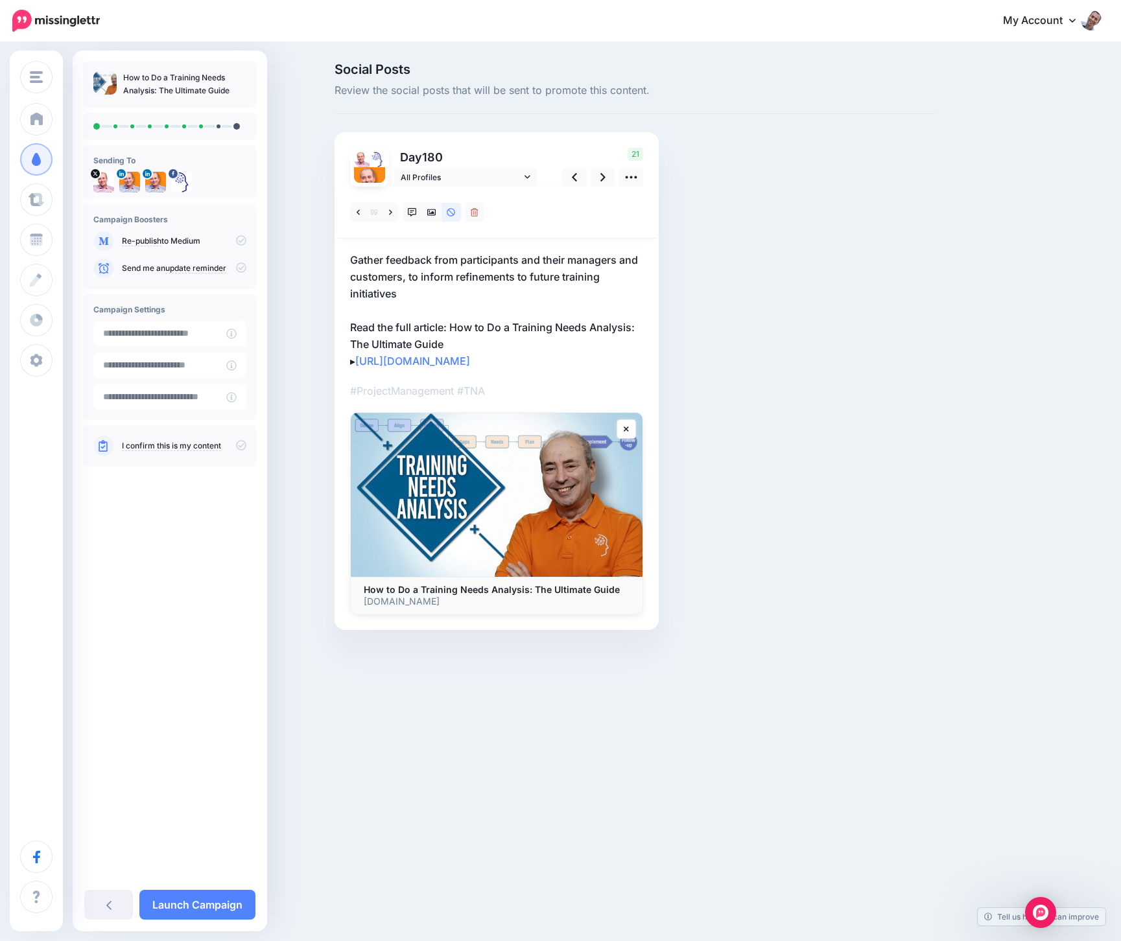
click at [490, 343] on p "Gather feedback from participants and their managers and customers, to inform r…" at bounding box center [496, 311] width 293 height 118
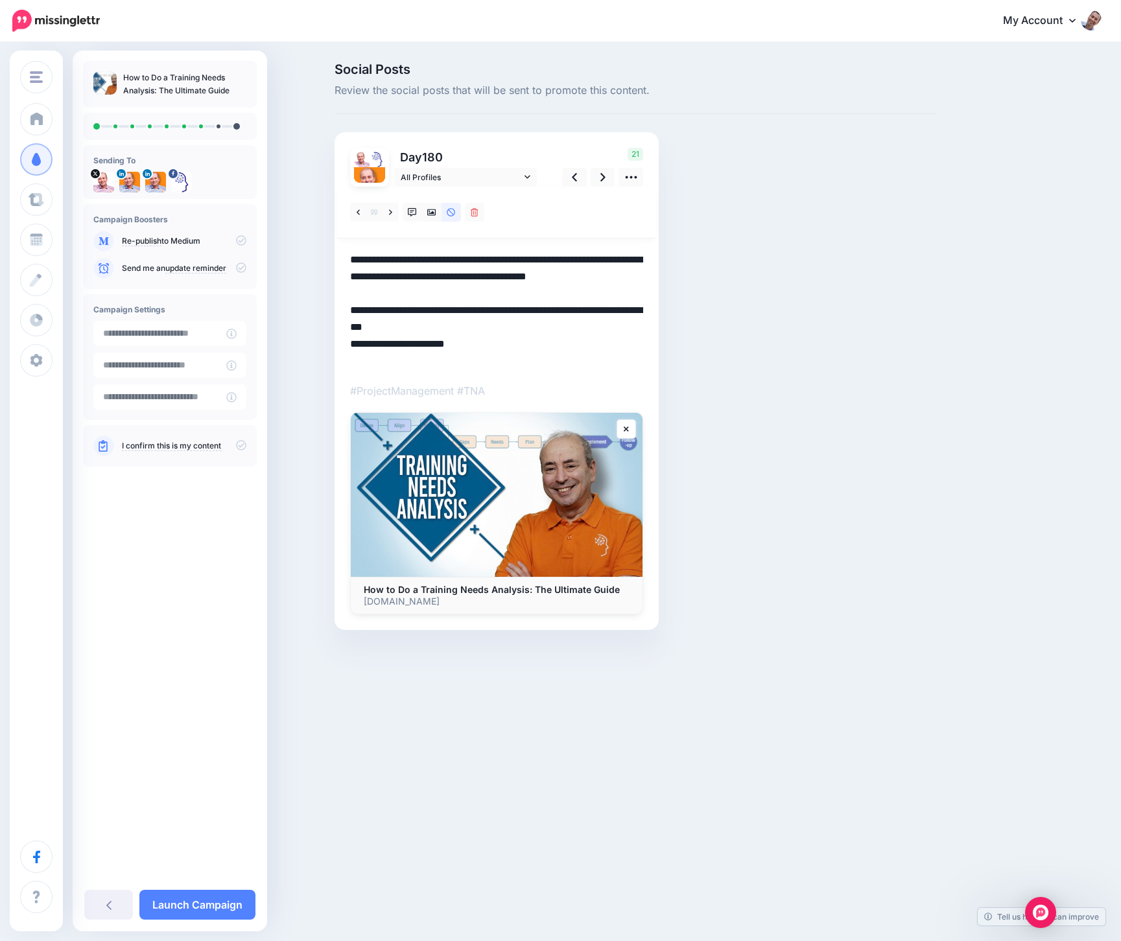
drag, startPoint x: 493, startPoint y: 355, endPoint x: 454, endPoint y: 345, distance: 39.5
click at [454, 345] on textarea "**********" at bounding box center [496, 311] width 293 height 118
paste textarea "**********"
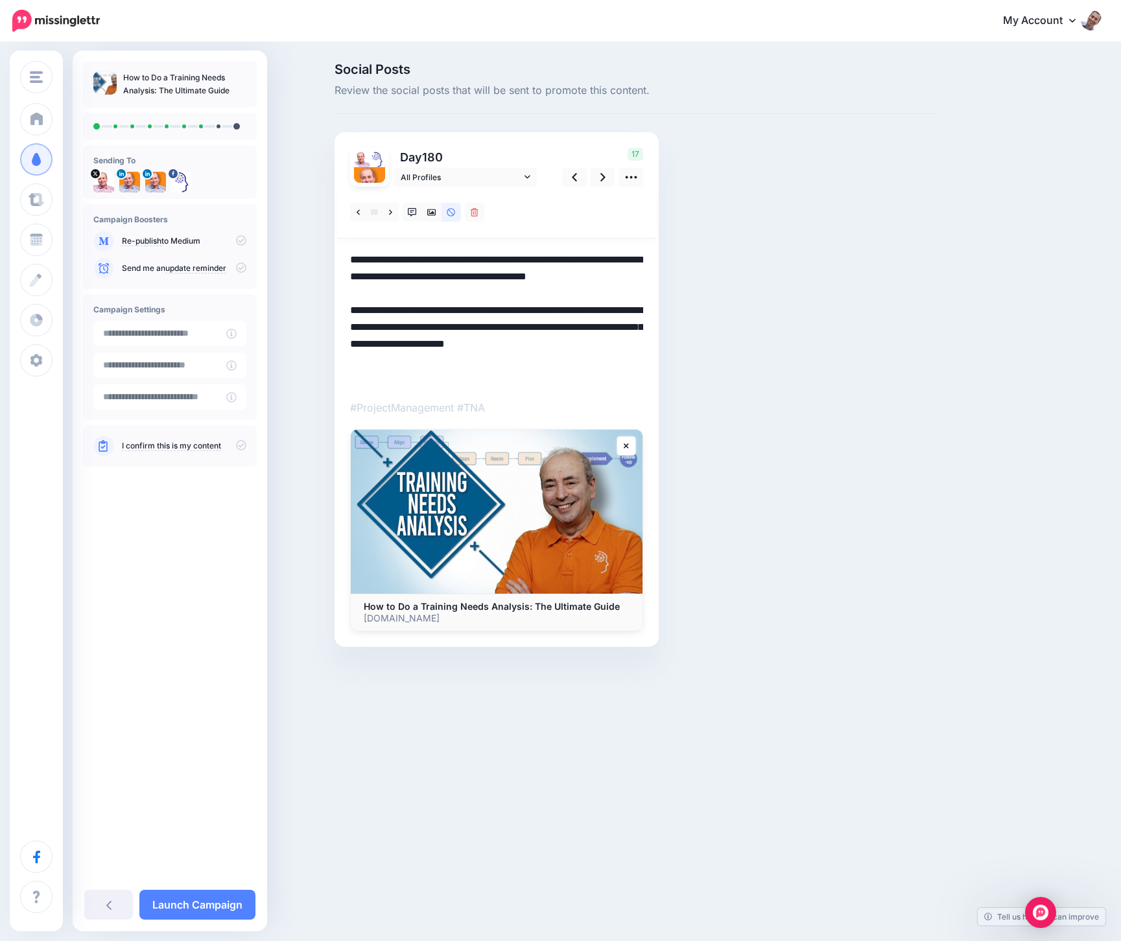
drag, startPoint x: 447, startPoint y: 345, endPoint x: 496, endPoint y: 345, distance: 48.6
click at [496, 345] on textarea "**********" at bounding box center [496, 319] width 293 height 135
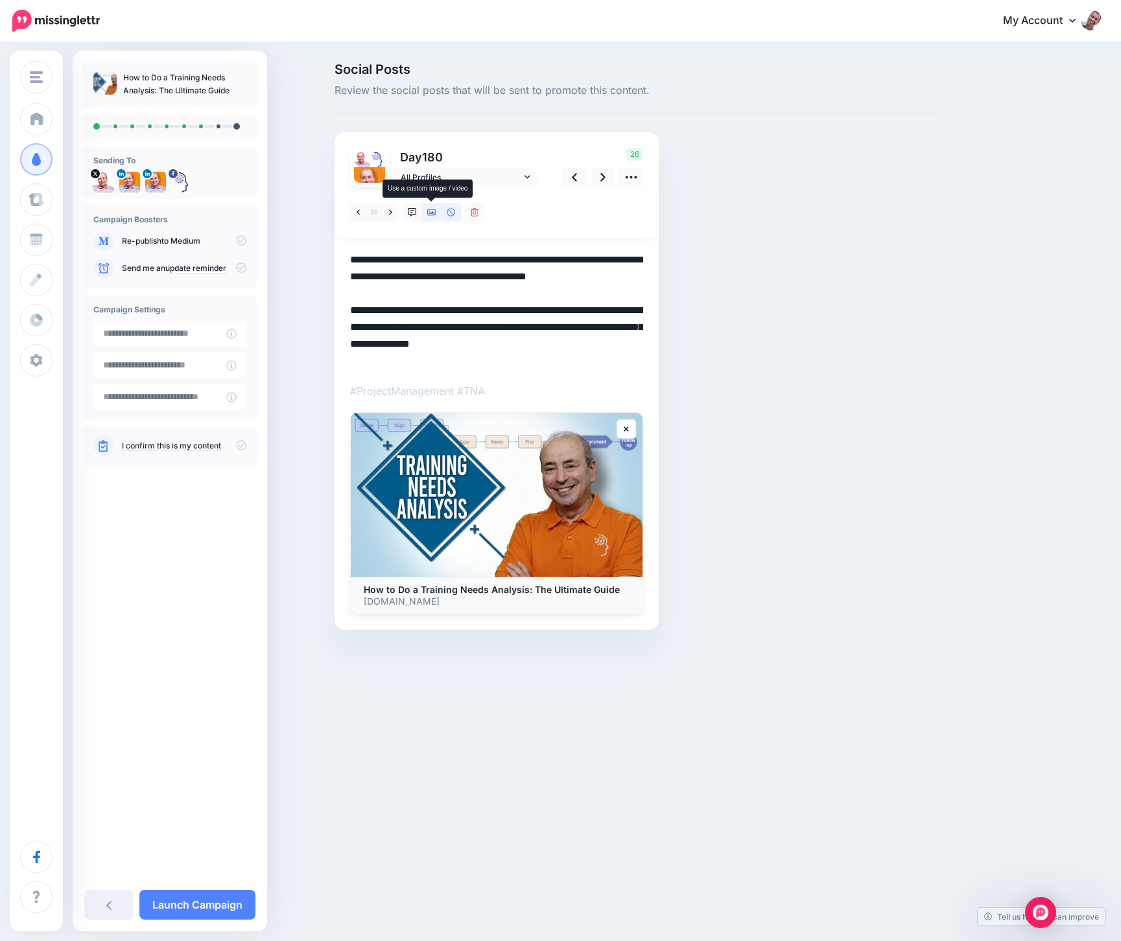
click at [436, 209] on link at bounding box center [431, 212] width 19 height 19
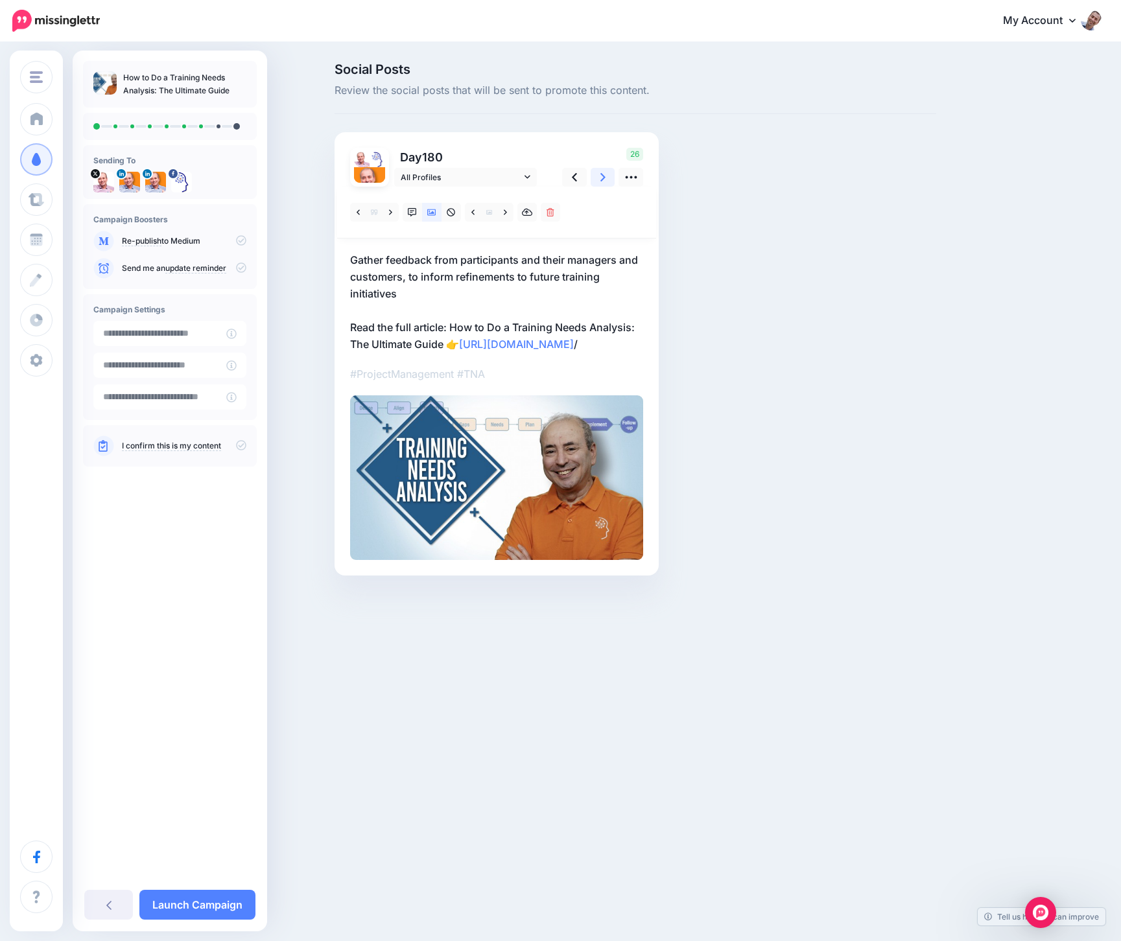
click at [607, 174] on link at bounding box center [603, 177] width 25 height 19
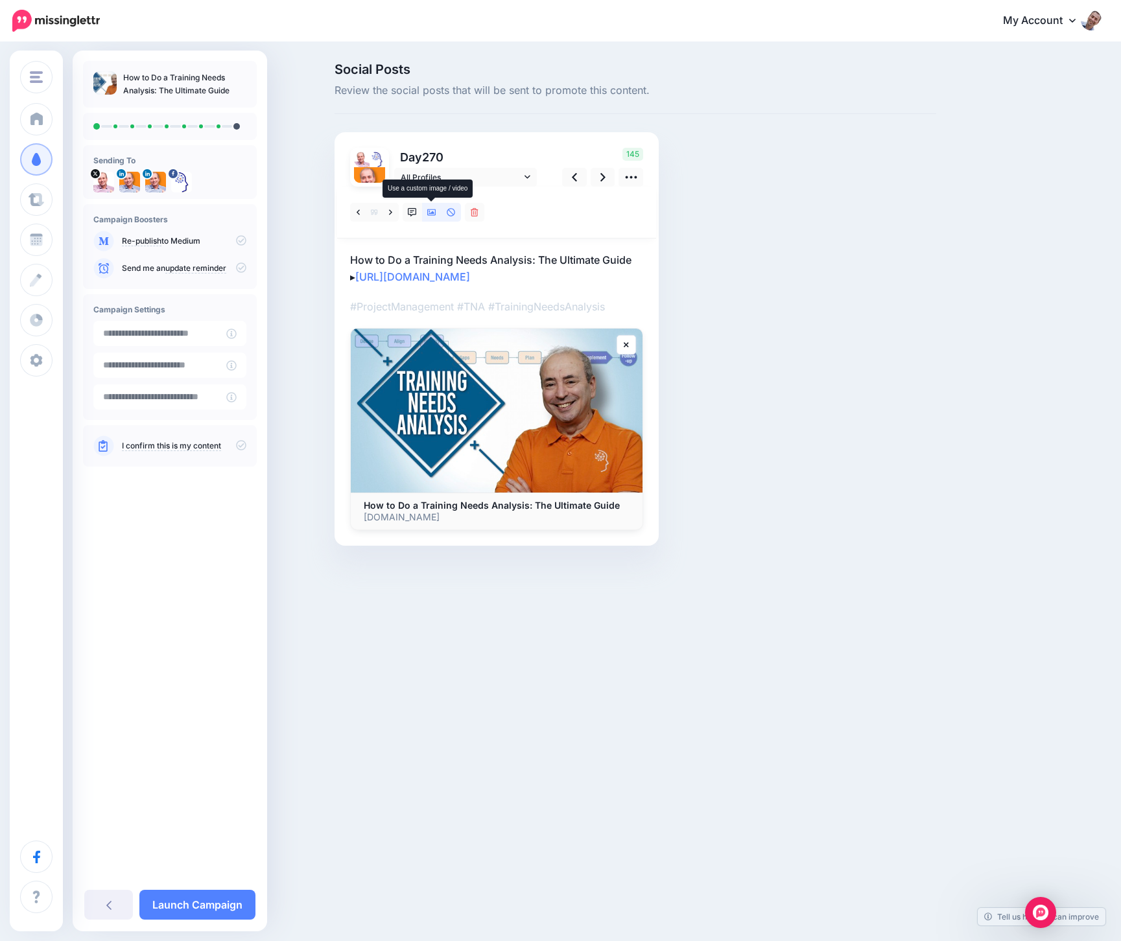
click at [432, 211] on icon at bounding box center [431, 212] width 9 height 9
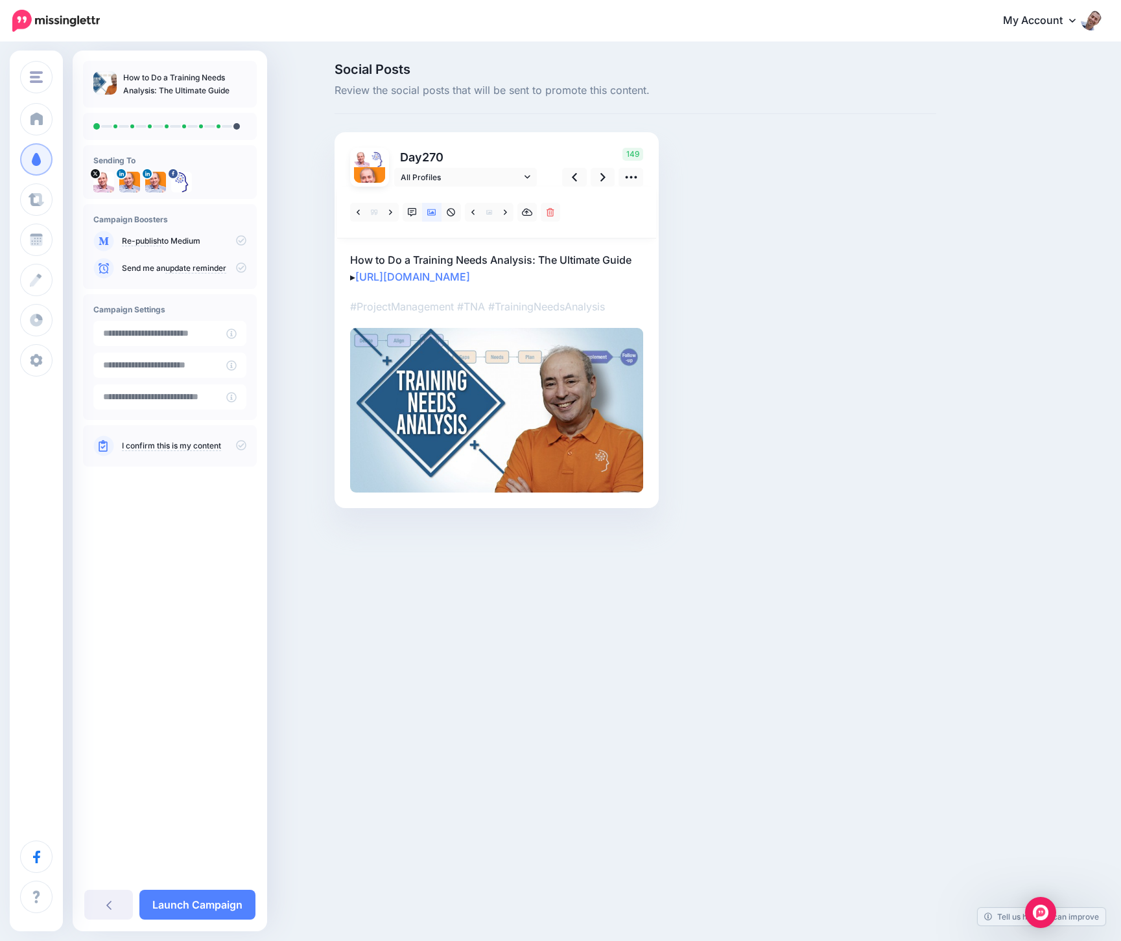
drag, startPoint x: 482, startPoint y: 276, endPoint x: 307, endPoint y: 275, distance: 175.0
click at [307, 275] on div "Social Posts Review the social posts that will be sent to promote this content.…" at bounding box center [560, 304] width 1121 height 523
click at [538, 273] on p "How to Do a Training Needs Analysis: The Ultimate Guide ▸ [URL][DOMAIN_NAME]" at bounding box center [496, 269] width 293 height 34
drag, startPoint x: 521, startPoint y: 272, endPoint x: 359, endPoint y: 271, distance: 162.1
click at [359, 271] on textarea "**********" at bounding box center [496, 269] width 293 height 34
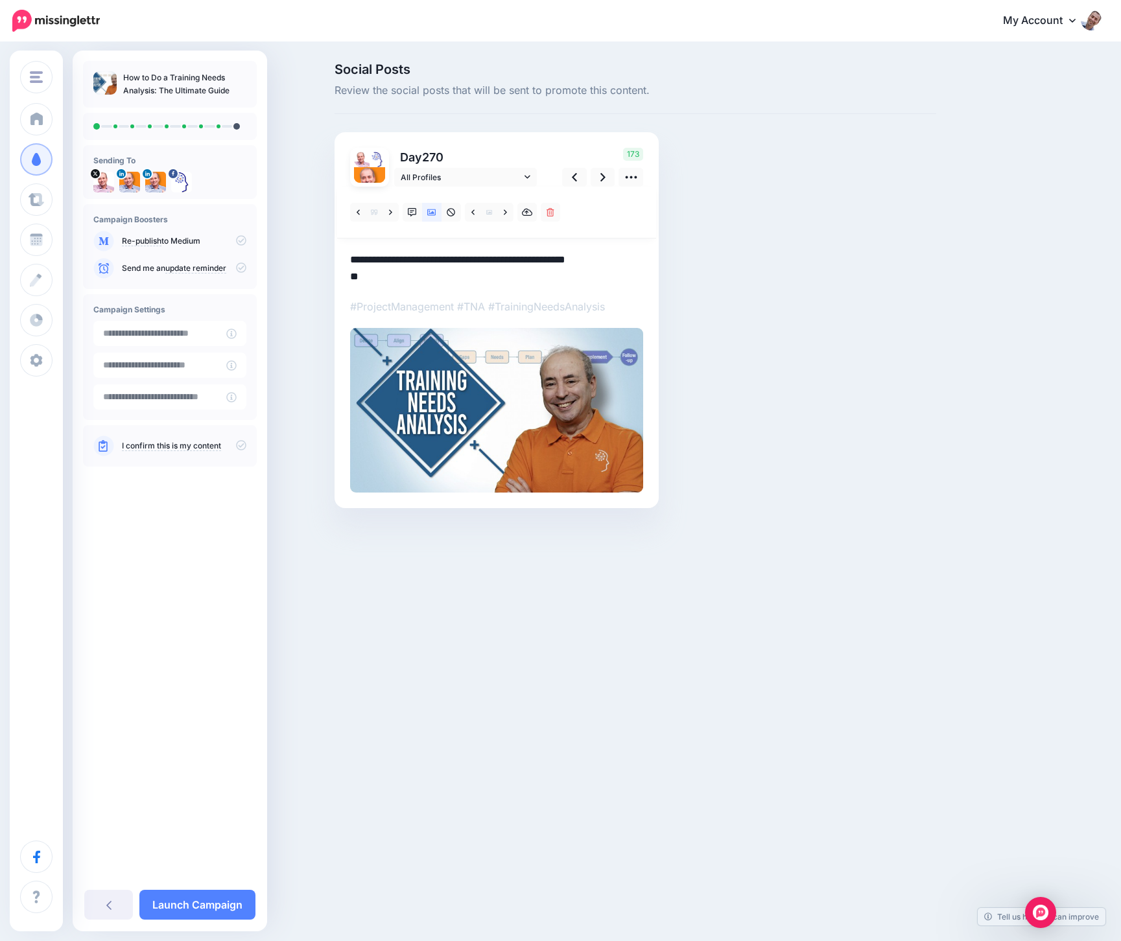
paste textarea "**********"
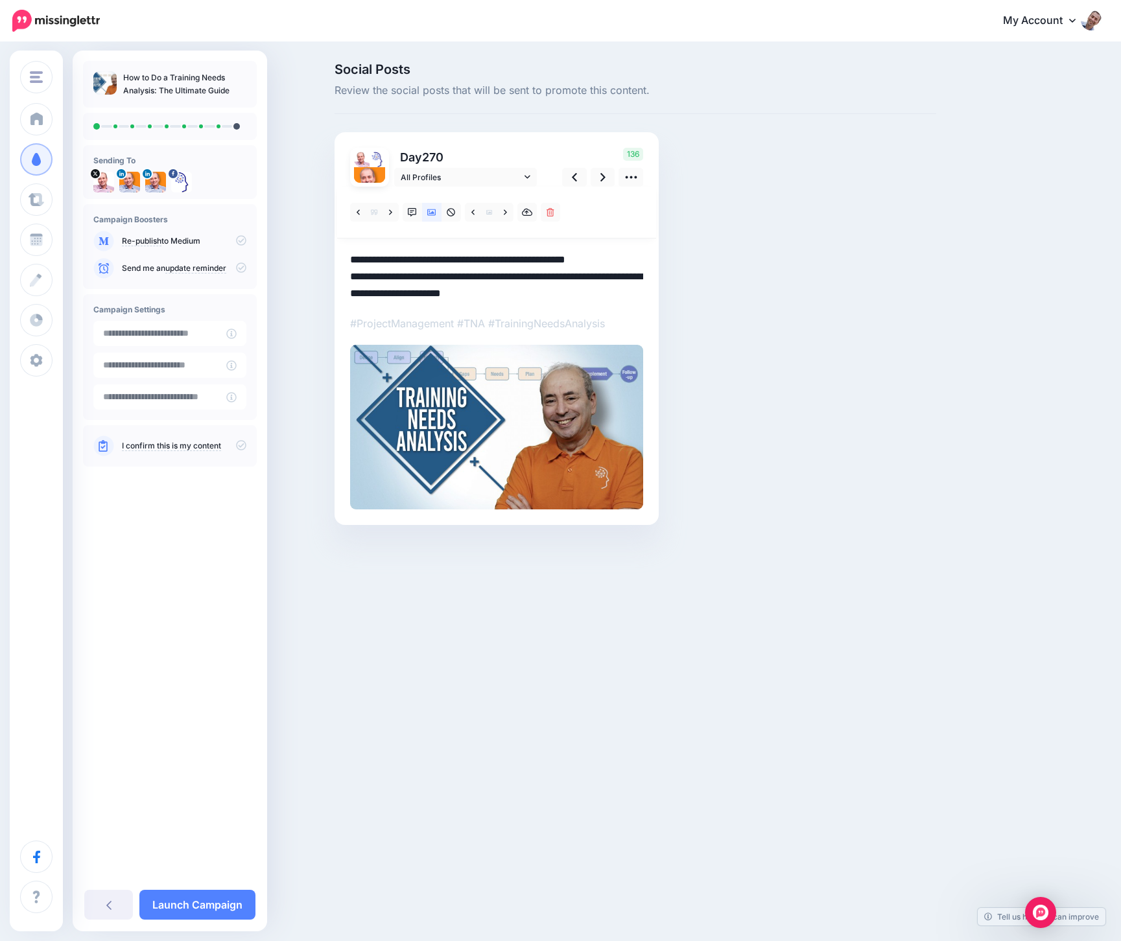
click at [603, 163] on div "136" at bounding box center [600, 167] width 104 height 39
click at [601, 168] on link at bounding box center [603, 177] width 25 height 19
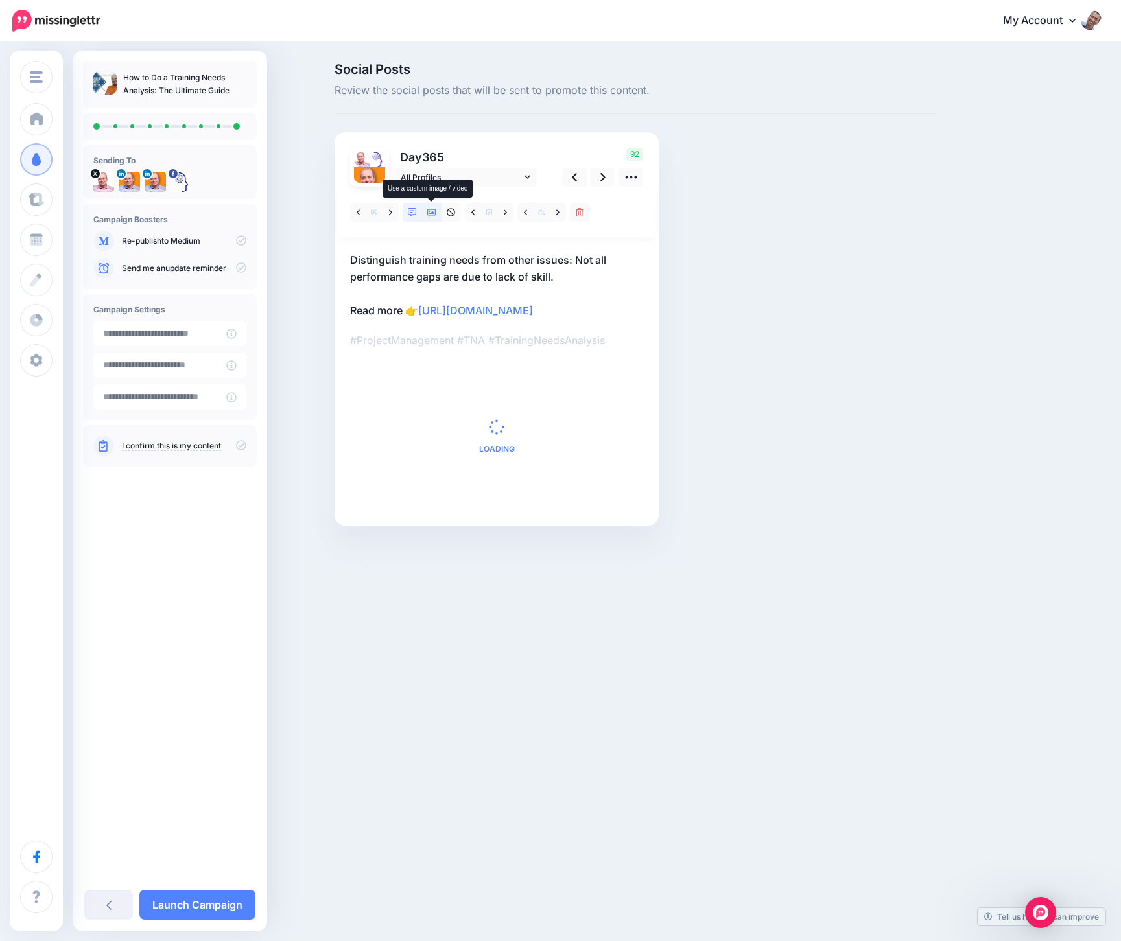
click at [435, 211] on icon at bounding box center [431, 212] width 9 height 9
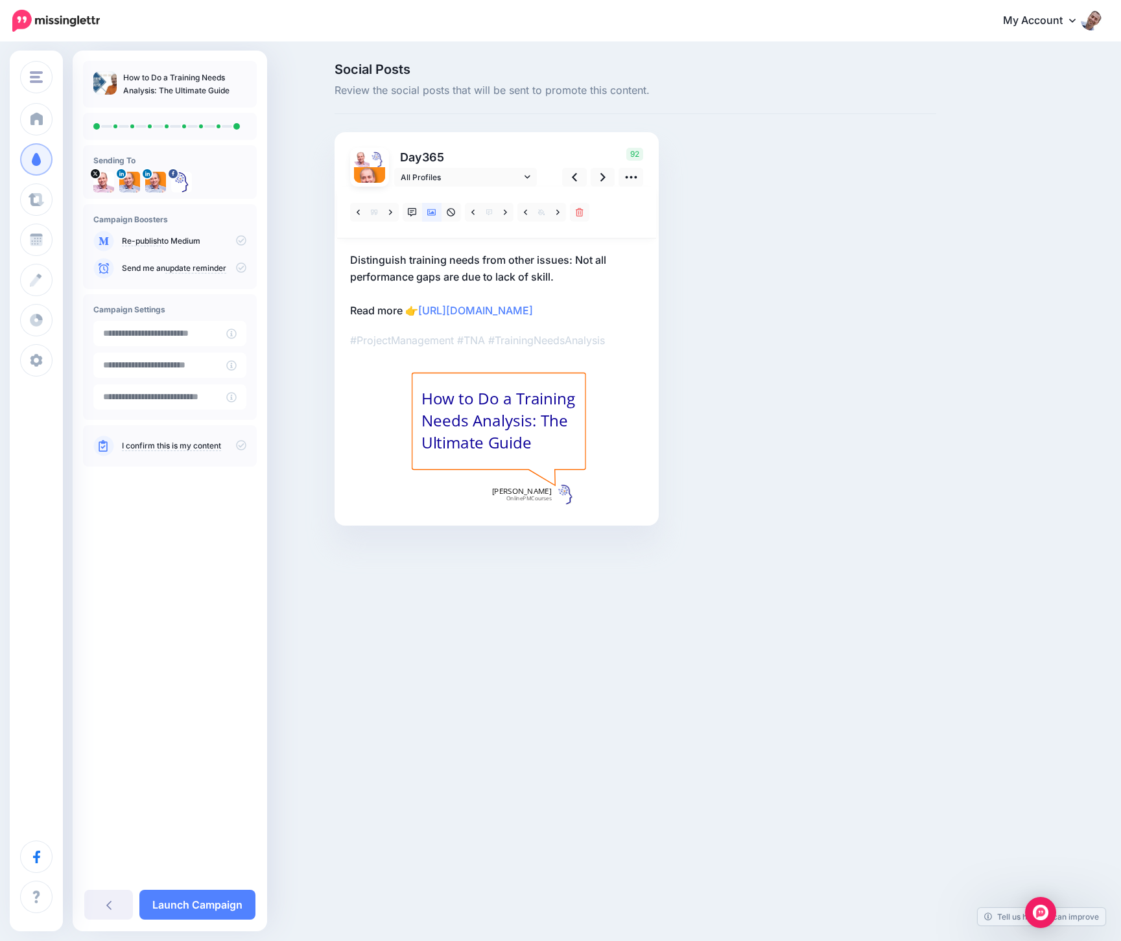
click at [572, 311] on p "Distinguish training needs from other issues: Not all performance gaps are due …" at bounding box center [496, 285] width 293 height 67
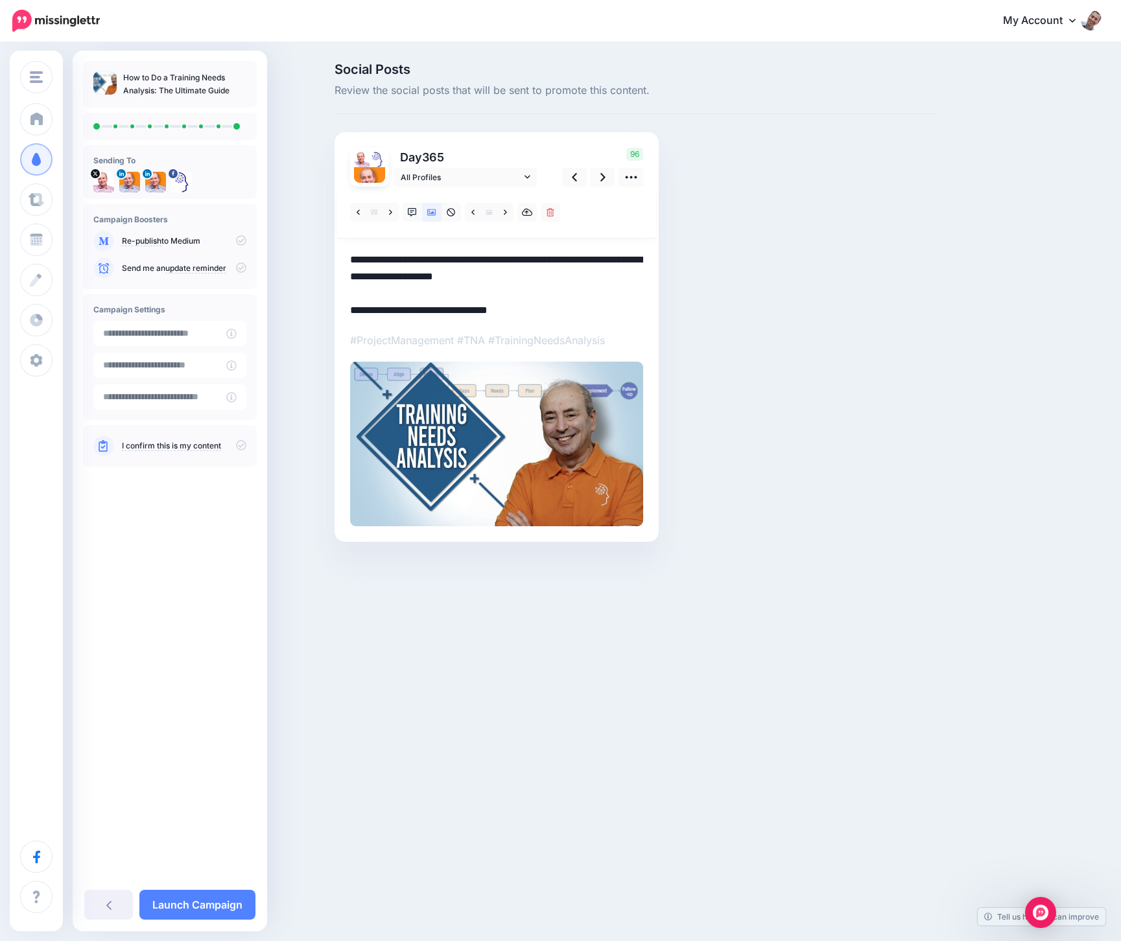
drag, startPoint x: 517, startPoint y: 307, endPoint x: 352, endPoint y: 307, distance: 165.3
click at [352, 307] on textarea "**********" at bounding box center [496, 285] width 293 height 67
paste textarea "**********"
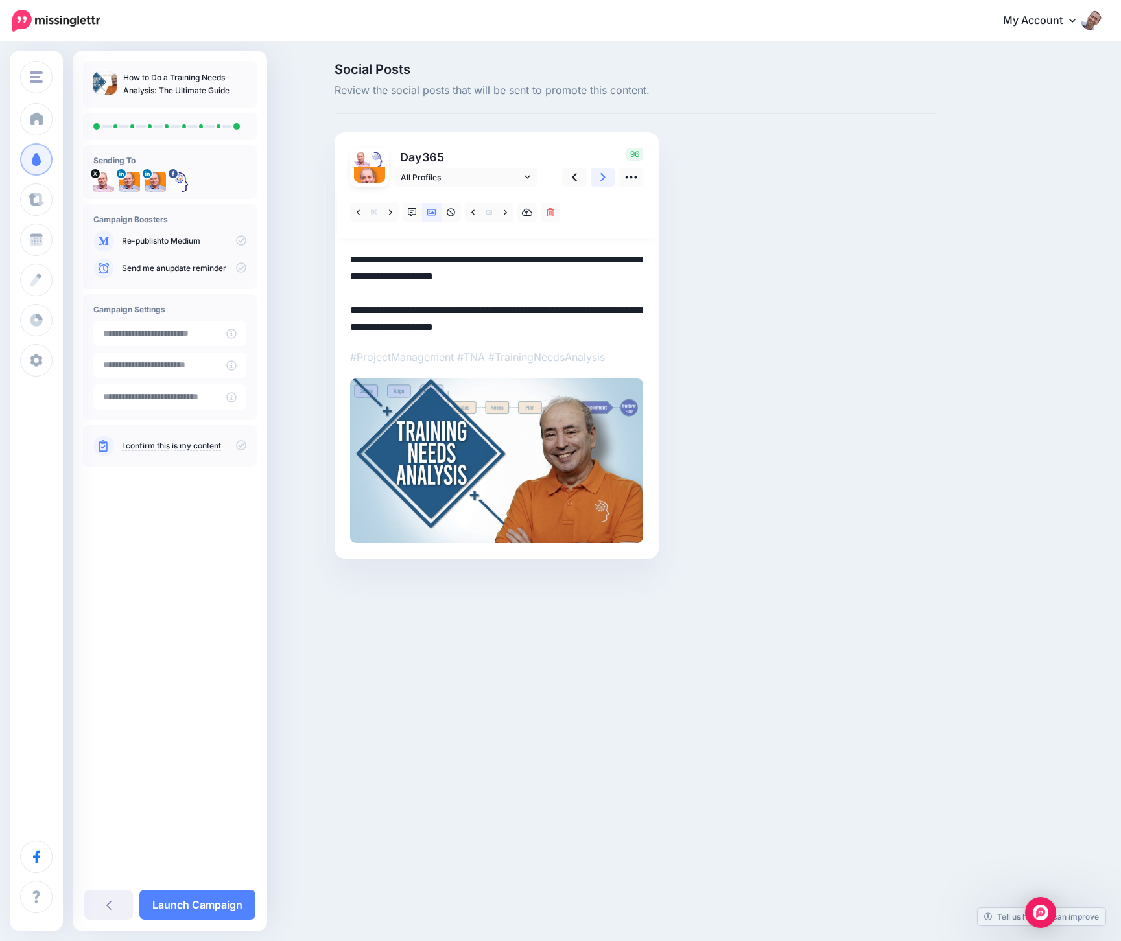
type textarea "**********"
click at [598, 179] on link at bounding box center [603, 177] width 25 height 19
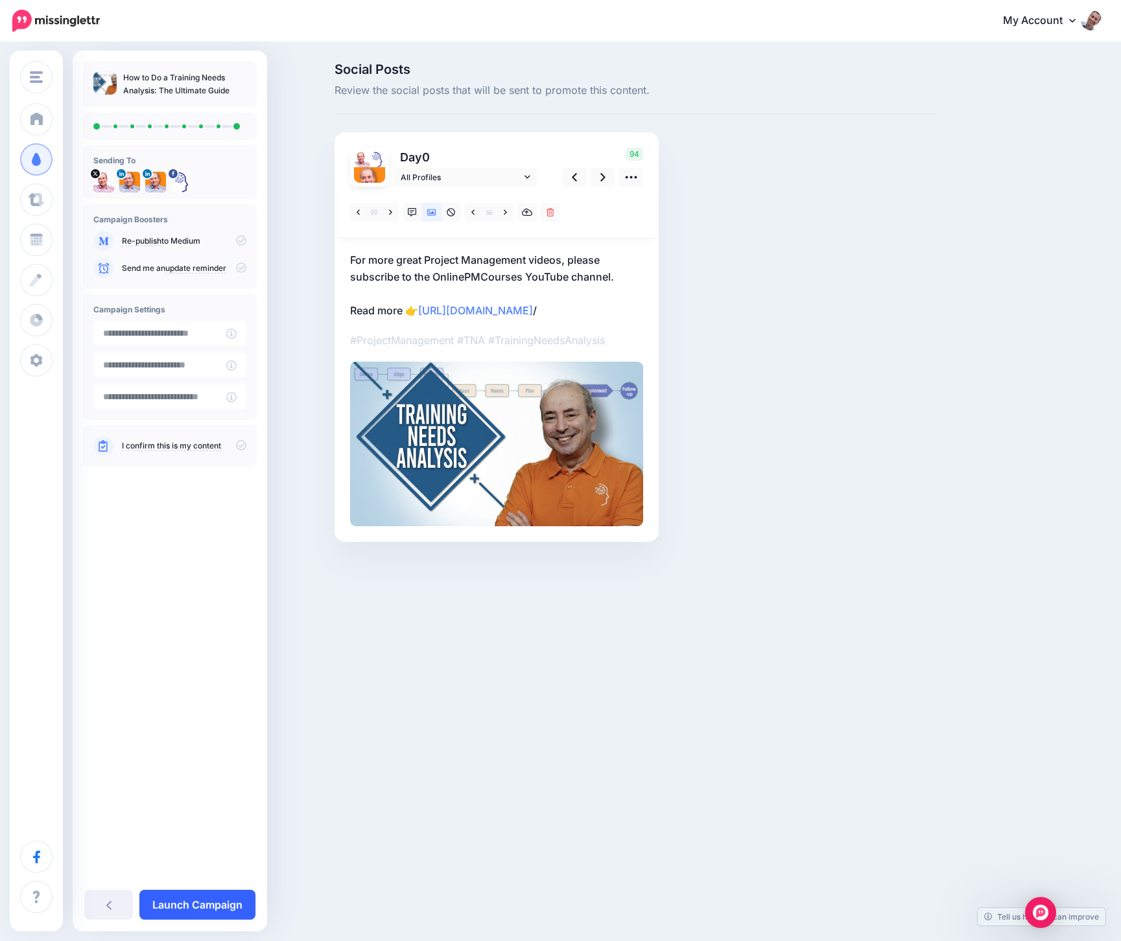
click at [194, 889] on div "How to Do a Training Needs Analysis: The Ultimate Guide Sending To" at bounding box center [170, 491] width 194 height 881
click at [194, 895] on link "Launch Campaign" at bounding box center [197, 905] width 116 height 30
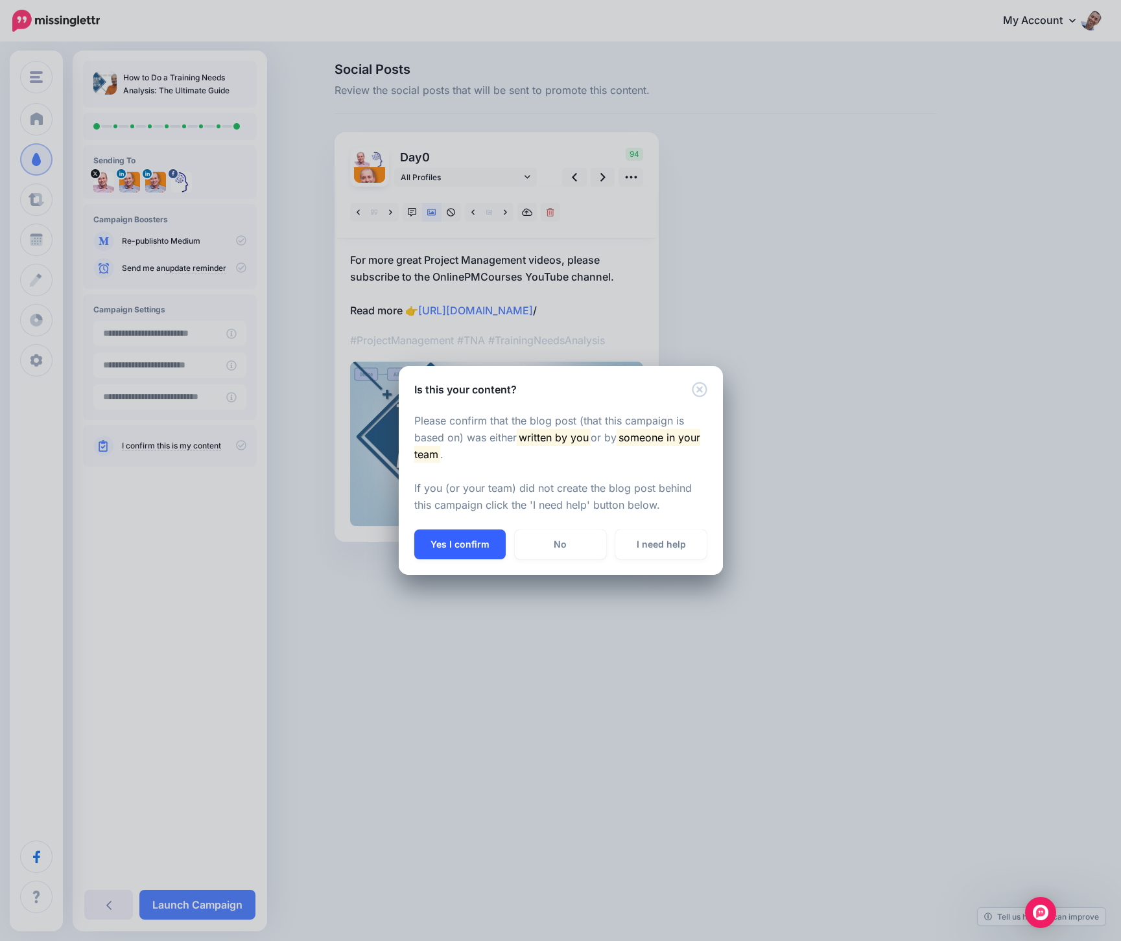
click at [494, 547] on button "Yes I confirm" at bounding box center [459, 545] width 91 height 30
